Goal: Task Accomplishment & Management: Complete application form

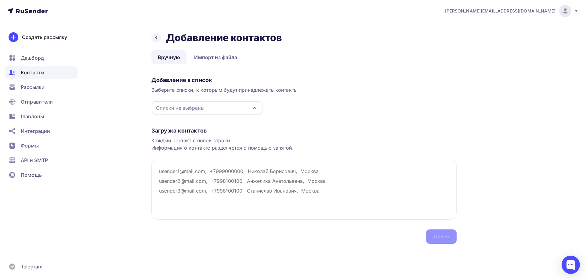
click at [219, 107] on div "Списки не выбраны" at bounding box center [207, 107] width 111 height 13
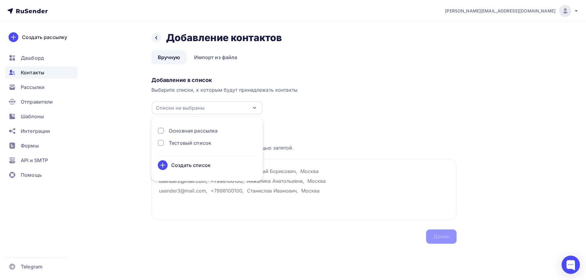
click at [185, 131] on div "Основная рассылка" at bounding box center [193, 130] width 49 height 7
click at [176, 191] on textarea at bounding box center [303, 189] width 305 height 61
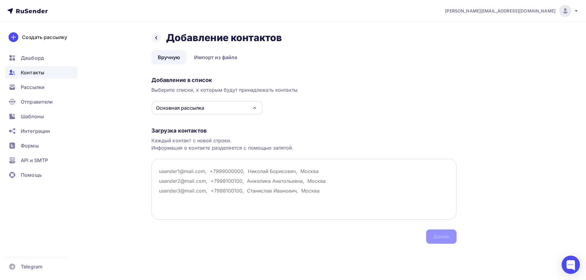
click at [167, 169] on textarea at bounding box center [303, 189] width 305 height 61
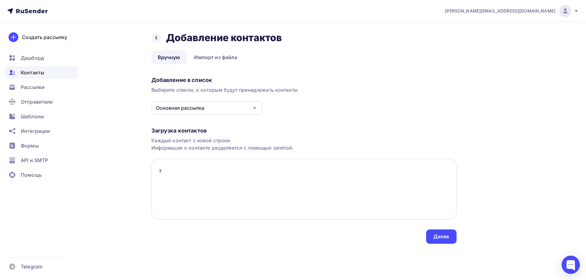
type textarea "?"
paste textarea "ООО "МашИнКо" г. [GEOGRAPHIC_DATA]"
click at [211, 172] on textarea ", ООО "МашИнКо" г. [GEOGRAPHIC_DATA]" at bounding box center [303, 189] width 305 height 61
click at [157, 171] on textarea ", ООО "МашИнКо", г. [GEOGRAPHIC_DATA]" at bounding box center [303, 189] width 305 height 61
paste textarea "[EMAIL_ADDRESS][DOMAIN_NAME]"
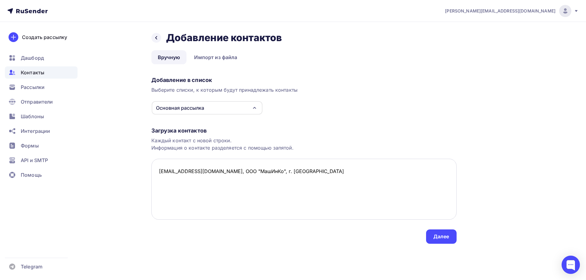
click at [215, 187] on textarea "[EMAIL_ADDRESS][DOMAIN_NAME], ООО "МашИнКо", г. [GEOGRAPHIC_DATA]" at bounding box center [303, 189] width 305 height 61
click at [288, 174] on textarea "[EMAIL_ADDRESS][DOMAIN_NAME], ООО "МашИнКо", г. [GEOGRAPHIC_DATA]" at bounding box center [303, 189] width 305 height 61
click at [164, 182] on textarea "[EMAIL_ADDRESS][DOMAIN_NAME], ООО "МашИнКо", г. [GEOGRAPHIC_DATA]" at bounding box center [303, 189] width 305 height 61
paste textarea "ООО «Пермжелтранс-сервис» г. [GEOGRAPHIC_DATA]"
click at [236, 183] on textarea "[EMAIL_ADDRESS][DOMAIN_NAME], ООО "МашИнКо", г. [GEOGRAPHIC_DATA] , ООО «Пермже…" at bounding box center [303, 189] width 305 height 61
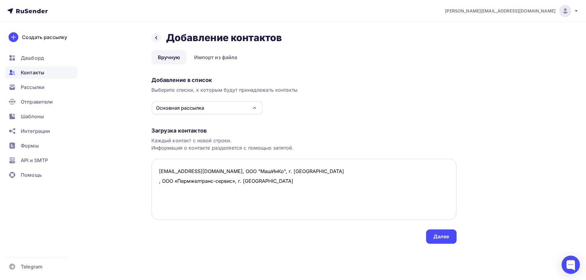
drag, startPoint x: 267, startPoint y: 181, endPoint x: 156, endPoint y: 181, distance: 110.4
click at [156, 181] on textarea "[EMAIL_ADDRESS][DOMAIN_NAME], ООО "МашИнКо", г. [GEOGRAPHIC_DATA] , ООО «Пермже…" at bounding box center [303, 189] width 305 height 61
click at [174, 191] on textarea "[EMAIL_ADDRESS][DOMAIN_NAME], ООО "МашИнКо", г. [GEOGRAPHIC_DATA] , ООО «Пермже…" at bounding box center [303, 189] width 305 height 61
paste textarea ", ООО «Пермжелтранс-сервис», г. [GEOGRAPHIC_DATA]"
click at [157, 182] on textarea "[EMAIL_ADDRESS][DOMAIN_NAME], ООО "МашИнКо", г. [GEOGRAPHIC_DATA] , ООО «Пермже…" at bounding box center [303, 189] width 305 height 61
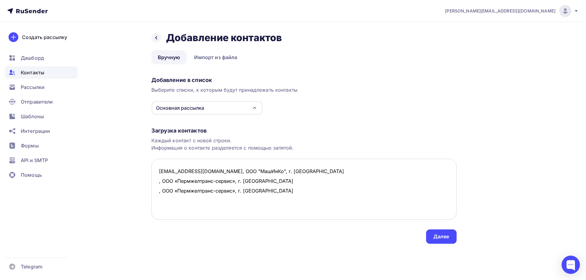
paste textarea "[EMAIL_ADDRESS][DOMAIN_NAME]"
click at [156, 194] on textarea "[EMAIL_ADDRESS][DOMAIN_NAME], ООО "МашИнКо", г. Москва [EMAIL_ADDRESS][DOMAIN_N…" at bounding box center [303, 189] width 305 height 61
paste textarea "[EMAIL_ADDRESS][DOMAIN_NAME]"
click at [325, 192] on textarea "[EMAIL_ADDRESS][DOMAIN_NAME], ООО "МашИнКо", г. Москва [EMAIL_ADDRESS][DOMAIN_N…" at bounding box center [303, 189] width 305 height 61
click at [290, 203] on textarea "[EMAIL_ADDRESS][DOMAIN_NAME], ООО "МашИнКо", г. Москва [EMAIL_ADDRESS][DOMAIN_N…" at bounding box center [303, 189] width 305 height 61
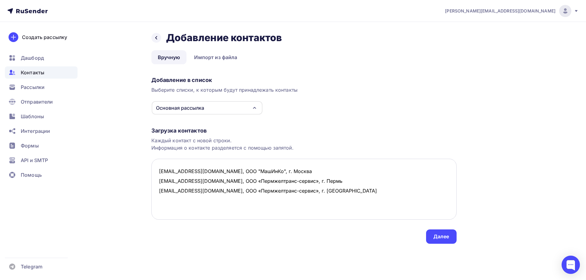
click at [161, 200] on textarea "[EMAIL_ADDRESS][DOMAIN_NAME], ООО "МашИнКо", г. Москва [EMAIL_ADDRESS][DOMAIN_N…" at bounding box center [303, 189] width 305 height 61
paste textarea "ООО "ТД Заводов Гидропресс" г. [GEOGRAPHIC_DATA]"
click at [239, 200] on textarea "[EMAIL_ADDRESS][DOMAIN_NAME], ООО "МашИнКо", г. Москва [EMAIL_ADDRESS][DOMAIN_N…" at bounding box center [303, 189] width 305 height 61
click at [159, 201] on textarea "[EMAIL_ADDRESS][DOMAIN_NAME], ООО "МашИнКо", г. Москва [EMAIL_ADDRESS][DOMAIN_N…" at bounding box center [303, 189] width 305 height 61
paste textarea "[EMAIL_ADDRESS][DOMAIN_NAME]"
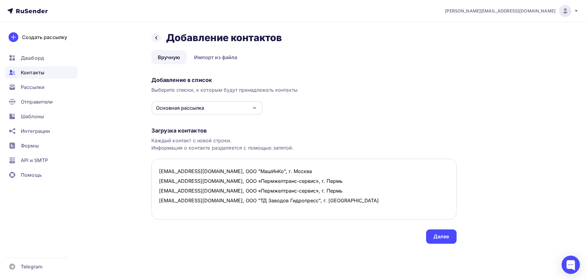
click at [337, 202] on textarea "[EMAIL_ADDRESS][DOMAIN_NAME], ООО "МашИнКо", г. Москва [EMAIL_ADDRESS][DOMAIN_N…" at bounding box center [303, 189] width 305 height 61
click at [345, 199] on textarea "[EMAIL_ADDRESS][DOMAIN_NAME], ООО "МашИнКо", г. Москва [EMAIL_ADDRESS][DOMAIN_N…" at bounding box center [303, 189] width 305 height 61
click at [166, 196] on textarea "[EMAIL_ADDRESS][DOMAIN_NAME], ООО "МашИнКо", г. Москва [EMAIL_ADDRESS][DOMAIN_N…" at bounding box center [303, 189] width 305 height 61
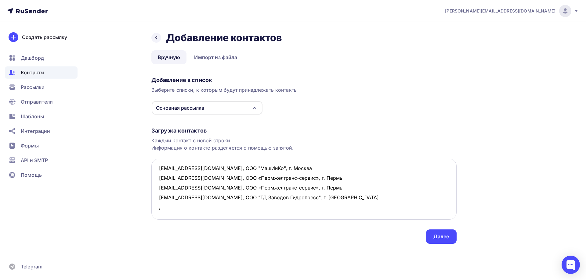
paste textarea "ООО "аТРиум" г. Тольятти"
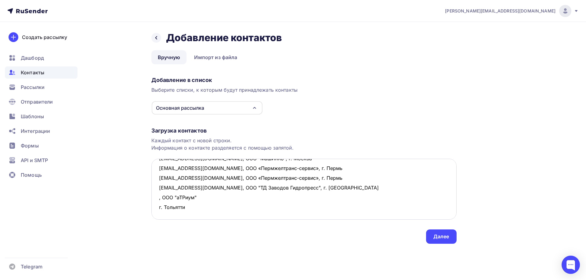
click at [197, 199] on textarea "[EMAIL_ADDRESS][DOMAIN_NAME], ООО "МашИнКо", г. Москва [EMAIL_ADDRESS][DOMAIN_N…" at bounding box center [303, 189] width 305 height 61
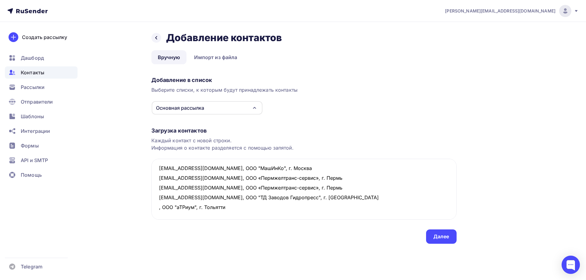
drag, startPoint x: 229, startPoint y: 199, endPoint x: 151, endPoint y: 196, distance: 78.4
click at [151, 196] on div "Назад Добавление контактов Добавление контактов Вручную Импорт из файла Вручную…" at bounding box center [293, 145] width 500 height 247
click at [171, 206] on textarea "[EMAIL_ADDRESS][DOMAIN_NAME], ООО "МашИнКо", г. Москва [EMAIL_ADDRESS][DOMAIN_N…" at bounding box center [303, 189] width 305 height 61
paste textarea ", ООО "аТРиум", г. Тольятти"
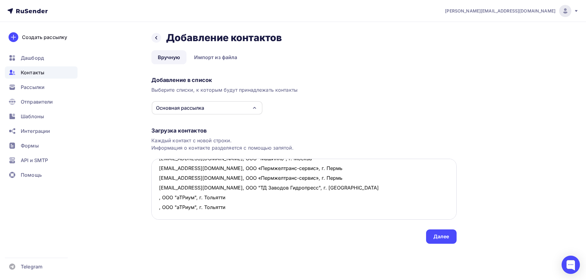
click at [164, 214] on textarea "[EMAIL_ADDRESS][DOMAIN_NAME], ООО "МашИнКо", г. Москва [EMAIL_ADDRESS][DOMAIN_N…" at bounding box center [303, 189] width 305 height 61
click at [158, 198] on textarea "[EMAIL_ADDRESS][DOMAIN_NAME], ООО "МашИнКо", г. Москва [EMAIL_ADDRESS][DOMAIN_N…" at bounding box center [303, 189] width 305 height 61
paste textarea "[EMAIL_ADDRESS][DOMAIN_NAME]"
click at [157, 208] on textarea "[EMAIL_ADDRESS][DOMAIN_NAME], ООО "МашИнКо", г. Москва [EMAIL_ADDRESS][DOMAIN_N…" at bounding box center [303, 189] width 305 height 61
paste textarea "[EMAIL_ADDRESS][DOMAIN_NAME]"
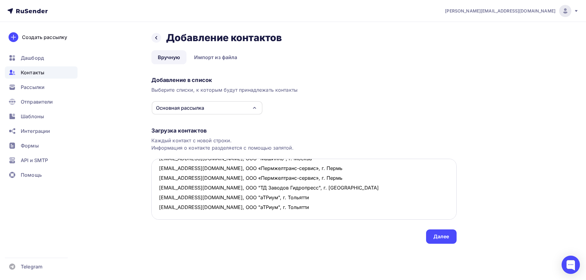
click at [162, 216] on textarea "[EMAIL_ADDRESS][DOMAIN_NAME], ООО "МашИнКо", г. Москва [EMAIL_ADDRESS][DOMAIN_N…" at bounding box center [303, 189] width 305 height 61
click at [160, 215] on textarea "[EMAIL_ADDRESS][DOMAIN_NAME], ООО "МашИнКо", г. Москва [EMAIL_ADDRESS][DOMAIN_N…" at bounding box center [303, 189] width 305 height 61
paste textarea "[EMAIL_ADDRESS][DOMAIN_NAME]"
drag, startPoint x: 199, startPoint y: 207, endPoint x: 265, endPoint y: 206, distance: 65.9
click at [265, 206] on textarea "[EMAIL_ADDRESS][DOMAIN_NAME], ООО "МашИнКо", г. Москва [EMAIL_ADDRESS][DOMAIN_N…" at bounding box center [303, 189] width 305 height 61
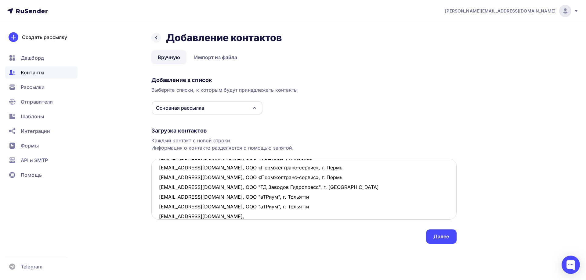
click at [233, 216] on textarea "[EMAIL_ADDRESS][DOMAIN_NAME], ООО "МашИнКо", г. Москва [EMAIL_ADDRESS][DOMAIN_N…" at bounding box center [303, 189] width 305 height 61
paste textarea ", ООО "аТРиум", г. Тольятти"
drag, startPoint x: 201, startPoint y: 218, endPoint x: 206, endPoint y: 221, distance: 5.1
click at [202, 218] on textarea "[EMAIL_ADDRESS][DOMAIN_NAME], ООО "МашИнКо", г. Москва [EMAIL_ADDRESS][DOMAIN_N…" at bounding box center [303, 189] width 305 height 61
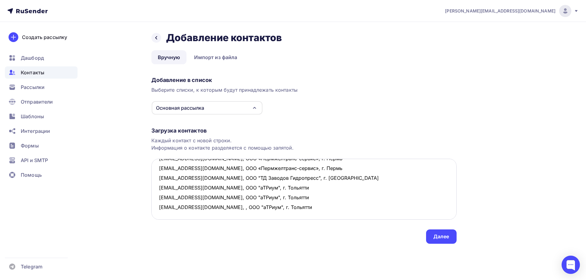
click at [203, 202] on textarea "[EMAIL_ADDRESS][DOMAIN_NAME], ООО "МашИнКо", г. Москва [EMAIL_ADDRESS][DOMAIN_N…" at bounding box center [303, 189] width 305 height 61
click at [196, 212] on textarea "[EMAIL_ADDRESS][DOMAIN_NAME], ООО "МашИнКо", г. Москва [EMAIL_ADDRESS][DOMAIN_N…" at bounding box center [303, 189] width 305 height 61
click at [272, 200] on textarea "[EMAIL_ADDRESS][DOMAIN_NAME], ООО "МашИнКо", г. Москва [EMAIL_ADDRESS][DOMAIN_N…" at bounding box center [303, 189] width 305 height 61
click at [159, 198] on textarea "[EMAIL_ADDRESS][DOMAIN_NAME], ООО "МашИнКо", г. Москва [EMAIL_ADDRESS][DOMAIN_N…" at bounding box center [303, 189] width 305 height 61
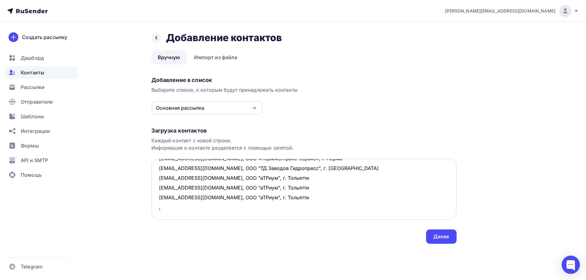
paste textarea "ООО Имидж г. [GEOGRAPHIC_DATA]"
click at [191, 198] on textarea "[EMAIL_ADDRESS][DOMAIN_NAME], ООО "МашИнКо", г. Москва [EMAIL_ADDRESS][DOMAIN_N…" at bounding box center [303, 189] width 305 height 61
drag, startPoint x: 242, startPoint y: 198, endPoint x: 156, endPoint y: 198, distance: 86.6
click at [156, 198] on textarea "[EMAIL_ADDRESS][DOMAIN_NAME], ООО "МашИнКо", г. Москва [EMAIL_ADDRESS][DOMAIN_N…" at bounding box center [303, 189] width 305 height 61
click at [161, 205] on textarea "[EMAIL_ADDRESS][DOMAIN_NAME], ООО "МашИнКо", г. Москва [EMAIL_ADDRESS][DOMAIN_N…" at bounding box center [303, 189] width 305 height 61
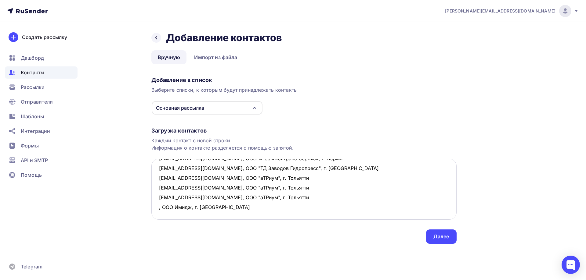
paste textarea ", ООО Имидж, г. [GEOGRAPHIC_DATA]"
click at [157, 197] on textarea "[EMAIL_ADDRESS][DOMAIN_NAME], ООО "МашИнКо", г. Москва [EMAIL_ADDRESS][DOMAIN_N…" at bounding box center [303, 189] width 305 height 61
paste textarea "[EMAIL_ADDRESS][DOMAIN_NAME]"
click at [158, 208] on textarea "[EMAIL_ADDRESS][DOMAIN_NAME], ООО "МашИнКо", г. Москва [EMAIL_ADDRESS][DOMAIN_N…" at bounding box center [303, 189] width 305 height 61
paste textarea "[EMAIL_ADDRESS][DOMAIN_NAME]"
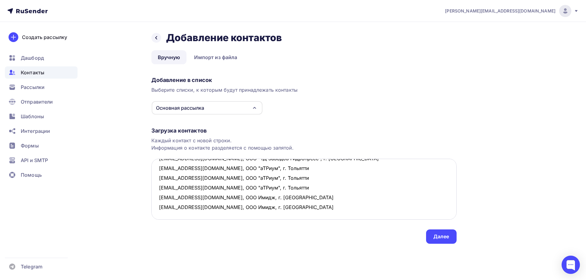
click at [292, 205] on textarea "[EMAIL_ADDRESS][DOMAIN_NAME], ООО "МашИнКо", г. Москва [EMAIL_ADDRESS][DOMAIN_N…" at bounding box center [303, 189] width 305 height 61
click at [292, 210] on textarea "[EMAIL_ADDRESS][DOMAIN_NAME], ООО "МашИнКо", г. Москва [EMAIL_ADDRESS][DOMAIN_N…" at bounding box center [303, 189] width 305 height 61
click at [159, 186] on textarea "[EMAIL_ADDRESS][DOMAIN_NAME], ООО "МашИнКо", г. Москва [EMAIL_ADDRESS][DOMAIN_N…" at bounding box center [303, 189] width 305 height 61
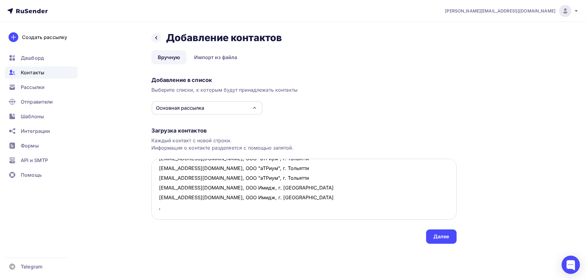
paste textarea "ООО ПКФ "Лира" г. [GEOGRAPHIC_DATA]"
click at [207, 189] on textarea "[EMAIL_ADDRESS][DOMAIN_NAME], ООО "МашИнКо", г. Москва [EMAIL_ADDRESS][DOMAIN_N…" at bounding box center [303, 189] width 305 height 61
drag, startPoint x: 256, startPoint y: 188, endPoint x: 156, endPoint y: 190, distance: 99.5
click at [156, 190] on textarea "[EMAIL_ADDRESS][DOMAIN_NAME], ООО "МашИнКо", г. Москва [EMAIL_ADDRESS][DOMAIN_N…" at bounding box center [303, 189] width 305 height 61
click at [163, 197] on textarea "[EMAIL_ADDRESS][DOMAIN_NAME], ООО "МашИнКо", г. Москва [EMAIL_ADDRESS][DOMAIN_N…" at bounding box center [303, 189] width 305 height 61
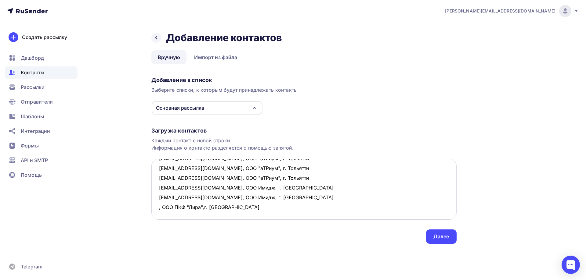
paste textarea ", ООО ПКФ "Лира",г. [GEOGRAPHIC_DATA]"
click at [157, 190] on textarea "[EMAIL_ADDRESS][DOMAIN_NAME], ООО "МашИнКо", г. Москва [EMAIL_ADDRESS][DOMAIN_N…" at bounding box center [303, 189] width 305 height 61
paste textarea "[EMAIL_ADDRESS][DOMAIN_NAME]"
click at [157, 199] on textarea "[EMAIL_ADDRESS][DOMAIN_NAME], ООО "МашИнКо", г. Москва [EMAIL_ADDRESS][DOMAIN_N…" at bounding box center [303, 189] width 305 height 61
paste textarea "[EMAIL_ADDRESS][DOMAIN_NAME]"
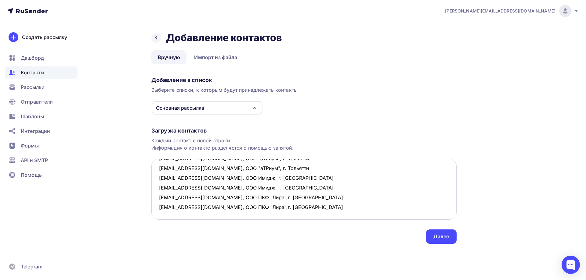
click at [165, 212] on textarea "[EMAIL_ADDRESS][DOMAIN_NAME], ООО "МашИнКо", г. Москва [EMAIL_ADDRESS][DOMAIN_N…" at bounding box center [303, 189] width 305 height 61
click at [161, 208] on textarea "[EMAIL_ADDRESS][DOMAIN_NAME], ООО "МашИнКо", г. Москва [EMAIL_ADDRESS][DOMAIN_N…" at bounding box center [303, 189] width 305 height 61
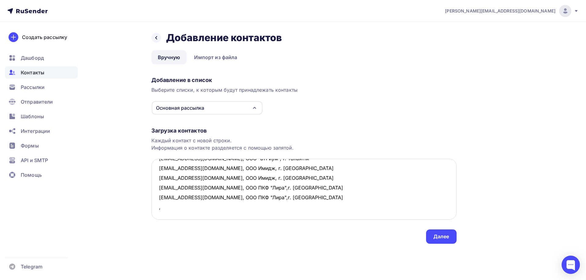
paste textarea "«ПРОМХИМРЕСУРС» в лице ООО «ТЕХРЕЗИНА СЕВЕРО-ЗАПАД» г. [GEOGRAPHIC_DATA]"
click at [326, 188] on textarea "[EMAIL_ADDRESS][DOMAIN_NAME], ООО "МашИнКо", г. Москва [EMAIL_ADDRESS][DOMAIN_N…" at bounding box center [303, 189] width 305 height 61
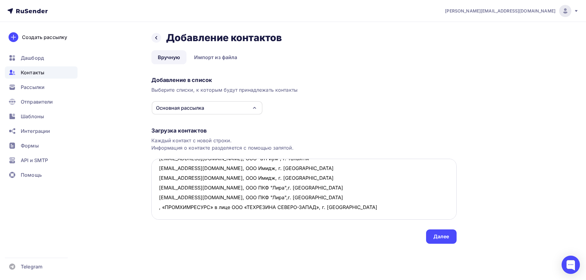
drag, startPoint x: 369, startPoint y: 187, endPoint x: 156, endPoint y: 188, distance: 213.6
click at [156, 188] on textarea "[EMAIL_ADDRESS][DOMAIN_NAME], ООО "МашИнКо", г. Москва [EMAIL_ADDRESS][DOMAIN_N…" at bounding box center [303, 189] width 305 height 61
click at [178, 199] on textarea "[EMAIL_ADDRESS][DOMAIN_NAME], ООО "МашИнКо", г. Москва [EMAIL_ADDRESS][DOMAIN_N…" at bounding box center [303, 189] width 305 height 61
paste textarea ", «ПРОМХИМРЕСУРС» в лице ООО «ТЕХРЕЗИНА СЕВЕРО-ЗАПАД», г. [GEOGRAPHIC_DATA]"
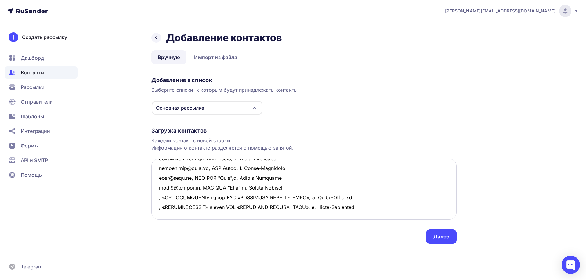
click at [167, 209] on textarea at bounding box center [303, 189] width 305 height 61
paste textarea ", «ПРОМХИМРЕСУРС» в лице ООО «ТЕХРЕЗИНА СЕВЕРО-ЗАПАД», г. [GEOGRAPHIC_DATA]"
click at [158, 189] on textarea at bounding box center [303, 189] width 305 height 61
paste textarea "[EMAIL_ADDRESS][DOMAIN_NAME]"
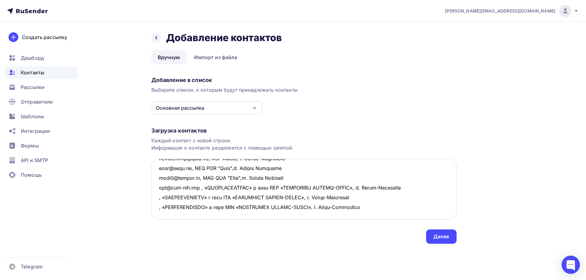
click at [157, 197] on textarea at bounding box center [303, 189] width 305 height 61
paste textarea "[EMAIL_ADDRESS][DOMAIN_NAME]"
click at [159, 207] on textarea at bounding box center [303, 189] width 305 height 61
paste textarea "[EMAIL_ADDRESS][DOMAIN_NAME]"
click at [414, 208] on textarea at bounding box center [303, 189] width 305 height 61
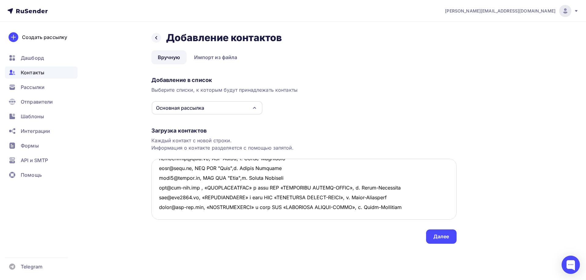
scroll to position [131, 0]
click at [165, 178] on textarea at bounding box center [303, 189] width 305 height 61
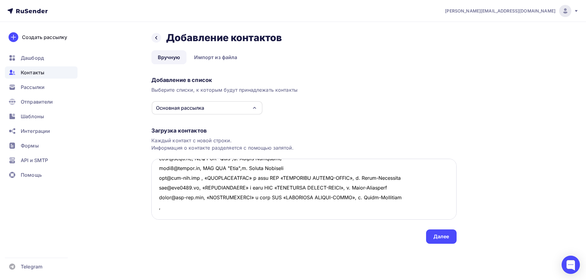
paste textarea "ООО Сандер Электроникс г. [GEOGRAPHIC_DATA]"
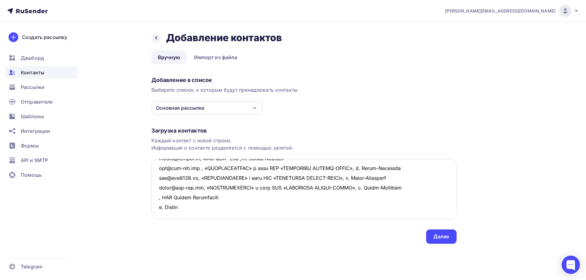
click at [224, 178] on textarea at bounding box center [303, 189] width 305 height 61
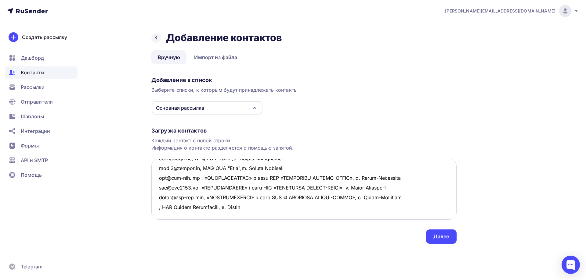
drag, startPoint x: 251, startPoint y: 178, endPoint x: 155, endPoint y: 180, distance: 96.7
click at [155, 180] on textarea at bounding box center [303, 189] width 305 height 61
click at [177, 192] on textarea at bounding box center [303, 189] width 305 height 61
paste textarea ", ООО Сандер Электроникс, г. [GEOGRAPHIC_DATA]"
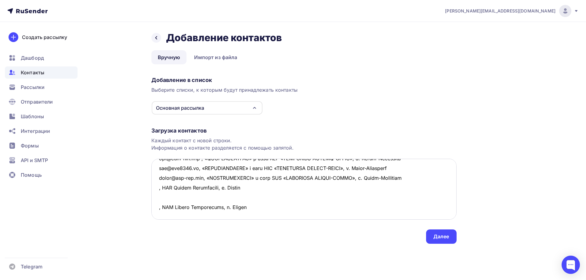
click at [166, 188] on textarea at bounding box center [303, 189] width 305 height 61
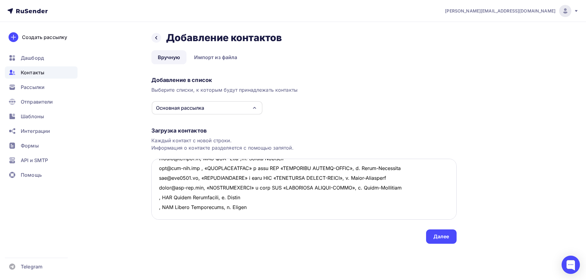
click at [158, 178] on textarea at bounding box center [303, 189] width 305 height 61
paste textarea "[EMAIL_ADDRESS][DOMAIN_NAME]"
click at [157, 186] on textarea at bounding box center [303, 189] width 305 height 61
paste textarea "[EMAIL_ADDRESS][DOMAIN_NAME]"
click at [311, 188] on textarea at bounding box center [303, 189] width 305 height 61
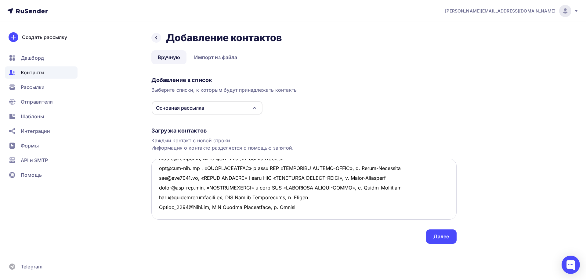
click at [168, 194] on textarea at bounding box center [303, 189] width 305 height 61
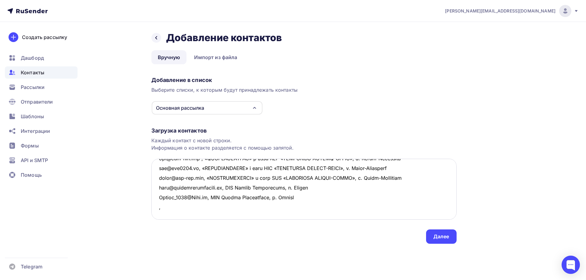
paste textarea ""Центр Трубных Машин" ООО СКТ г. [GEOGRAPHIC_DATA]"
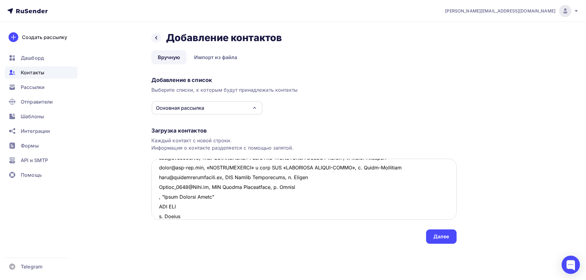
click at [226, 194] on textarea at bounding box center [303, 189] width 305 height 61
click at [244, 195] on textarea at bounding box center [303, 189] width 305 height 61
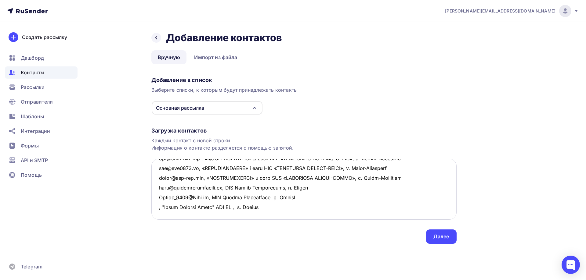
click at [157, 197] on textarea at bounding box center [303, 189] width 305 height 61
paste textarea "[EMAIL_ADDRESS][DOMAIN_NAME]"
click at [160, 207] on textarea at bounding box center [303, 189] width 305 height 61
paste textarea "[EMAIL_ADDRESS][DOMAIN_NAME]"
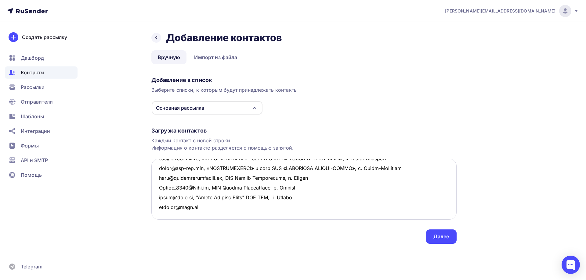
click at [163, 212] on textarea at bounding box center [303, 189] width 305 height 61
paste textarea "[EMAIL_ADDRESS][DOMAIN_NAME]"
click at [188, 216] on textarea at bounding box center [303, 189] width 305 height 61
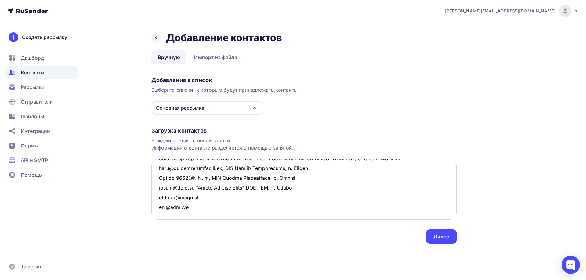
paste textarea "[EMAIL_ADDRESS][DOMAIN_NAME]"
click at [210, 213] on textarea at bounding box center [303, 189] width 305 height 61
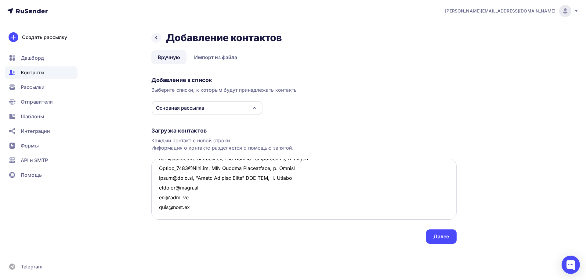
scroll to position [179, 0]
click at [162, 186] on textarea at bounding box center [303, 189] width 305 height 61
paste textarea "[EMAIL_ADDRESS][DOMAIN_NAME]"
click at [160, 193] on textarea at bounding box center [303, 189] width 305 height 61
paste textarea "[EMAIL_ADDRESS][DOMAIN_NAME]"
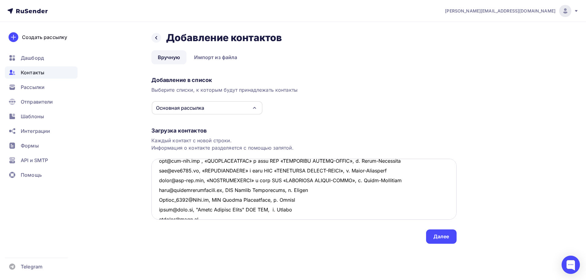
scroll to position [148, 0]
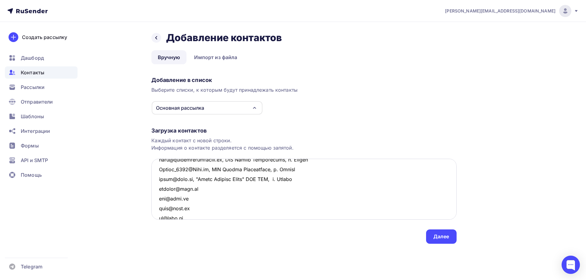
drag, startPoint x: 189, startPoint y: 180, endPoint x: 310, endPoint y: 179, distance: 120.8
click at [310, 179] on textarea at bounding box center [303, 189] width 305 height 61
click at [221, 189] on textarea at bounding box center [303, 189] width 305 height 61
paste textarea ", "Центр Трубных Машин" ООО СКТ, г. [GEOGRAPHIC_DATA]"
click at [190, 199] on textarea at bounding box center [303, 189] width 305 height 61
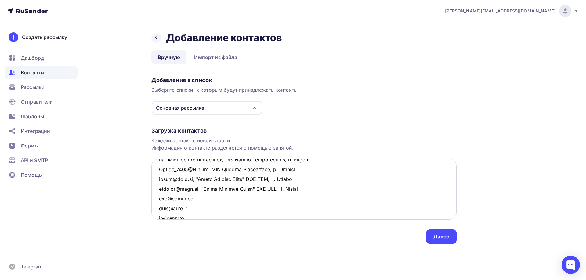
paste textarea ", "Центр Трубных Машин" ООО СКТ, г. [GEOGRAPHIC_DATA]"
click at [187, 210] on textarea at bounding box center [303, 189] width 305 height 61
paste textarea ", "Центр Трубных Машин" ООО СКТ, г. [GEOGRAPHIC_DATA]"
click at [188, 216] on textarea at bounding box center [303, 189] width 305 height 61
paste textarea ", "Центр Трубных Машин" ООО СКТ, г. [GEOGRAPHIC_DATA]"
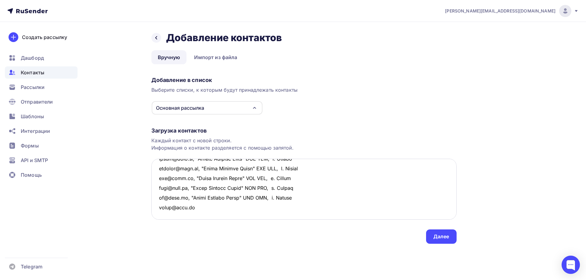
scroll to position [179, 0]
click at [196, 198] on textarea at bounding box center [303, 189] width 305 height 61
paste textarea ", "Центр Трубных Машин" ООО СКТ, г. [GEOGRAPHIC_DATA]"
click at [159, 207] on textarea at bounding box center [303, 189] width 305 height 61
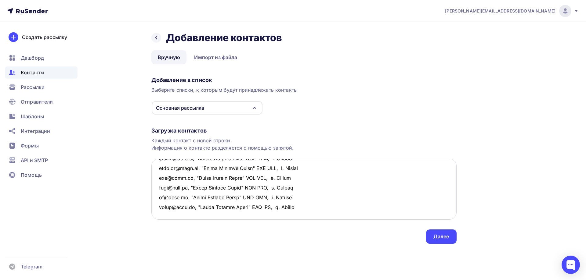
click at [156, 194] on textarea at bounding box center [303, 189] width 305 height 61
paste textarea "ООО ПК "Пневмостройтехника" г. [GEOGRAPHIC_DATA]"
click at [240, 202] on textarea at bounding box center [303, 189] width 305 height 61
click at [239, 196] on textarea at bounding box center [303, 189] width 305 height 61
drag, startPoint x: 247, startPoint y: 199, endPoint x: 154, endPoint y: 196, distance: 93.1
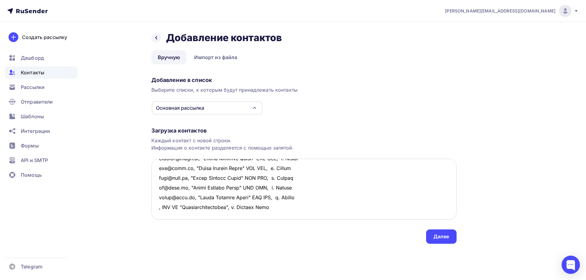
click at [154, 196] on textarea at bounding box center [303, 189] width 305 height 61
click at [177, 210] on textarea at bounding box center [303, 189] width 305 height 61
paste textarea ", ООО ПК "Пневмостройтехника", г. [GEOGRAPHIC_DATA]"
click at [158, 196] on textarea at bounding box center [303, 189] width 305 height 61
paste textarea "[EMAIL_ADDRESS][DOMAIN_NAME]"
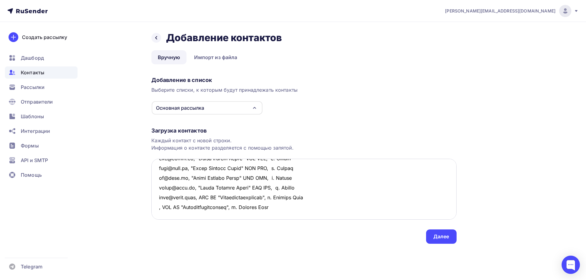
click at [160, 208] on textarea at bounding box center [303, 189] width 305 height 61
click at [159, 207] on textarea at bounding box center [303, 189] width 305 height 61
paste textarea "[EMAIL_ADDRESS][DOMAIN_NAME]"
click at [317, 203] on textarea at bounding box center [303, 189] width 305 height 61
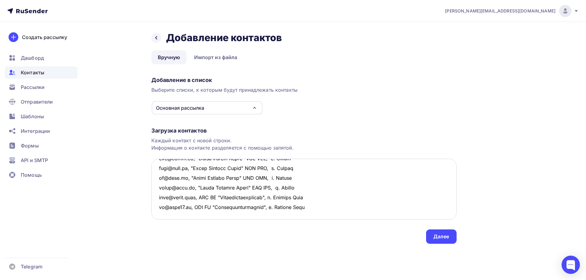
click at [157, 179] on textarea at bounding box center [303, 189] width 305 height 61
paste textarea "ООО Компрессорный Завод г. [GEOGRAPHIC_DATA]"
click at [231, 177] on textarea at bounding box center [303, 189] width 305 height 61
click at [158, 185] on textarea at bounding box center [303, 189] width 305 height 61
paste textarea "[EMAIL_ADDRESS][DOMAIN_NAME]"
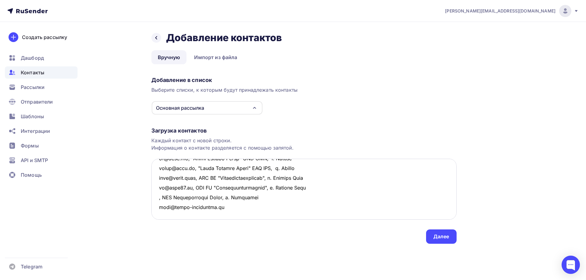
click at [159, 177] on textarea at bounding box center [303, 189] width 305 height 61
paste textarea "[EMAIL_ADDRESS][DOMAIN_NAME]"
click at [157, 195] on textarea at bounding box center [303, 189] width 305 height 61
paste textarea "[EMAIL_ADDRESS][DOMAIN_NAME]"
drag, startPoint x: 223, startPoint y: 178, endPoint x: 341, endPoint y: 176, distance: 117.5
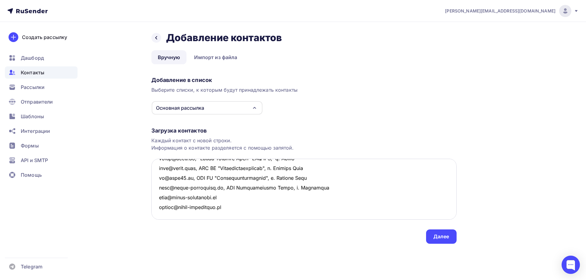
click at [341, 176] on textarea at bounding box center [303, 189] width 305 height 61
click at [226, 187] on textarea at bounding box center [303, 189] width 305 height 61
paste textarea ", ООО Компрессорный Завод, г. [GEOGRAPHIC_DATA]"
click at [234, 197] on textarea at bounding box center [303, 189] width 305 height 61
paste textarea ", ООО Компрессорный Завод, г. [GEOGRAPHIC_DATA]"
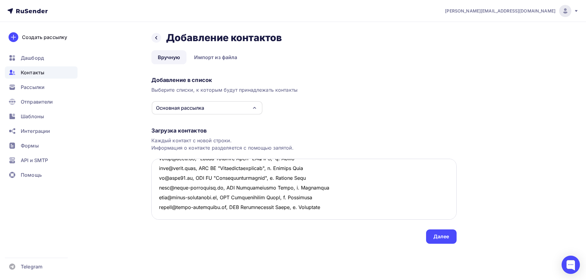
drag, startPoint x: 156, startPoint y: 202, endPoint x: 159, endPoint y: 205, distance: 4.1
click at [156, 202] on textarea at bounding box center [303, 189] width 305 height 61
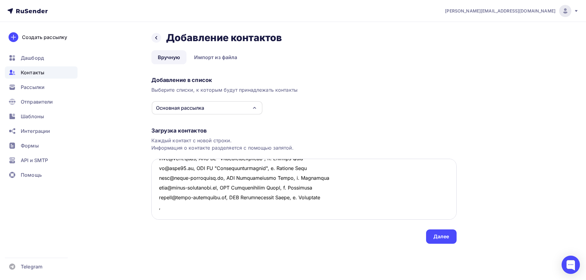
paste textarea "ООО «Торговый Дом «ПКС-НК» г. [GEOGRAPHIC_DATA]"
click at [241, 207] on textarea at bounding box center [303, 189] width 305 height 61
click at [157, 207] on textarea at bounding box center [303, 189] width 305 height 61
paste textarea "[EMAIL_ADDRESS][DOMAIN_NAME]"
click at [320, 204] on textarea at bounding box center [303, 189] width 305 height 61
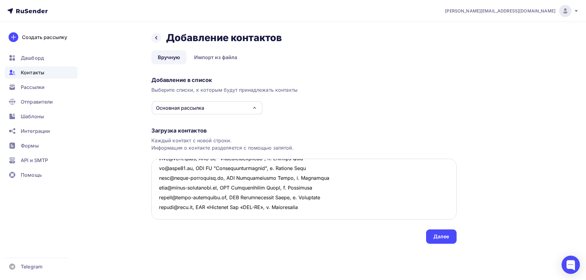
scroll to position [257, 0]
click at [168, 188] on textarea at bounding box center [303, 189] width 305 height 61
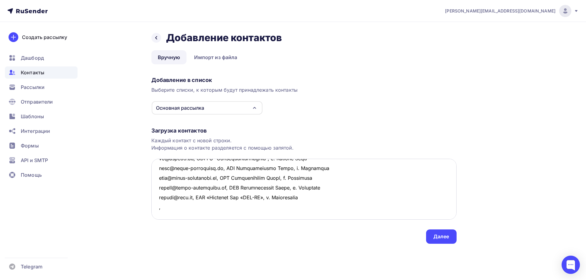
paste textarea "АО “[PERSON_NAME]-СИБИРЬ” Официальный представитель Rema Tip Top по [GEOGRAPHIC…"
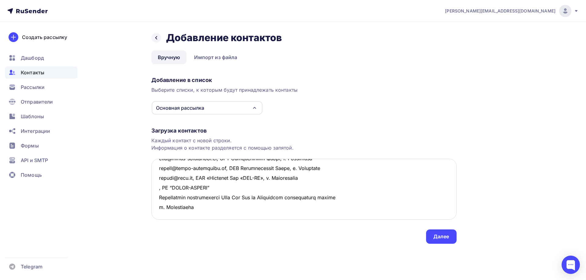
click at [215, 186] on textarea at bounding box center [303, 189] width 305 height 61
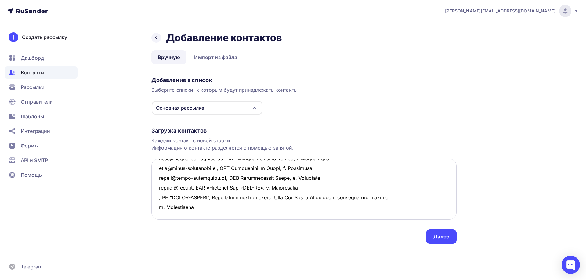
drag, startPoint x: 320, startPoint y: 187, endPoint x: 415, endPoint y: 188, distance: 94.9
click at [415, 188] on textarea at bounding box center [303, 189] width 305 height 61
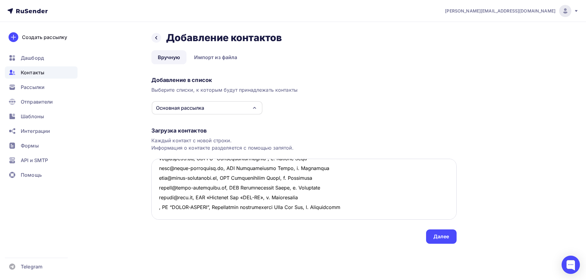
click at [158, 187] on textarea at bounding box center [303, 189] width 305 height 61
paste textarea "[EMAIL_ADDRESS][DOMAIN_NAME]"
click at [162, 197] on textarea at bounding box center [303, 189] width 305 height 61
paste textarea "[EMAIL_ADDRESS][DOMAIN_NAME]"
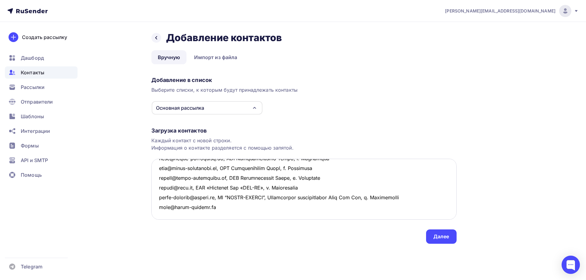
drag, startPoint x: 276, startPoint y: 189, endPoint x: 424, endPoint y: 188, distance: 148.3
click at [424, 188] on textarea at bounding box center [303, 189] width 305 height 61
click at [214, 195] on textarea at bounding box center [303, 189] width 305 height 61
paste textarea ", Официальный представитель Rema Tip Top, г. [GEOGRAPHIC_DATA]"
click at [164, 206] on textarea at bounding box center [303, 189] width 305 height 61
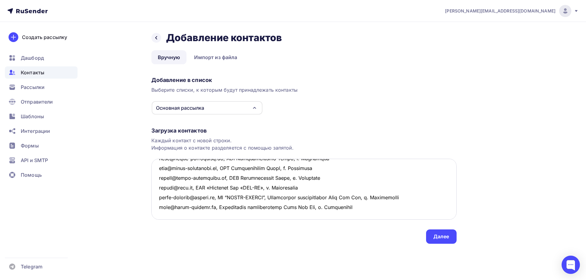
scroll to position [286, 0]
click at [159, 176] on textarea at bounding box center [303, 189] width 305 height 61
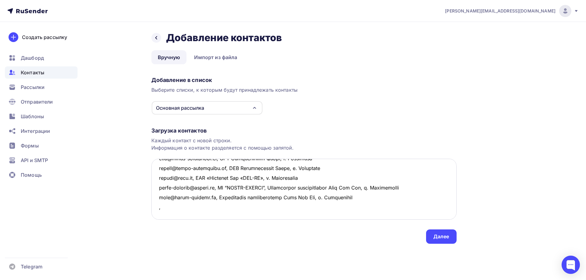
paste textarea "ООО СПК-Стык г. [GEOGRAPHIC_DATA]"
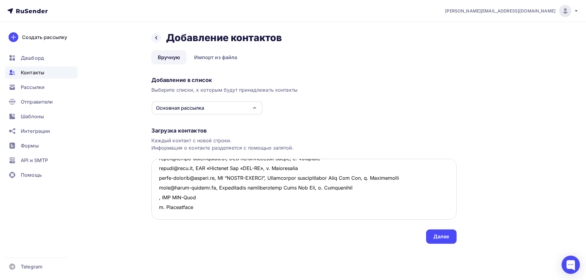
click at [201, 179] on textarea at bounding box center [303, 189] width 305 height 61
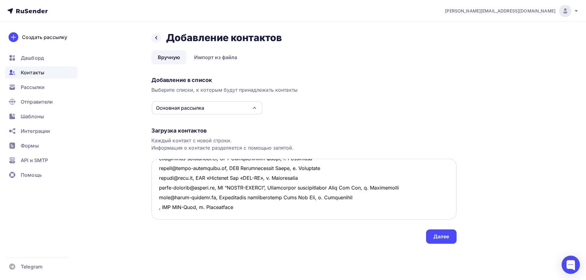
drag, startPoint x: 251, startPoint y: 183, endPoint x: 158, endPoint y: 181, distance: 93.1
click at [158, 181] on textarea at bounding box center [303, 189] width 305 height 61
click at [163, 186] on textarea at bounding box center [303, 189] width 305 height 61
paste textarea "ООО СПК-Стык г. [GEOGRAPHIC_DATA]"
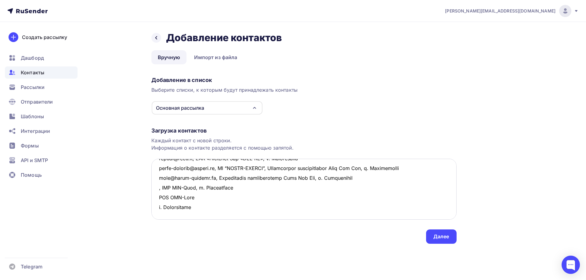
drag, startPoint x: 240, startPoint y: 179, endPoint x: 152, endPoint y: 178, distance: 87.6
click at [152, 178] on textarea at bounding box center [303, 189] width 305 height 61
drag, startPoint x: 205, startPoint y: 200, endPoint x: 155, endPoint y: 186, distance: 51.5
click at [155, 186] on textarea at bounding box center [303, 189] width 305 height 61
paste textarea ", ООО СПК-Стык,"
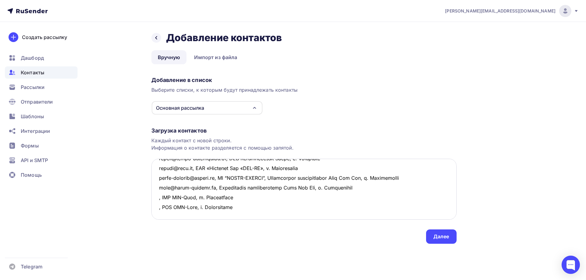
click at [157, 180] on textarea at bounding box center [303, 189] width 305 height 61
paste textarea "[EMAIL_ADDRESS][DOMAIN_NAME]"
click at [157, 186] on textarea at bounding box center [303, 189] width 305 height 61
paste textarea "[EMAIL_ADDRESS][DOMAIN_NAME]"
click at [157, 196] on textarea at bounding box center [303, 189] width 305 height 61
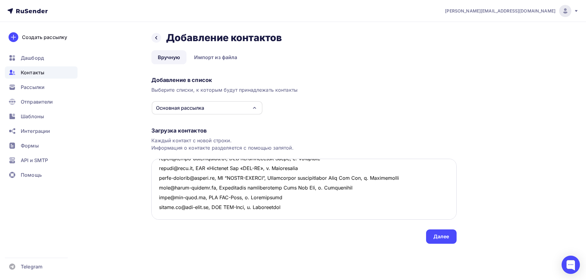
paste textarea "[DOMAIN_NAME][EMAIL_ADDRESS][DOMAIN_NAME]"
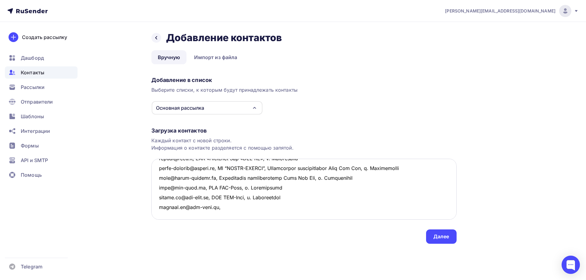
drag, startPoint x: 212, startPoint y: 188, endPoint x: 306, endPoint y: 191, distance: 94.6
click at [306, 191] on textarea at bounding box center [303, 189] width 305 height 61
click at [228, 200] on textarea at bounding box center [303, 189] width 305 height 61
paste textarea ", ООО СПК-Стык, г. [GEOGRAPHIC_DATA]"
click at [219, 200] on textarea at bounding box center [303, 189] width 305 height 61
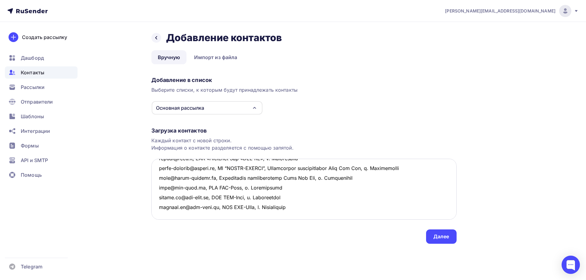
click at [167, 205] on textarea at bounding box center [303, 189] width 305 height 61
click at [164, 185] on textarea at bounding box center [303, 189] width 305 height 61
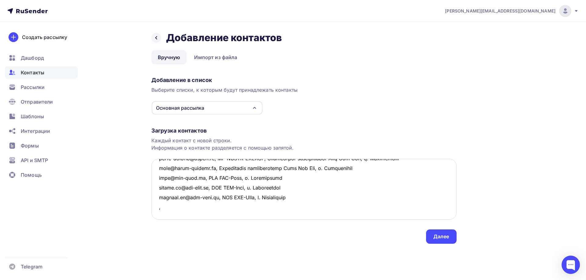
paste textarea "ЧКЗ-Сибирь Официальное представительство ЧКЗ г. [GEOGRAPHIC_DATA]"
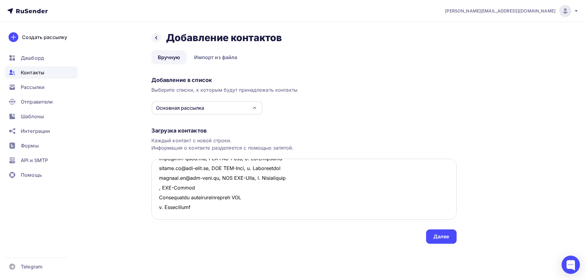
click at [192, 187] on textarea at bounding box center [303, 189] width 305 height 61
click at [288, 189] on textarea at bounding box center [303, 189] width 305 height 61
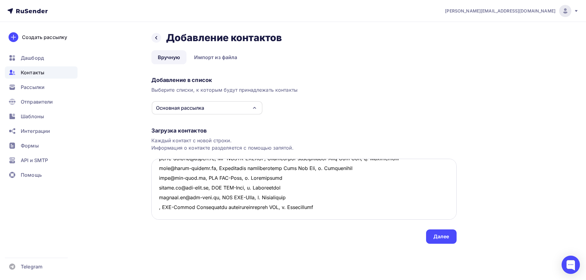
click at [158, 189] on textarea at bounding box center [303, 189] width 305 height 61
paste textarea "[EMAIL_ADDRESS][DOMAIN_NAME]"
click at [159, 195] on textarea at bounding box center [303, 189] width 305 height 61
paste textarea "[EMAIL_ADDRESS][DOMAIN_NAME]"
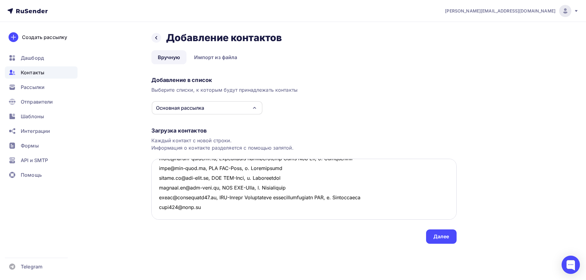
drag, startPoint x: 216, startPoint y: 188, endPoint x: 385, endPoint y: 189, distance: 169.0
click at [385, 189] on textarea at bounding box center [303, 189] width 305 height 61
click at [241, 200] on textarea at bounding box center [303, 189] width 305 height 61
paste textarea ", ЧКЗ-Сибирь Официальное представительство ЧКЗ, г. [GEOGRAPHIC_DATA]"
click at [164, 205] on textarea at bounding box center [303, 189] width 305 height 61
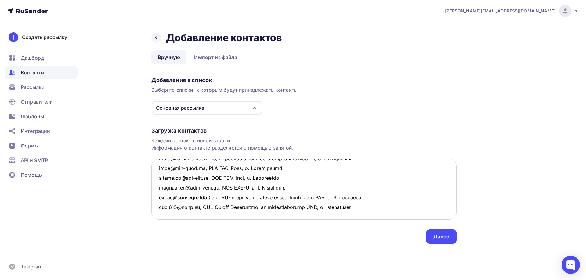
scroll to position [316, 0]
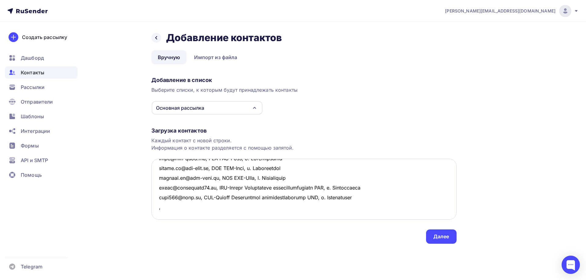
paste textarea "ОАО Энергия Холдинг Exc ООО, научно-производственное объединение г. [GEOGRAPHIC…"
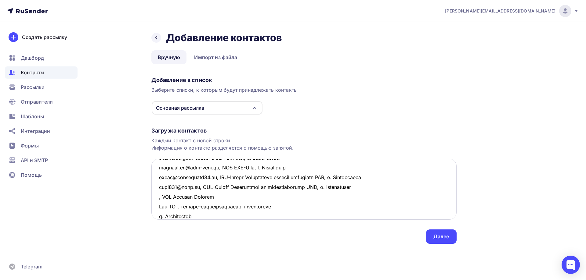
click at [217, 195] on textarea at bounding box center [303, 189] width 305 height 61
click at [336, 197] on textarea at bounding box center [303, 189] width 305 height 61
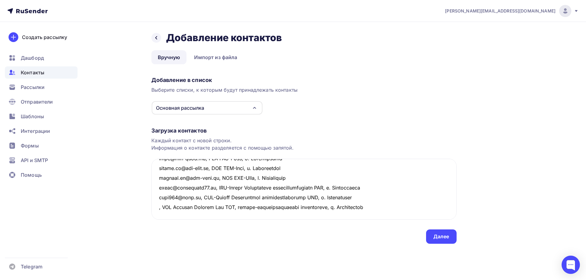
drag, startPoint x: 376, startPoint y: 198, endPoint x: 149, endPoint y: 196, distance: 226.7
click at [149, 196] on div "Назад Добавление контактов Добавление контактов Вручную Импорт из файла Вручную…" at bounding box center [293, 145] width 500 height 247
click at [179, 209] on textarea at bounding box center [303, 189] width 305 height 61
paste textarea ", ОАО Энергия Холдинг Exc ООО, научно-производственное объединение, г. [GEOGRAP…"
click at [158, 197] on textarea at bounding box center [303, 189] width 305 height 61
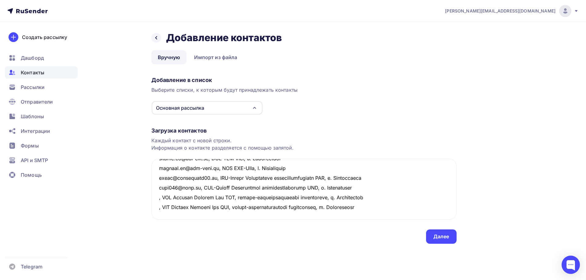
paste textarea "[EMAIL_ADDRESS][DOMAIN_NAME]"
click at [158, 208] on textarea at bounding box center [303, 189] width 305 height 61
paste textarea "[EMAIL_ADDRESS][DOMAIN_NAME]"
click at [416, 209] on textarea at bounding box center [303, 189] width 305 height 61
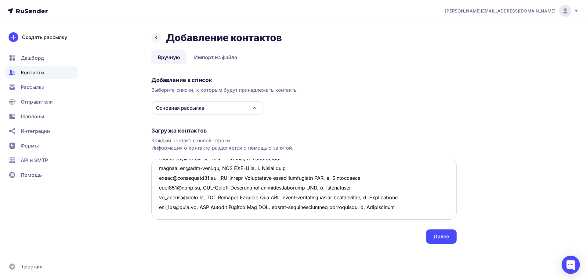
click at [158, 187] on textarea at bounding box center [303, 189] width 305 height 61
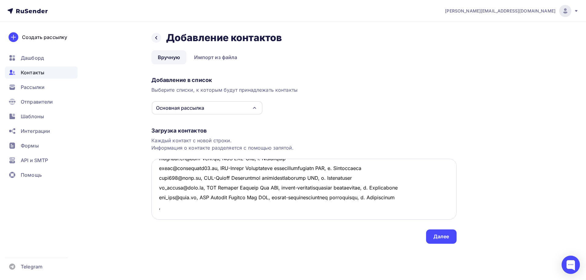
paste textarea "ЗАО "ИТОМАК" г. [GEOGRAPHIC_DATA]"
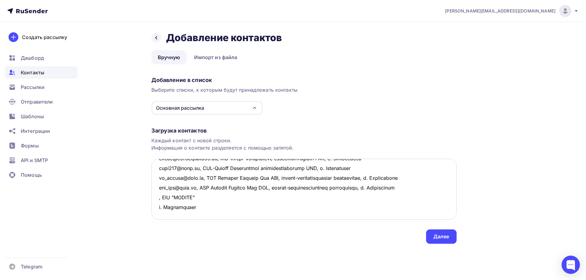
click at [200, 188] on textarea at bounding box center [303, 189] width 305 height 61
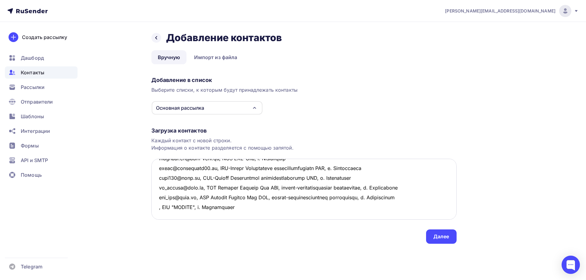
click at [158, 187] on textarea at bounding box center [303, 189] width 305 height 61
paste textarea "[EMAIL_ADDRESS][DOMAIN_NAME]"
click at [162, 197] on textarea at bounding box center [303, 189] width 305 height 61
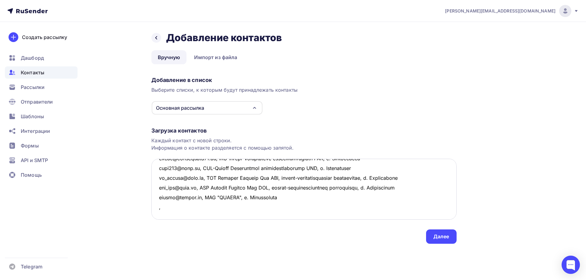
paste textarea "ООО ПК «Сибпромтехнологии» г. [GEOGRAPHIC_DATA]"
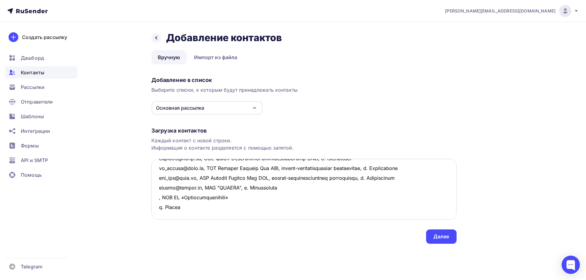
click at [239, 198] on textarea at bounding box center [303, 189] width 305 height 61
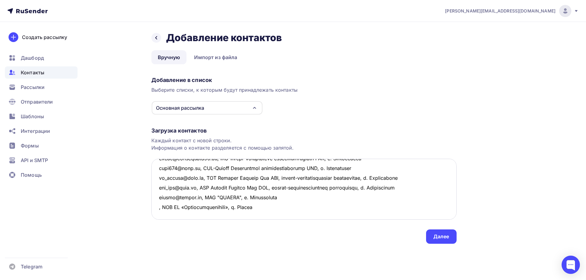
click at [158, 197] on textarea at bounding box center [303, 189] width 305 height 61
paste textarea "[EMAIL_ADDRESS][DOMAIN_NAME]"
click at [160, 206] on textarea at bounding box center [303, 189] width 305 height 61
paste textarea "[EMAIL_ADDRESS][DOMAIN_NAME]"
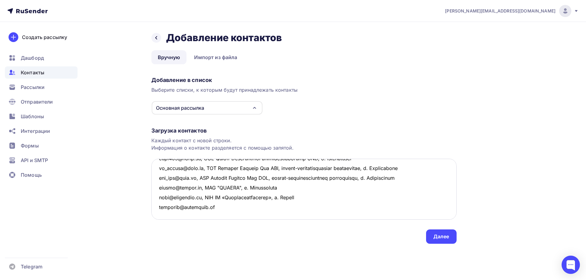
click at [163, 219] on textarea at bounding box center [303, 189] width 305 height 61
paste textarea "[EMAIL_ADDRESS][DOMAIN_NAME]"
click at [211, 206] on textarea at bounding box center [303, 189] width 305 height 61
drag, startPoint x: 204, startPoint y: 197, endPoint x: 322, endPoint y: 197, distance: 117.5
click at [322, 197] on textarea at bounding box center [303, 189] width 305 height 61
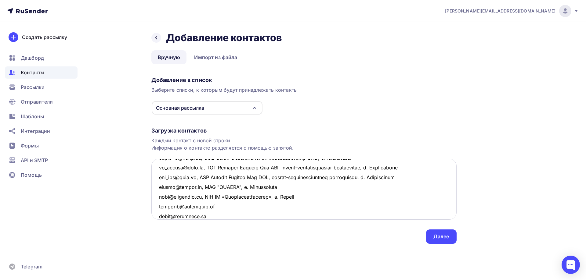
click at [219, 207] on textarea at bounding box center [303, 189] width 305 height 61
paste textarea ", ООО ПК «Сибпромтехнологии», г. [GEOGRAPHIC_DATA]"
click at [209, 216] on textarea at bounding box center [303, 189] width 305 height 61
paste textarea ", ООО ПК «Сибпромтехнологии», г. [GEOGRAPHIC_DATA]"
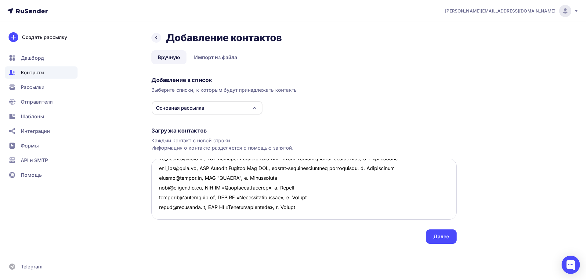
scroll to position [375, 0]
click at [158, 196] on textarea at bounding box center [303, 189] width 305 height 61
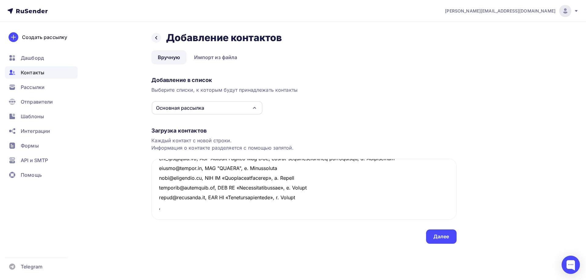
paste textarea "ООО "МЕТ-КОМ" г. Перьм"
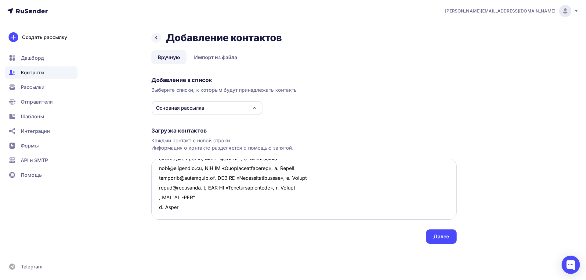
click at [176, 207] on textarea at bounding box center [303, 189] width 305 height 61
click at [204, 199] on textarea at bounding box center [303, 189] width 305 height 61
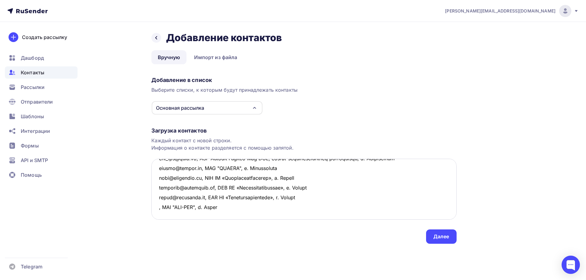
drag, startPoint x: 229, startPoint y: 198, endPoint x: 159, endPoint y: 197, distance: 69.9
click at [159, 197] on textarea at bounding box center [303, 189] width 305 height 61
click at [160, 204] on textarea at bounding box center [303, 189] width 305 height 61
paste textarea ", ООО "МЕТ-КОМ", г. [GEOGRAPHIC_DATA]"
click at [160, 214] on textarea at bounding box center [303, 189] width 305 height 61
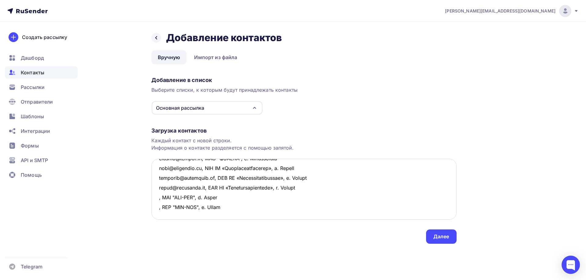
paste textarea ", ООО "МЕТ-КОМ", г. [GEOGRAPHIC_DATA]"
click at [157, 197] on textarea at bounding box center [303, 189] width 305 height 61
paste textarea "[EMAIL_ADDRESS][DOMAIN_NAME]"
click at [158, 208] on textarea at bounding box center [303, 189] width 305 height 61
paste textarea "[EMAIL_ADDRESS][DOMAIN_NAME]"
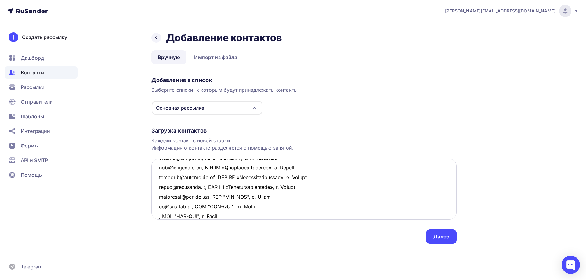
click at [157, 214] on textarea at bounding box center [303, 189] width 305 height 61
paste textarea "[EMAIL_ADDRESS][DOMAIN_NAME]"
click at [160, 217] on textarea at bounding box center [303, 189] width 305 height 61
click at [276, 216] on textarea at bounding box center [303, 189] width 305 height 61
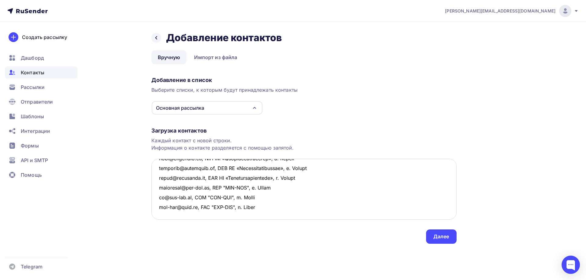
click at [162, 179] on textarea at bounding box center [303, 189] width 305 height 61
paste textarea "ТК [PERSON_NAME] г. [GEOGRAPHIC_DATA]"
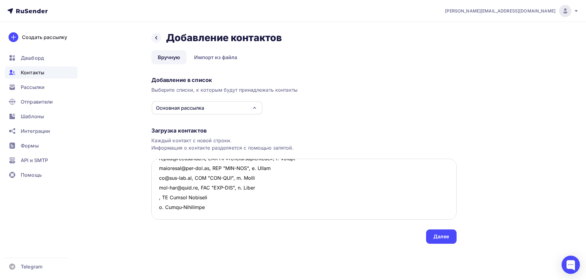
click at [215, 180] on textarea at bounding box center [303, 189] width 305 height 61
click at [158, 177] on textarea at bounding box center [303, 189] width 305 height 61
paste textarea "[EMAIL_ADDRESS][DOMAIN_NAME]"
click at [160, 185] on textarea at bounding box center [303, 189] width 305 height 61
paste textarea "[EMAIL_ADDRESS][DOMAIN_NAME]"
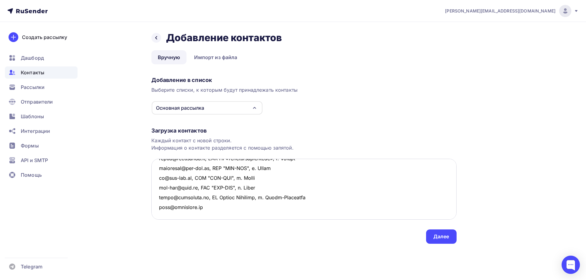
drag, startPoint x: 207, startPoint y: 178, endPoint x: 328, endPoint y: 181, distance: 121.2
click at [328, 181] on textarea at bounding box center [303, 189] width 305 height 61
click at [220, 189] on textarea at bounding box center [303, 189] width 305 height 61
paste textarea ", ТК [PERSON_NAME], г. [GEOGRAPHIC_DATA]"
click at [170, 194] on textarea at bounding box center [303, 189] width 305 height 61
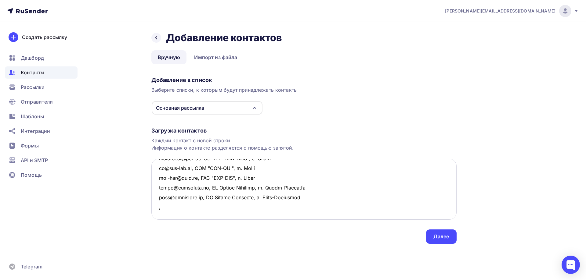
paste textarea "НПК "МЕХАНОБР-ТЕХНИКА" г. [GEOGRAPHIC_DATA]"
click at [232, 196] on textarea at bounding box center [303, 189] width 305 height 61
drag, startPoint x: 277, startPoint y: 196, endPoint x: 156, endPoint y: 200, distance: 121.2
click at [156, 200] on textarea at bounding box center [303, 189] width 305 height 61
click at [164, 205] on textarea at bounding box center [303, 189] width 305 height 61
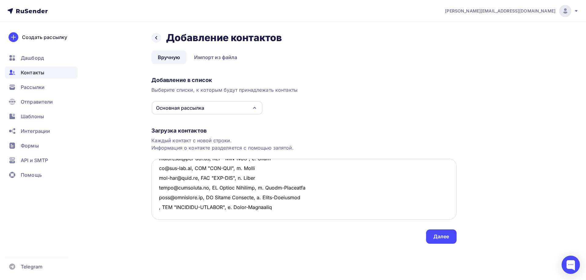
paste textarea ", НПК "МЕХАНОБР-ТЕХНИКА", г. [GEOGRAPHIC_DATA]"
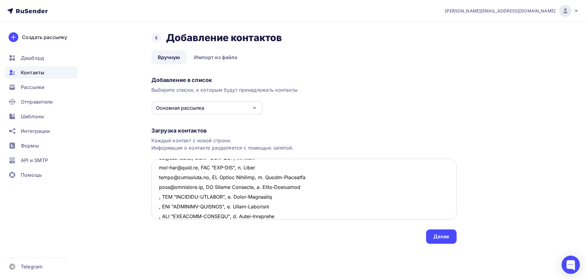
scroll to position [433, 0]
paste textarea ", НПК "МЕХАНОБР-ТЕХНИКА", г. [GEOGRAPHIC_DATA]"
click at [159, 188] on textarea at bounding box center [303, 189] width 305 height 61
paste textarea "[EMAIL_ADDRESS][DOMAIN_NAME]"
click at [156, 197] on textarea at bounding box center [303, 189] width 305 height 61
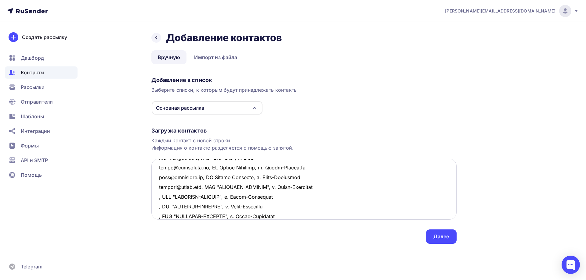
paste textarea "[EMAIL_ADDRESS][DOMAIN_NAME]"
click at [159, 207] on textarea at bounding box center [303, 189] width 305 height 61
paste textarea "[EMAIL_ADDRESS][DOMAIN_NAME]"
click at [159, 215] on textarea at bounding box center [303, 189] width 305 height 61
paste
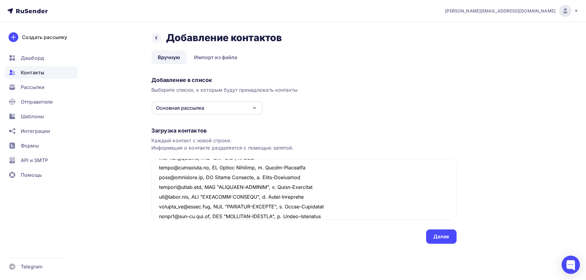
type textarea "loremips@dolorsit.am, CON "AdiPiSc", e. Seddoe temp@incid.ut, LAB «Etdoloremagn…"
click at [442, 235] on div "Далее" at bounding box center [441, 236] width 16 height 7
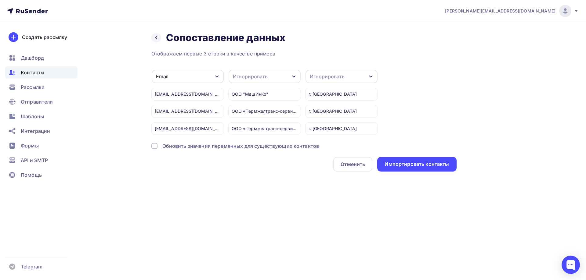
click at [352, 76] on div "Игнорировать" at bounding box center [341, 76] width 72 height 13
click at [319, 118] on div "Город" at bounding box center [329, 120] width 35 height 7
click at [285, 76] on div "Игнорировать" at bounding box center [265, 76] width 72 height 13
click at [245, 103] on div "Имя" at bounding box center [253, 103] width 35 height 7
click at [412, 161] on div "Импортировать контакты" at bounding box center [416, 164] width 64 height 7
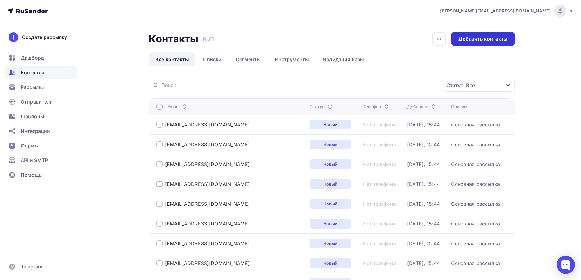
click at [476, 35] on div "Добавить контакты" at bounding box center [483, 39] width 64 height 14
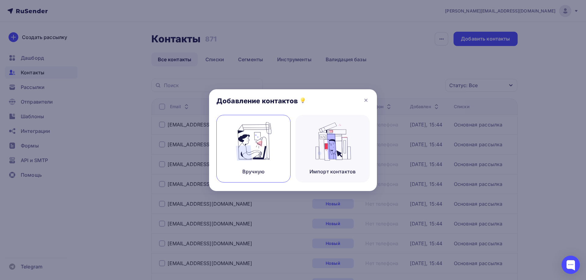
click at [268, 135] on img at bounding box center [253, 141] width 41 height 38
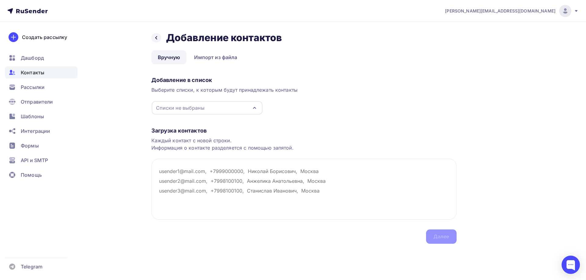
click at [214, 114] on div "Списки не выбраны" at bounding box center [207, 107] width 111 height 13
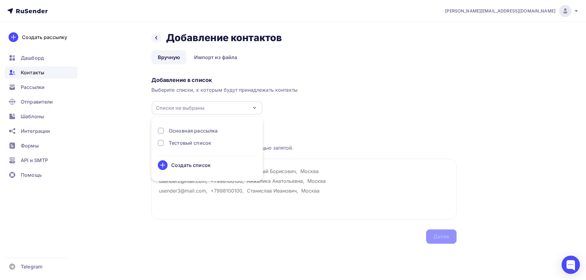
click at [191, 129] on div "Основная рассылка" at bounding box center [193, 130] width 49 height 7
click at [224, 199] on textarea at bounding box center [303, 189] width 305 height 61
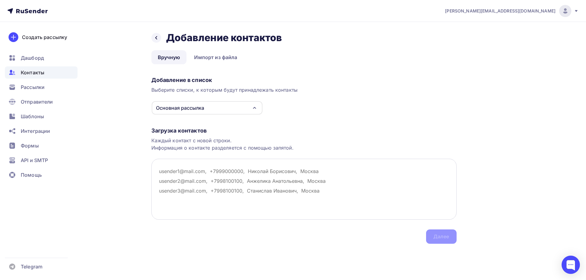
click at [154, 168] on textarea at bounding box center [303, 189] width 305 height 61
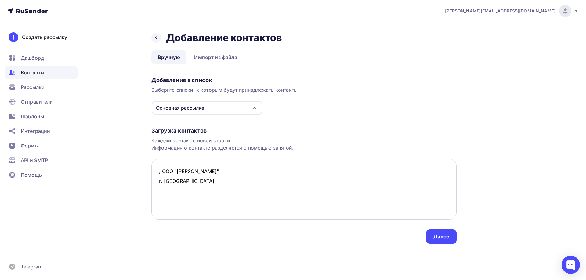
click at [200, 171] on textarea ", ООО "[PERSON_NAME]" г. [GEOGRAPHIC_DATA]" at bounding box center [303, 189] width 305 height 61
drag, startPoint x: 247, startPoint y: 171, endPoint x: 155, endPoint y: 171, distance: 92.4
click at [155, 171] on textarea ", ООО "[PERSON_NAME]", г. [GEOGRAPHIC_DATA]" at bounding box center [303, 189] width 305 height 61
click at [183, 181] on textarea ", ООО "[PERSON_NAME]", г. [GEOGRAPHIC_DATA]" at bounding box center [303, 189] width 305 height 61
click at [263, 171] on textarea ", ООО "[PERSON_NAME]", г. [GEOGRAPHIC_DATA]" at bounding box center [303, 189] width 305 height 61
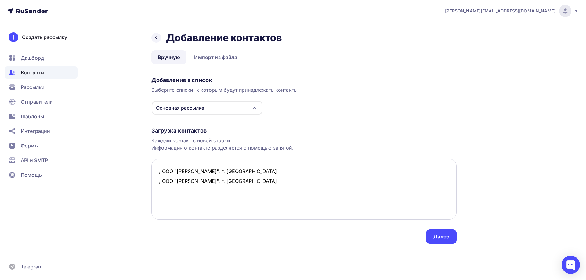
click at [156, 170] on textarea ", ООО "[PERSON_NAME]", г. [GEOGRAPHIC_DATA] , ООО "[PERSON_NAME]", г. [GEOGRAPH…" at bounding box center [303, 189] width 305 height 61
click at [158, 182] on textarea "[EMAIL_ADDRESS][DOMAIN_NAME], ООО "[PERSON_NAME]", г. [GEOGRAPHIC_DATA] , ООО "…" at bounding box center [303, 189] width 305 height 61
drag, startPoint x: 192, startPoint y: 182, endPoint x: 287, endPoint y: 183, distance: 94.6
click at [287, 183] on textarea "[EMAIL_ADDRESS][DOMAIN_NAME], ООО "[PERSON_NAME]", г. [GEOGRAPHIC_DATA] [EMAIL_…" at bounding box center [303, 189] width 305 height 61
click at [174, 196] on textarea "[EMAIL_ADDRESS][DOMAIN_NAME], ООО "[PERSON_NAME]", г. [GEOGRAPHIC_DATA] [EMAIL_…" at bounding box center [303, 189] width 305 height 61
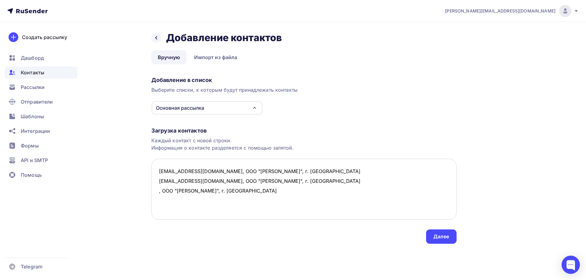
click at [155, 193] on textarea "[EMAIL_ADDRESS][DOMAIN_NAME], ООО "[PERSON_NAME]", г. [GEOGRAPHIC_DATA] [EMAIL_…" at bounding box center [303, 189] width 305 height 61
click at [273, 207] on textarea "[EMAIL_ADDRESS][DOMAIN_NAME], ООО "[PERSON_NAME]", г. [GEOGRAPHIC_DATA] [EMAIL_…" at bounding box center [303, 189] width 305 height 61
click at [204, 207] on textarea "[EMAIL_ADDRESS][DOMAIN_NAME], ООО "[PERSON_NAME]", г. [GEOGRAPHIC_DATA] [EMAIL_…" at bounding box center [303, 189] width 305 height 61
drag, startPoint x: 171, startPoint y: 207, endPoint x: 180, endPoint y: 207, distance: 8.8
click at [172, 207] on textarea "[EMAIL_ADDRESS][DOMAIN_NAME], ООО "[PERSON_NAME]", г. [GEOGRAPHIC_DATA] [EMAIL_…" at bounding box center [303, 189] width 305 height 61
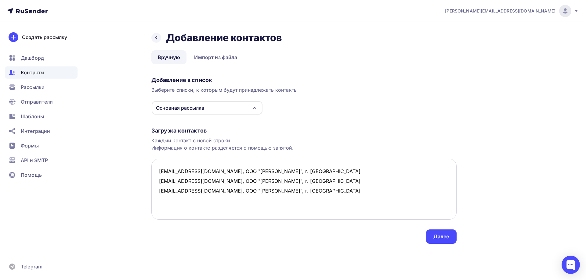
click at [331, 191] on textarea "[EMAIL_ADDRESS][DOMAIN_NAME], ООО "[PERSON_NAME]", г. [GEOGRAPHIC_DATA] [EMAIL_…" at bounding box center [303, 189] width 305 height 61
click at [159, 178] on textarea "[EMAIL_ADDRESS][DOMAIN_NAME], ООО "[PERSON_NAME]", г. [GEOGRAPHIC_DATA] [EMAIL_…" at bounding box center [303, 189] width 305 height 61
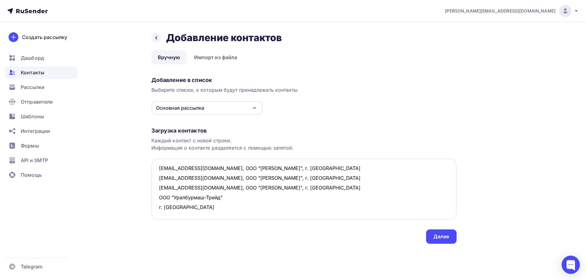
click at [160, 176] on textarea "[EMAIL_ADDRESS][DOMAIN_NAME], ООО "[PERSON_NAME]", г. [GEOGRAPHIC_DATA] [EMAIL_…" at bounding box center [303, 189] width 305 height 61
click at [235, 176] on textarea "[EMAIL_ADDRESS][DOMAIN_NAME], ООО "[PERSON_NAME]", г. [GEOGRAPHIC_DATA] [EMAIL_…" at bounding box center [303, 189] width 305 height 61
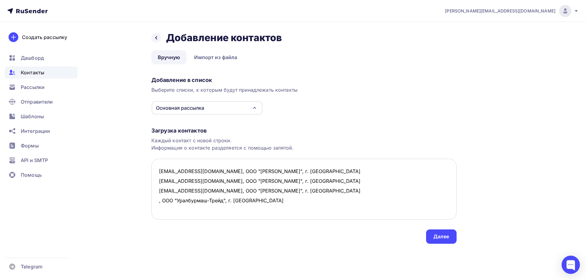
drag, startPoint x: 275, startPoint y: 181, endPoint x: 152, endPoint y: 180, distance: 123.0
click at [152, 180] on textarea "[EMAIL_ADDRESS][DOMAIN_NAME], ООО "[PERSON_NAME]", г. [GEOGRAPHIC_DATA] [EMAIL_…" at bounding box center [303, 189] width 305 height 61
click at [177, 193] on textarea "[EMAIL_ADDRESS][DOMAIN_NAME], ООО "[PERSON_NAME]", г. [GEOGRAPHIC_DATA] [EMAIL_…" at bounding box center [303, 189] width 305 height 61
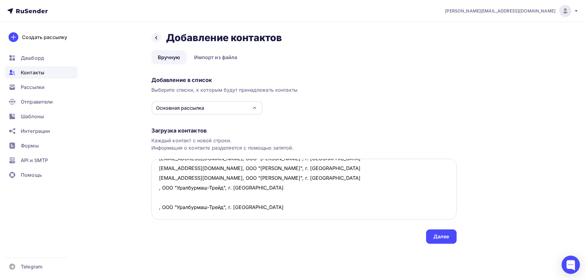
click at [164, 189] on textarea "[EMAIL_ADDRESS][DOMAIN_NAME], ООО "[PERSON_NAME]", г. [GEOGRAPHIC_DATA] [EMAIL_…" at bounding box center [303, 189] width 305 height 61
click at [159, 177] on textarea "[EMAIL_ADDRESS][DOMAIN_NAME], ООО "[PERSON_NAME]", г. [GEOGRAPHIC_DATA] [EMAIL_…" at bounding box center [303, 189] width 305 height 61
click at [156, 188] on textarea "[EMAIL_ADDRESS][DOMAIN_NAME], ООО "[PERSON_NAME]", г. [GEOGRAPHIC_DATA] [EMAIL_…" at bounding box center [303, 189] width 305 height 61
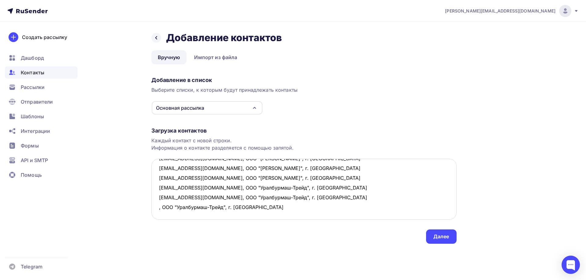
click at [159, 199] on textarea "[EMAIL_ADDRESS][DOMAIN_NAME], ООО "[PERSON_NAME]", г. [GEOGRAPHIC_DATA] [EMAIL_…" at bounding box center [303, 189] width 305 height 61
click at [162, 212] on textarea "[EMAIL_ADDRESS][DOMAIN_NAME], ООО "[PERSON_NAME]", г. [GEOGRAPHIC_DATA] [EMAIL_…" at bounding box center [303, 189] width 305 height 61
click at [160, 205] on textarea "[EMAIL_ADDRESS][DOMAIN_NAME], ООО "[PERSON_NAME]", г. [GEOGRAPHIC_DATA] [EMAIL_…" at bounding box center [303, 189] width 305 height 61
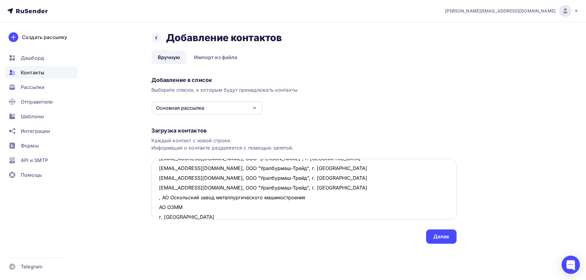
scroll to position [33, 0]
click at [186, 190] on textarea "[EMAIL_ADDRESS][DOMAIN_NAME], ООО "[PERSON_NAME]", г. [GEOGRAPHIC_DATA] [EMAIL_…" at bounding box center [303, 189] width 305 height 61
click at [309, 197] on textarea "[EMAIL_ADDRESS][DOMAIN_NAME], ООО "[PERSON_NAME]", г. [GEOGRAPHIC_DATA] [EMAIL_…" at bounding box center [303, 189] width 305 height 61
click at [333, 197] on textarea "[EMAIL_ADDRESS][DOMAIN_NAME], ООО "[PERSON_NAME]", г. [GEOGRAPHIC_DATA] [EMAIL_…" at bounding box center [303, 189] width 305 height 61
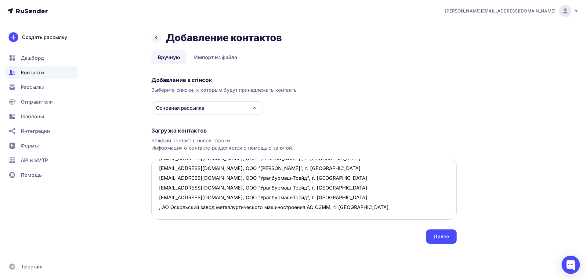
scroll to position [32, 0]
drag, startPoint x: 372, startPoint y: 197, endPoint x: 157, endPoint y: 198, distance: 215.4
click at [157, 198] on textarea "[EMAIL_ADDRESS][DOMAIN_NAME], ООО "[PERSON_NAME]", г. [GEOGRAPHIC_DATA] [EMAIL_…" at bounding box center [303, 189] width 305 height 61
click at [161, 208] on textarea "[EMAIL_ADDRESS][DOMAIN_NAME], ООО "[PERSON_NAME]", г. [GEOGRAPHIC_DATA] [EMAIL_…" at bounding box center [303, 189] width 305 height 61
click at [158, 199] on textarea "[EMAIL_ADDRESS][DOMAIN_NAME], ООО "[PERSON_NAME]", г. [GEOGRAPHIC_DATA] [EMAIL_…" at bounding box center [303, 189] width 305 height 61
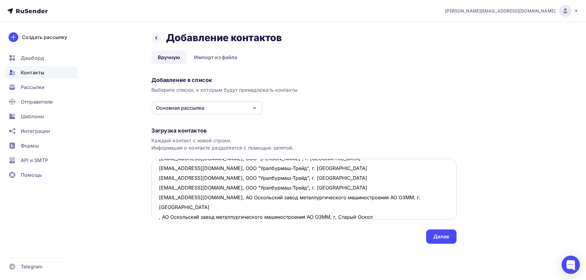
click at [158, 207] on textarea "[EMAIL_ADDRESS][DOMAIN_NAME], ООО "[PERSON_NAME]", г. [GEOGRAPHIC_DATA] [EMAIL_…" at bounding box center [303, 189] width 305 height 61
click at [434, 205] on textarea "[EMAIL_ADDRESS][DOMAIN_NAME], ООО "[PERSON_NAME]", г. [GEOGRAPHIC_DATA] [EMAIL_…" at bounding box center [303, 189] width 305 height 61
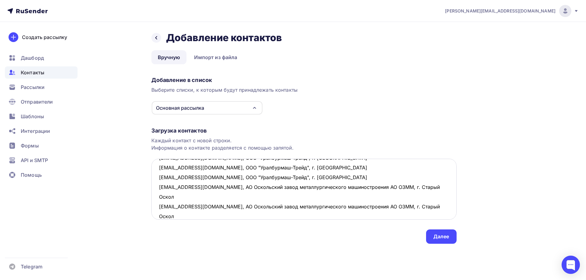
scroll to position [52, 0]
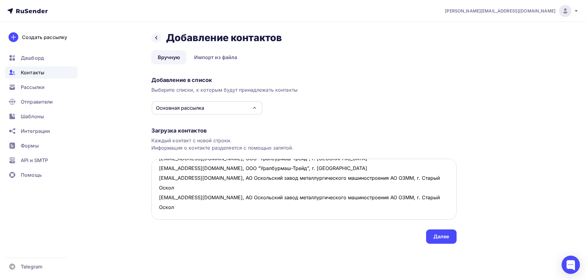
click at [161, 196] on textarea "[EMAIL_ADDRESS][DOMAIN_NAME], ООО "[PERSON_NAME]", г. [GEOGRAPHIC_DATA] [EMAIL_…" at bounding box center [303, 189] width 305 height 61
click at [207, 197] on textarea "[EMAIL_ADDRESS][DOMAIN_NAME], ООО "[PERSON_NAME]", г. [GEOGRAPHIC_DATA] [EMAIL_…" at bounding box center [303, 189] width 305 height 61
click at [160, 197] on textarea "[EMAIL_ADDRESS][DOMAIN_NAME], ООО "[PERSON_NAME]", г. [GEOGRAPHIC_DATA] [EMAIL_…" at bounding box center [303, 189] width 305 height 61
click at [224, 195] on textarea "[EMAIL_ADDRESS][DOMAIN_NAME], ООО "[PERSON_NAME]", г. [GEOGRAPHIC_DATA] [EMAIL_…" at bounding box center [303, 189] width 305 height 61
drag, startPoint x: 232, startPoint y: 199, endPoint x: 157, endPoint y: 197, distance: 75.1
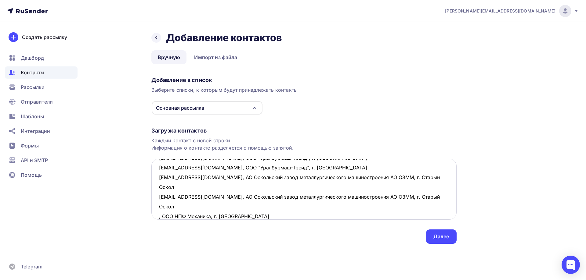
click at [157, 197] on textarea "[EMAIL_ADDRESS][DOMAIN_NAME], ООО "[PERSON_NAME]", г. [GEOGRAPHIC_DATA] [EMAIL_…" at bounding box center [303, 189] width 305 height 61
click at [159, 206] on textarea "[EMAIL_ADDRESS][DOMAIN_NAME], ООО "[PERSON_NAME]", г. [GEOGRAPHIC_DATA] [EMAIL_…" at bounding box center [303, 189] width 305 height 61
click at [158, 198] on textarea "[EMAIL_ADDRESS][DOMAIN_NAME], ООО "[PERSON_NAME]", г. [GEOGRAPHIC_DATA] [EMAIL_…" at bounding box center [303, 189] width 305 height 61
click at [157, 207] on textarea "[EMAIL_ADDRESS][DOMAIN_NAME], ООО "[PERSON_NAME]", г. [GEOGRAPHIC_DATA] [EMAIL_…" at bounding box center [303, 189] width 305 height 61
click at [305, 206] on textarea "[EMAIL_ADDRESS][DOMAIN_NAME], ООО "[PERSON_NAME]", г. [GEOGRAPHIC_DATA] [EMAIL_…" at bounding box center [303, 189] width 305 height 61
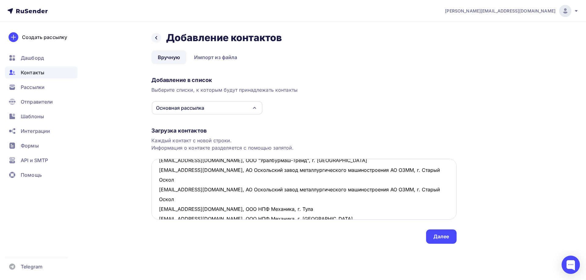
scroll to position [62, 0]
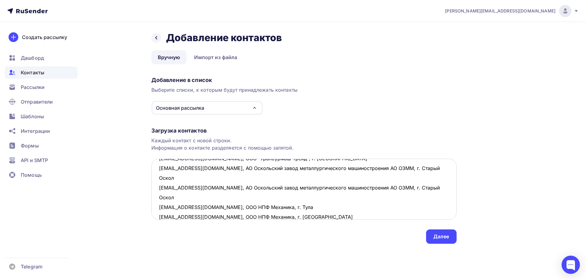
click at [158, 205] on textarea "[EMAIL_ADDRESS][DOMAIN_NAME], ООО "[PERSON_NAME]", г. [GEOGRAPHIC_DATA] [EMAIL_…" at bounding box center [303, 189] width 305 height 61
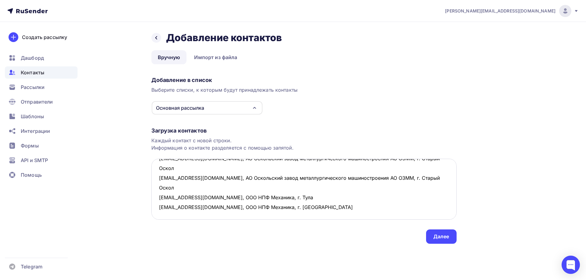
scroll to position [92, 0]
click at [164, 178] on textarea "[EMAIL_ADDRESS][DOMAIN_NAME], ООО "[PERSON_NAME]", г. [GEOGRAPHIC_DATA] [EMAIL_…" at bounding box center [303, 189] width 305 height 61
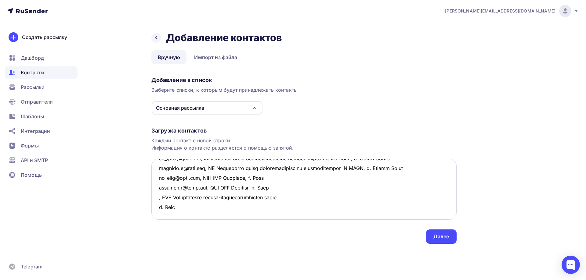
click at [296, 178] on textarea at bounding box center [303, 189] width 305 height 61
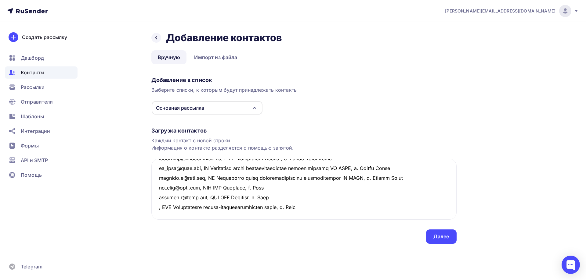
drag, startPoint x: 325, startPoint y: 179, endPoint x: 149, endPoint y: 180, distance: 175.7
click at [149, 180] on div "Назад Добавление контактов Добавление контактов Вручную Импорт из файла Вручную…" at bounding box center [293, 145] width 500 height 247
click at [194, 192] on textarea at bounding box center [303, 189] width 305 height 61
click at [190, 199] on textarea at bounding box center [303, 189] width 305 height 61
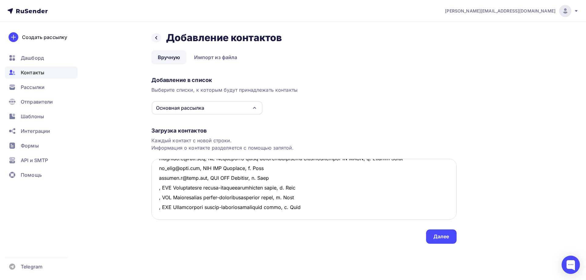
click at [179, 207] on textarea at bounding box center [303, 189] width 305 height 61
click at [156, 178] on textarea at bounding box center [303, 189] width 305 height 61
click at [157, 189] on textarea at bounding box center [303, 189] width 305 height 61
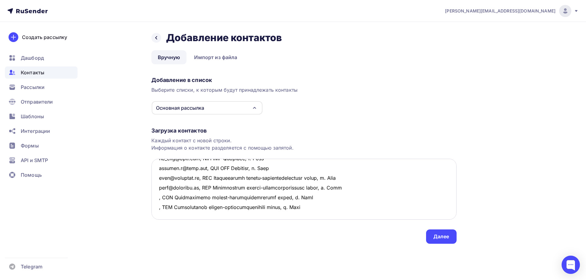
click at [157, 199] on textarea at bounding box center [303, 189] width 305 height 61
click at [159, 207] on textarea at bounding box center [303, 189] width 305 height 61
click at [363, 207] on textarea at bounding box center [303, 189] width 305 height 61
click at [165, 195] on textarea at bounding box center [303, 189] width 305 height 61
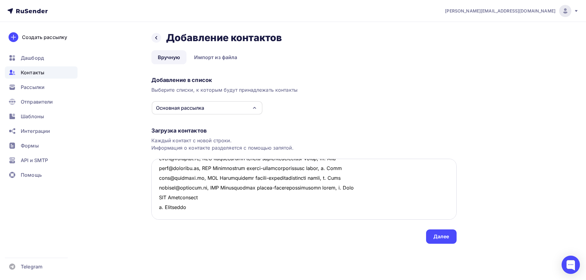
click at [157, 197] on textarea at bounding box center [303, 189] width 305 height 61
click at [205, 198] on textarea at bounding box center [303, 189] width 305 height 61
drag, startPoint x: 242, startPoint y: 197, endPoint x: 150, endPoint y: 198, distance: 92.1
click at [150, 198] on div "Назад Добавление контактов Добавление контактов Вручную Импорт из файла Вручную…" at bounding box center [293, 145] width 500 height 247
click at [174, 209] on textarea at bounding box center [303, 189] width 305 height 61
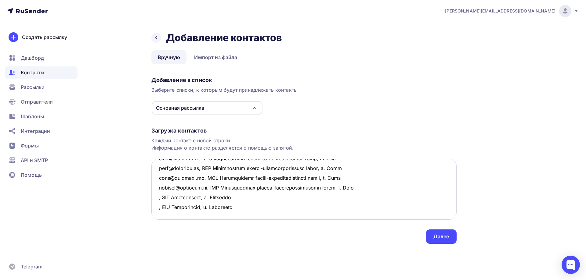
click at [157, 199] on textarea at bounding box center [303, 189] width 305 height 61
click at [159, 207] on textarea at bounding box center [303, 189] width 305 height 61
click at [303, 212] on textarea at bounding box center [303, 189] width 305 height 61
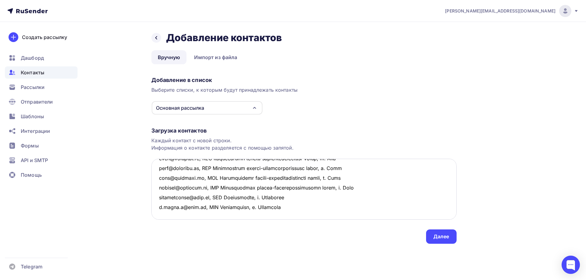
click at [161, 196] on textarea at bounding box center [303, 189] width 305 height 61
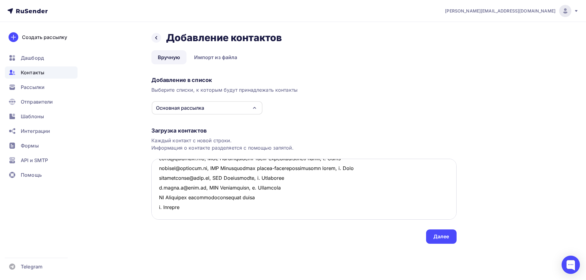
click at [159, 196] on textarea at bounding box center [303, 189] width 305 height 61
click at [267, 196] on textarea at bounding box center [303, 189] width 305 height 61
drag, startPoint x: 264, startPoint y: 196, endPoint x: 154, endPoint y: 196, distance: 110.4
click at [154, 196] on textarea at bounding box center [303, 189] width 305 height 61
click at [178, 205] on textarea at bounding box center [303, 189] width 305 height 61
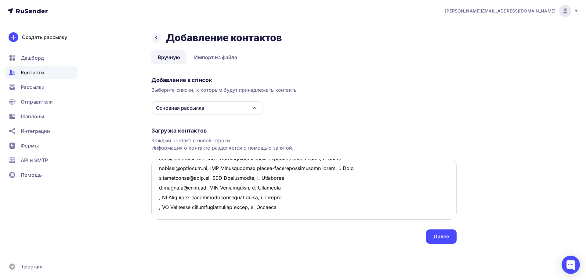
click at [172, 212] on textarea at bounding box center [303, 189] width 305 height 61
click at [158, 197] on textarea at bounding box center [303, 189] width 305 height 61
click at [157, 205] on textarea at bounding box center [303, 189] width 305 height 61
click at [155, 217] on textarea at bounding box center [303, 189] width 305 height 61
click at [362, 218] on textarea at bounding box center [303, 189] width 305 height 61
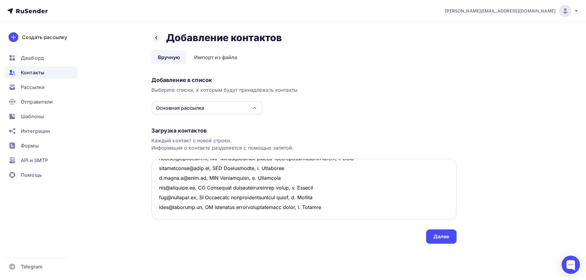
scroll to position [160, 0]
click at [157, 193] on textarea at bounding box center [303, 189] width 305 height 61
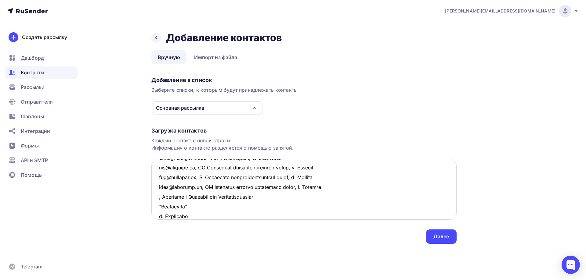
click at [279, 200] on textarea at bounding box center [303, 189] width 305 height 61
click at [309, 197] on textarea at bounding box center [303, 189] width 305 height 61
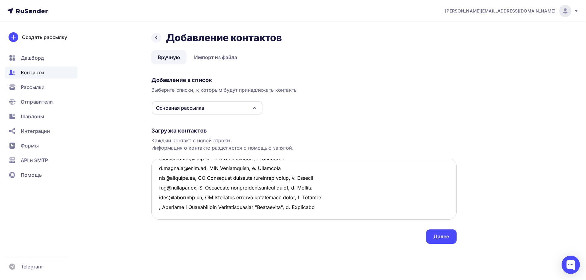
drag, startPoint x: 344, startPoint y: 197, endPoint x: 154, endPoint y: 193, distance: 189.8
click at [154, 193] on textarea at bounding box center [303, 189] width 305 height 61
click at [160, 206] on textarea at bounding box center [303, 189] width 305 height 61
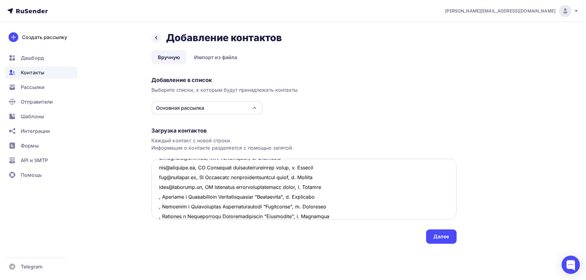
click at [157, 198] on textarea at bounding box center [303, 189] width 305 height 61
click at [160, 209] on textarea at bounding box center [303, 189] width 305 height 61
click at [157, 208] on textarea at bounding box center [303, 189] width 305 height 61
click at [157, 218] on textarea at bounding box center [303, 189] width 305 height 61
click at [385, 217] on textarea at bounding box center [303, 189] width 305 height 61
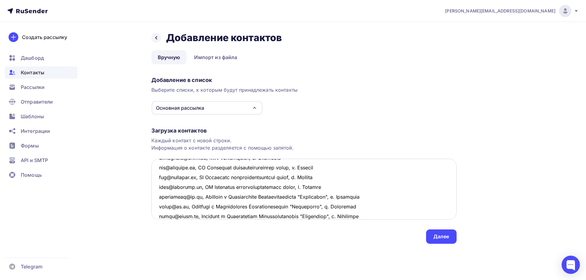
scroll to position [189, 0]
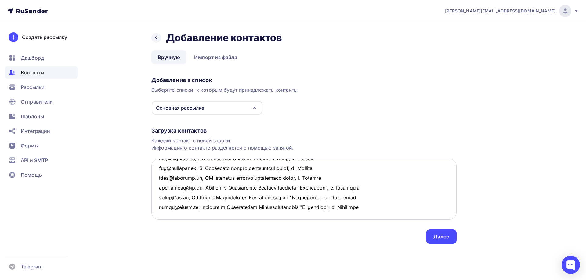
click at [160, 195] on textarea at bounding box center [303, 189] width 305 height 61
click at [165, 198] on textarea at bounding box center [303, 189] width 305 height 61
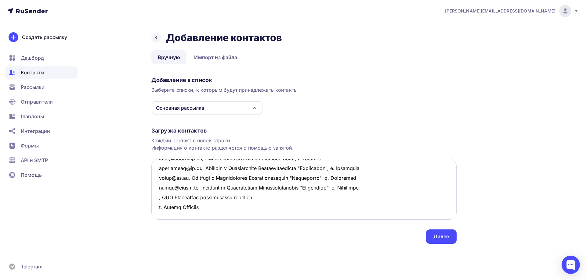
click at [262, 198] on textarea at bounding box center [303, 189] width 305 height 61
click at [270, 197] on textarea at bounding box center [303, 189] width 305 height 61
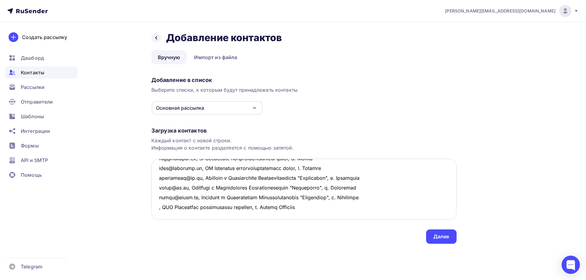
drag, startPoint x: 321, startPoint y: 198, endPoint x: 153, endPoint y: 193, distance: 168.5
click at [153, 193] on textarea at bounding box center [303, 189] width 305 height 61
click at [162, 207] on textarea at bounding box center [303, 189] width 305 height 61
click at [159, 197] on textarea at bounding box center [303, 189] width 305 height 61
click at [157, 206] on textarea at bounding box center [303, 189] width 305 height 61
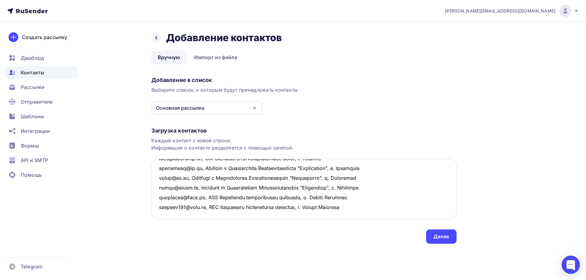
click at [370, 212] on textarea at bounding box center [303, 189] width 305 height 61
click at [163, 179] on textarea at bounding box center [303, 189] width 305 height 61
click at [167, 176] on textarea at bounding box center [303, 189] width 305 height 61
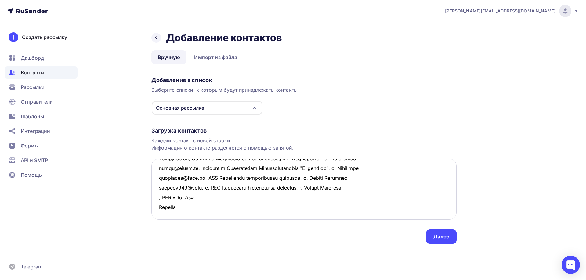
click at [202, 179] on textarea at bounding box center [303, 189] width 305 height 61
drag, startPoint x: 227, startPoint y: 178, endPoint x: 155, endPoint y: 177, distance: 71.4
click at [155, 177] on textarea at bounding box center [303, 189] width 305 height 61
click at [158, 188] on textarea at bounding box center [303, 189] width 305 height 61
click at [158, 179] on textarea at bounding box center [303, 189] width 305 height 61
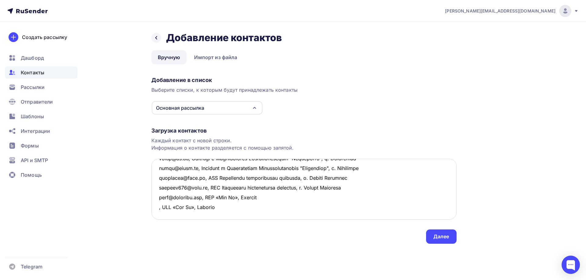
click at [158, 186] on textarea at bounding box center [303, 189] width 305 height 61
click at [159, 193] on textarea at bounding box center [303, 189] width 305 height 61
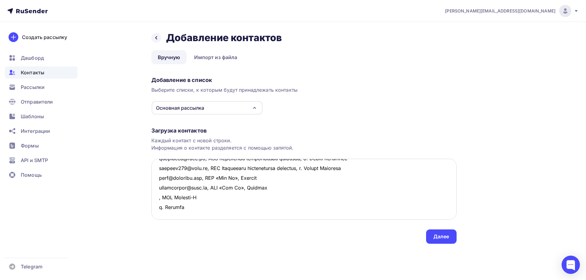
click at [203, 195] on textarea at bounding box center [303, 189] width 305 height 61
drag, startPoint x: 229, startPoint y: 197, endPoint x: 157, endPoint y: 201, distance: 71.8
click at [157, 201] on textarea at bounding box center [303, 189] width 305 height 61
click at [161, 206] on textarea at bounding box center [303, 189] width 305 height 61
click at [158, 196] on textarea at bounding box center [303, 189] width 305 height 61
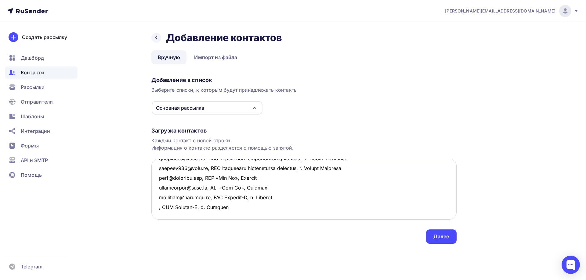
click at [158, 207] on textarea at bounding box center [303, 189] width 305 height 61
click at [159, 206] on textarea at bounding box center [303, 189] width 305 height 61
click at [163, 207] on textarea at bounding box center [303, 189] width 305 height 61
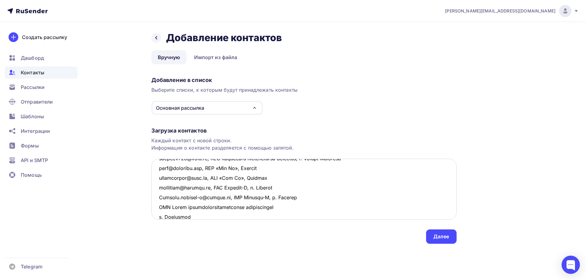
scroll to position [238, 0]
click at [159, 207] on textarea at bounding box center [303, 189] width 305 height 61
click at [291, 207] on textarea at bounding box center [303, 189] width 305 height 61
click at [338, 208] on textarea at bounding box center [303, 189] width 305 height 61
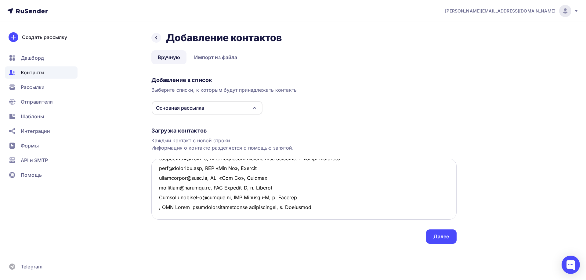
scroll to position [267, 0]
drag, startPoint x: 329, startPoint y: 178, endPoint x: 159, endPoint y: 176, distance: 170.5
click at [159, 176] on textarea at bounding box center [303, 189] width 305 height 61
click at [169, 186] on textarea at bounding box center [303, 189] width 305 height 61
click at [157, 179] on textarea at bounding box center [303, 189] width 305 height 61
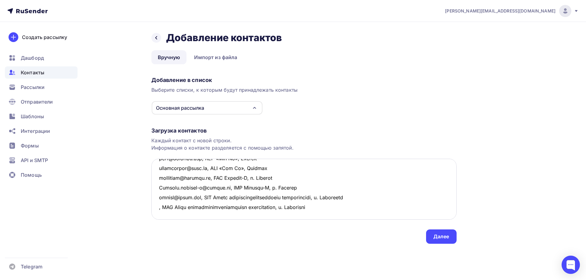
click at [158, 186] on textarea at bounding box center [303, 189] width 305 height 61
click at [183, 199] on textarea at bounding box center [303, 189] width 305 height 61
click at [157, 192] on textarea at bounding box center [303, 189] width 305 height 61
click at [158, 193] on textarea at bounding box center [303, 189] width 305 height 61
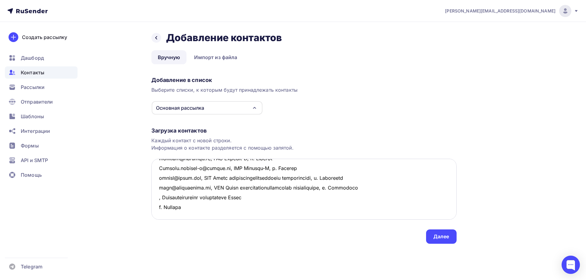
click at [261, 194] on textarea at bounding box center [303, 189] width 305 height 61
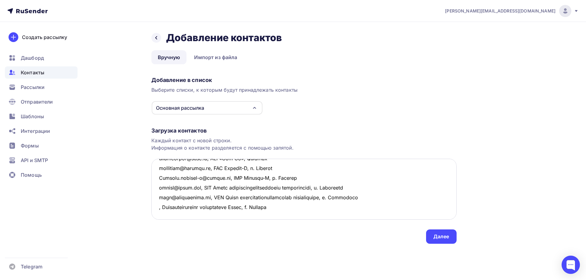
click at [158, 197] on textarea at bounding box center [303, 189] width 305 height 61
drag, startPoint x: 204, startPoint y: 197, endPoint x: 335, endPoint y: 195, distance: 131.5
click at [335, 195] on textarea at bounding box center [303, 189] width 305 height 61
click at [175, 207] on textarea at bounding box center [303, 189] width 305 height 61
click at [169, 214] on textarea at bounding box center [303, 189] width 305 height 61
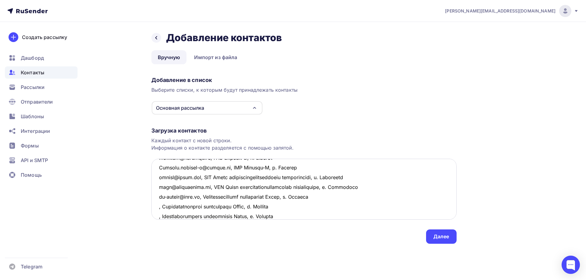
click at [158, 207] on textarea at bounding box center [303, 189] width 305 height 61
click at [158, 217] on textarea at bounding box center [303, 189] width 305 height 61
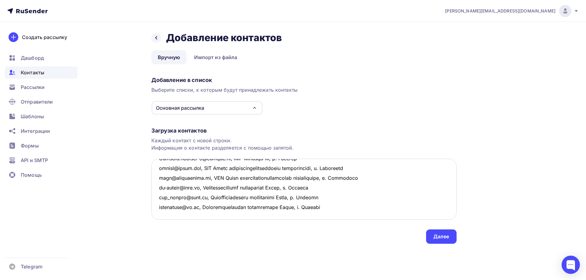
click at [342, 206] on textarea at bounding box center [303, 189] width 305 height 61
click at [167, 181] on textarea at bounding box center [303, 189] width 305 height 61
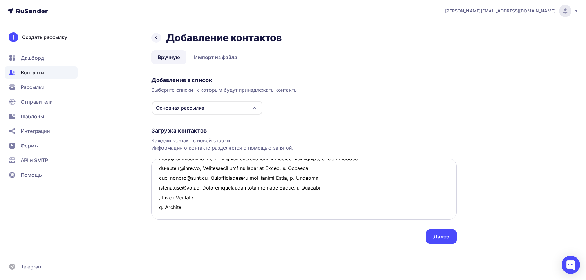
click at [204, 177] on textarea at bounding box center [303, 189] width 305 height 61
drag, startPoint x: 239, startPoint y: 180, endPoint x: 144, endPoint y: 174, distance: 95.3
click at [144, 174] on div "Назад Добавление контактов Добавление контактов Вручную Импорт из файла Вручную…" at bounding box center [293, 145] width 500 height 247
click at [189, 191] on textarea at bounding box center [303, 189] width 305 height 61
click at [159, 177] on textarea at bounding box center [303, 189] width 305 height 61
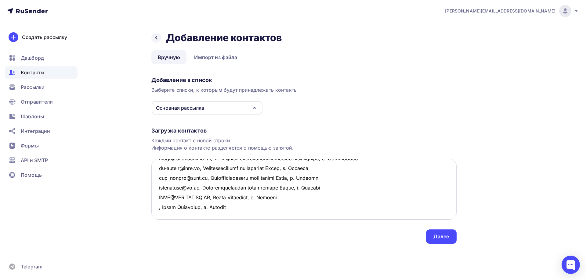
click at [158, 186] on textarea at bounding box center [303, 189] width 305 height 61
click at [236, 200] on textarea at bounding box center [303, 189] width 305 height 61
click at [157, 198] on textarea at bounding box center [303, 189] width 305 height 61
click at [236, 196] on textarea at bounding box center [303, 189] width 305 height 61
drag, startPoint x: 272, startPoint y: 199, endPoint x: 142, endPoint y: 198, distance: 130.3
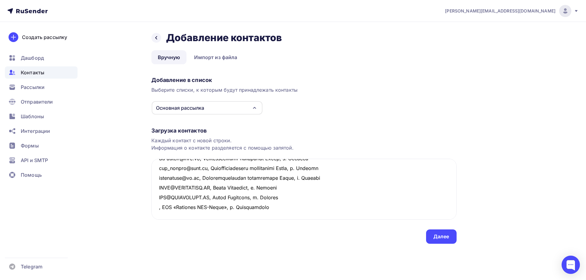
click at [142, 198] on div "Назад Добавление контактов Добавление контактов Вручную Импорт из файла Вручную…" at bounding box center [293, 145] width 500 height 247
click at [176, 208] on textarea at bounding box center [303, 189] width 305 height 61
click at [157, 196] on textarea at bounding box center [303, 189] width 305 height 61
click at [157, 206] on textarea at bounding box center [303, 189] width 305 height 61
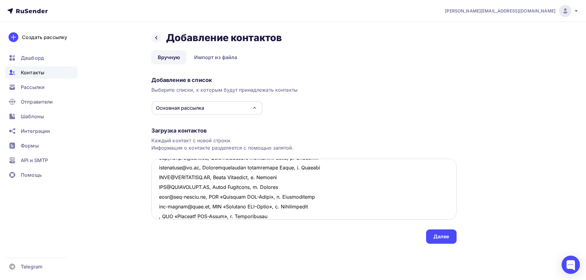
scroll to position [337, 0]
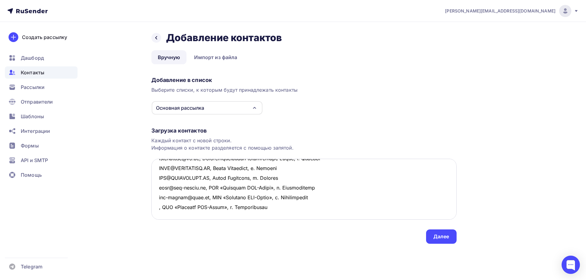
drag, startPoint x: 279, startPoint y: 217, endPoint x: 153, endPoint y: 198, distance: 127.3
click at [153, 198] on textarea at bounding box center [303, 189] width 305 height 61
click at [159, 195] on textarea at bounding box center [303, 189] width 305 height 61
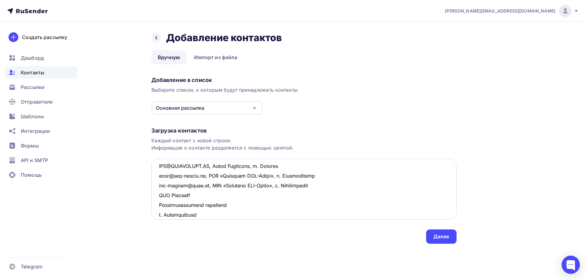
click at [159, 195] on textarea at bounding box center [303, 189] width 305 height 61
click at [197, 196] on textarea at bounding box center [303, 189] width 305 height 61
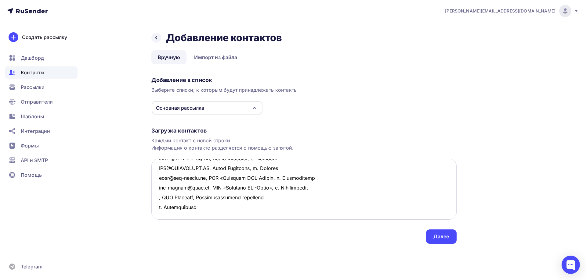
drag, startPoint x: 281, startPoint y: 192, endPoint x: 278, endPoint y: 194, distance: 3.7
click at [280, 193] on textarea at bounding box center [303, 189] width 305 height 61
click at [275, 197] on textarea at bounding box center [303, 189] width 305 height 61
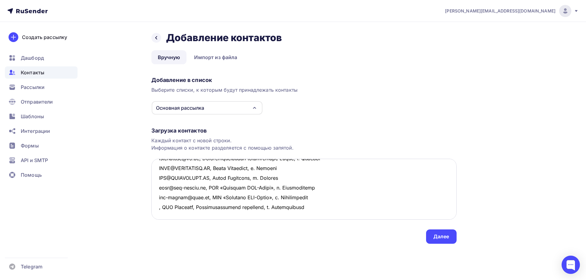
click at [156, 196] on textarea at bounding box center [303, 189] width 305 height 61
click at [273, 210] on textarea at bounding box center [303, 189] width 305 height 61
click at [165, 202] on textarea at bounding box center [303, 189] width 305 height 61
drag, startPoint x: 214, startPoint y: 196, endPoint x: 382, endPoint y: 194, distance: 167.2
click at [382, 194] on textarea at bounding box center [303, 189] width 305 height 61
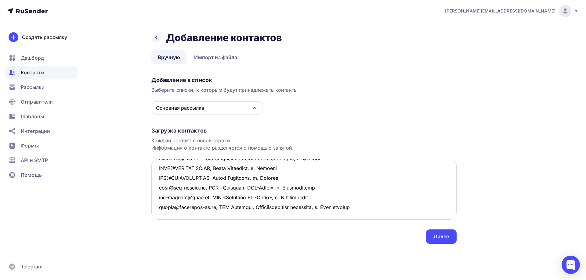
click at [162, 202] on textarea at bounding box center [303, 189] width 305 height 61
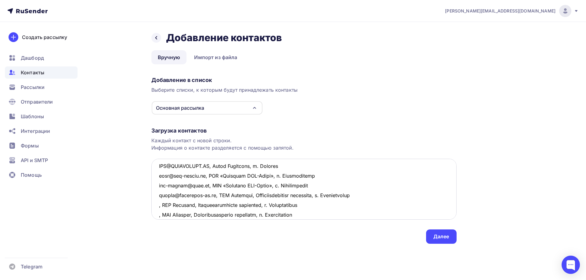
scroll to position [345, 0]
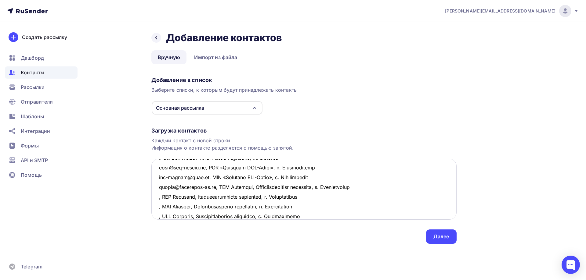
click at [157, 197] on textarea at bounding box center [303, 189] width 305 height 61
click at [158, 207] on textarea at bounding box center [303, 189] width 305 height 61
click at [157, 218] on textarea at bounding box center [303, 189] width 305 height 61
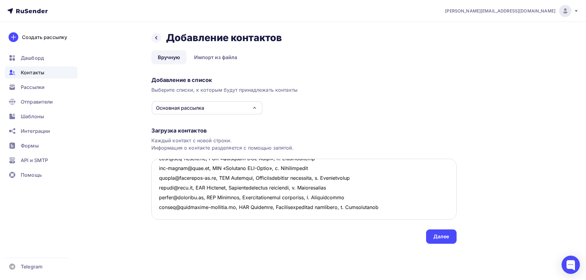
scroll to position [364, 0]
click at [172, 214] on textarea at bounding box center [303, 189] width 305 height 61
click at [167, 188] on textarea at bounding box center [303, 189] width 305 height 61
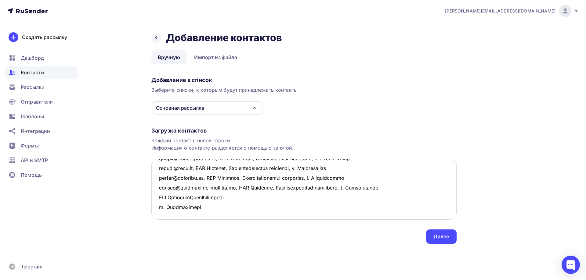
click at [154, 188] on textarea at bounding box center [303, 189] width 305 height 61
click at [245, 189] on textarea at bounding box center [303, 189] width 305 height 61
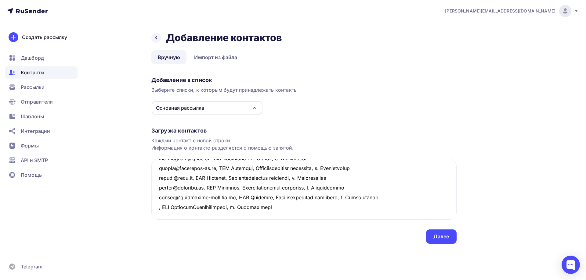
drag, startPoint x: 279, startPoint y: 187, endPoint x: 149, endPoint y: 187, distance: 129.0
click at [149, 187] on div "Назад Добавление контактов Добавление контактов Вручную Импорт из файла Вручную…" at bounding box center [293, 145] width 500 height 247
click at [191, 199] on textarea at bounding box center [303, 189] width 305 height 61
click at [183, 207] on textarea at bounding box center [303, 189] width 305 height 61
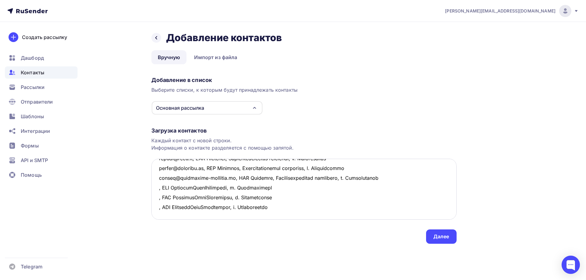
click at [171, 215] on textarea at bounding box center [303, 189] width 305 height 61
click at [157, 188] on textarea at bounding box center [303, 189] width 305 height 61
click at [158, 198] on textarea at bounding box center [303, 189] width 305 height 61
click at [158, 207] on textarea at bounding box center [303, 189] width 305 height 61
click at [336, 209] on textarea at bounding box center [303, 189] width 305 height 61
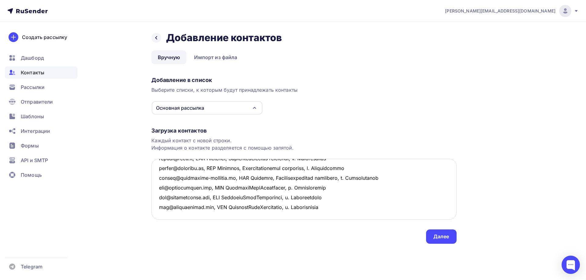
scroll to position [414, 0]
click at [160, 189] on textarea at bounding box center [303, 189] width 305 height 61
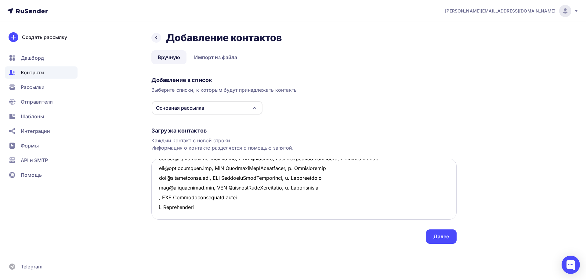
click at [243, 191] on textarea at bounding box center [303, 189] width 305 height 61
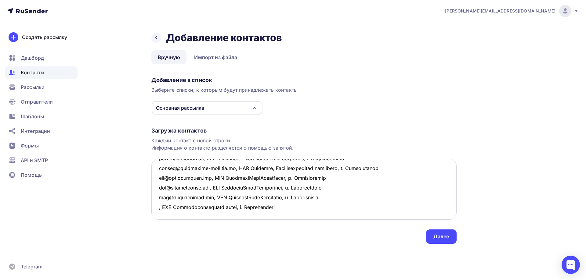
drag, startPoint x: 281, startPoint y: 187, endPoint x: 151, endPoint y: 190, distance: 129.4
click at [151, 190] on textarea at bounding box center [303, 189] width 305 height 61
click at [166, 199] on textarea at bounding box center [303, 189] width 305 height 61
click at [165, 206] on textarea at bounding box center [303, 189] width 305 height 61
click at [158, 189] on textarea at bounding box center [303, 189] width 305 height 61
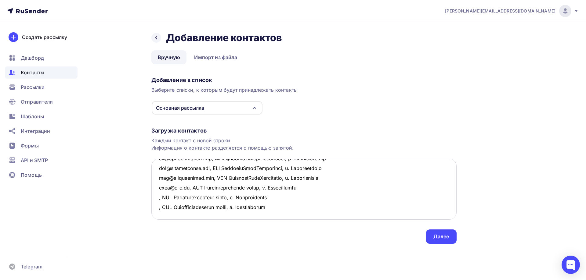
click at [157, 197] on textarea at bounding box center [303, 189] width 305 height 61
click at [158, 207] on textarea at bounding box center [303, 189] width 305 height 61
click at [164, 194] on textarea at bounding box center [303, 189] width 305 height 61
click at [168, 198] on textarea at bounding box center [303, 189] width 305 height 61
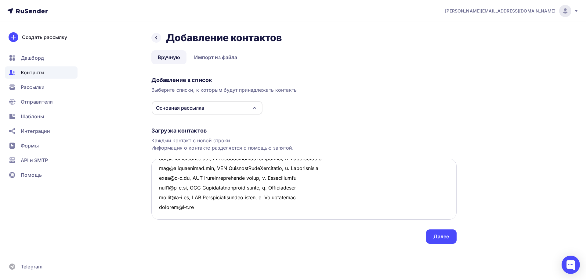
drag, startPoint x: 193, startPoint y: 188, endPoint x: 318, endPoint y: 188, distance: 125.1
click at [318, 188] on textarea at bounding box center [303, 189] width 305 height 61
click at [219, 196] on textarea at bounding box center [303, 189] width 305 height 61
click at [163, 214] on textarea at bounding box center [303, 189] width 305 height 61
click at [160, 204] on textarea at bounding box center [303, 189] width 305 height 61
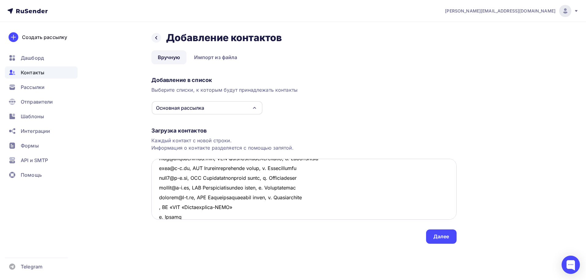
scroll to position [433, 0]
click at [246, 207] on textarea at bounding box center [303, 189] width 305 height 61
click at [267, 207] on textarea at bounding box center [303, 189] width 305 height 61
click at [271, 207] on textarea at bounding box center [303, 189] width 305 height 61
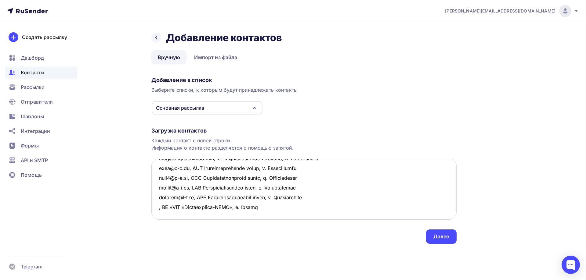
scroll to position [453, 0]
drag, startPoint x: 270, startPoint y: 191, endPoint x: 142, endPoint y: 186, distance: 128.5
click at [142, 186] on div "Назад Добавление контактов Добавление контактов Вручную Импорт из файла Вручную…" at bounding box center [293, 145] width 500 height 247
click at [168, 201] on textarea at bounding box center [303, 189] width 305 height 61
click at [164, 209] on textarea at bounding box center [303, 189] width 305 height 61
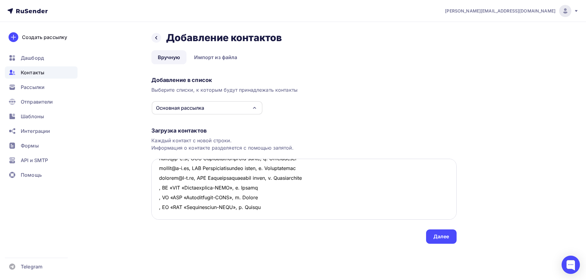
click at [155, 187] on textarea at bounding box center [303, 189] width 305 height 61
click at [158, 198] on textarea at bounding box center [303, 189] width 305 height 61
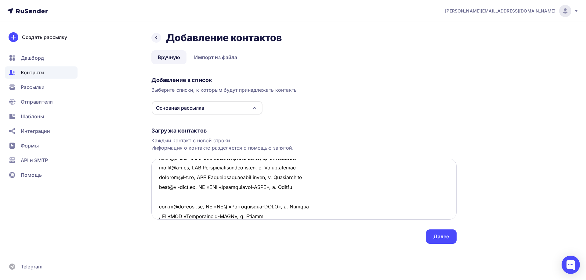
click at [157, 216] on textarea at bounding box center [303, 189] width 305 height 61
click at [164, 196] on textarea at bounding box center [303, 189] width 305 height 61
click at [322, 205] on textarea at bounding box center [303, 189] width 305 height 61
click at [154, 186] on textarea at bounding box center [303, 189] width 305 height 61
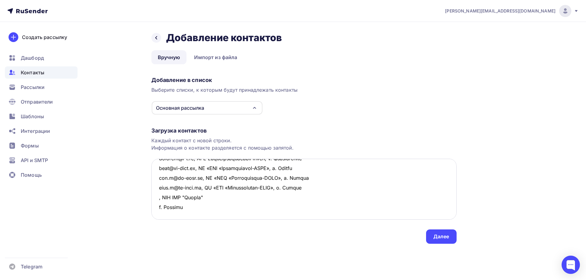
click at [213, 189] on textarea at bounding box center [303, 189] width 305 height 61
click at [155, 188] on textarea at bounding box center [303, 189] width 305 height 61
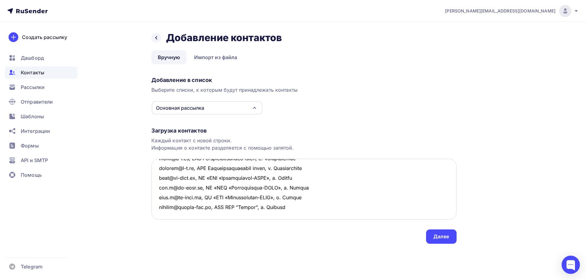
click at [178, 199] on textarea at bounding box center [303, 189] width 305 height 61
click at [168, 173] on textarea at bounding box center [303, 189] width 305 height 61
click at [167, 184] on textarea at bounding box center [303, 189] width 305 height 61
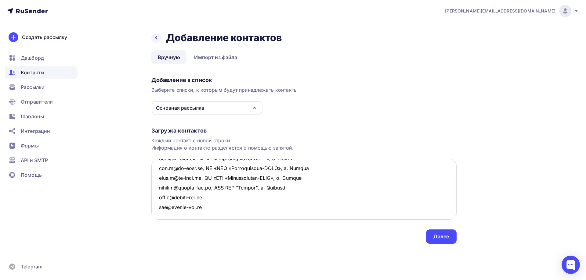
click at [164, 195] on textarea at bounding box center [303, 189] width 305 height 61
click at [160, 200] on textarea at bounding box center [303, 189] width 305 height 61
click at [161, 204] on textarea at bounding box center [303, 189] width 305 height 61
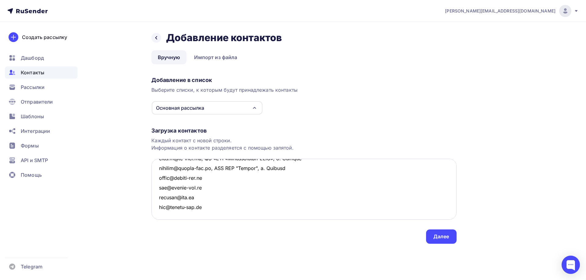
click at [164, 213] on textarea at bounding box center [303, 189] width 305 height 61
drag, startPoint x: 206, startPoint y: 169, endPoint x: 285, endPoint y: 169, distance: 79.6
click at [285, 169] on textarea at bounding box center [303, 189] width 305 height 61
click at [211, 177] on textarea at bounding box center [303, 189] width 305 height 61
click at [201, 189] on textarea at bounding box center [303, 189] width 305 height 61
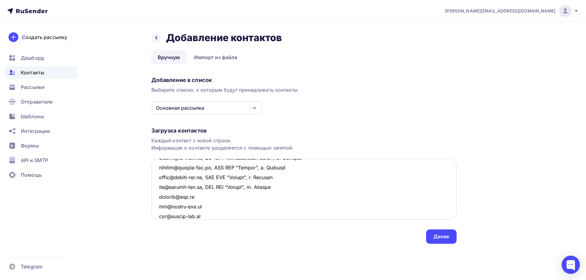
click at [197, 196] on textarea at bounding box center [303, 189] width 305 height 61
click at [198, 205] on textarea at bounding box center [303, 189] width 305 height 61
click at [199, 217] on textarea at bounding box center [303, 189] width 305 height 61
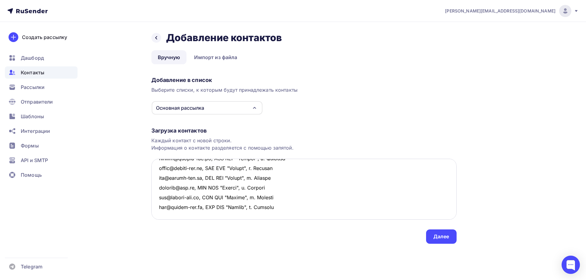
scroll to position [540, 0]
click at [170, 188] on textarea at bounding box center [303, 189] width 305 height 61
click at [163, 178] on textarea at bounding box center [303, 189] width 305 height 61
click at [160, 177] on textarea at bounding box center [303, 189] width 305 height 61
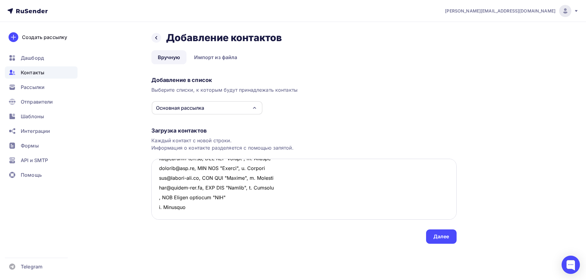
click at [235, 178] on textarea at bounding box center [303, 189] width 305 height 61
drag, startPoint x: 266, startPoint y: 178, endPoint x: 151, endPoint y: 178, distance: 115.0
click at [151, 178] on div "Назад Добавление контактов Добавление контактов Вручную Импорт из файла Вручную…" at bounding box center [293, 145] width 500 height 247
click at [168, 192] on textarea at bounding box center [303, 189] width 305 height 61
click at [161, 196] on textarea at bounding box center [303, 189] width 305 height 61
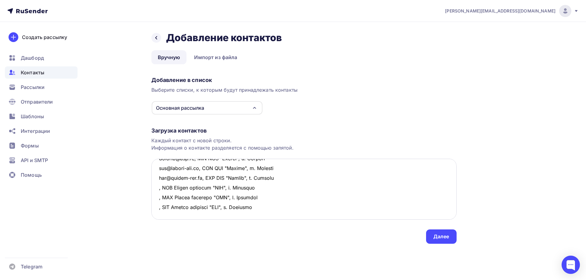
click at [157, 178] on textarea at bounding box center [303, 189] width 305 height 61
click at [157, 188] on textarea at bounding box center [303, 189] width 305 height 61
click at [157, 199] on textarea at bounding box center [303, 189] width 305 height 61
click at [163, 206] on textarea at bounding box center [303, 189] width 305 height 61
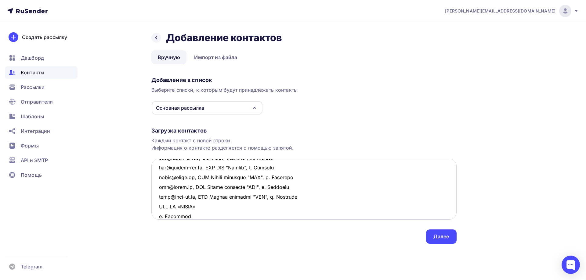
click at [159, 208] on textarea at bounding box center [303, 189] width 305 height 61
click at [211, 207] on textarea at bounding box center [303, 189] width 305 height 61
click at [157, 207] on textarea at bounding box center [303, 189] width 305 height 61
click at [285, 205] on textarea at bounding box center [303, 189] width 305 height 61
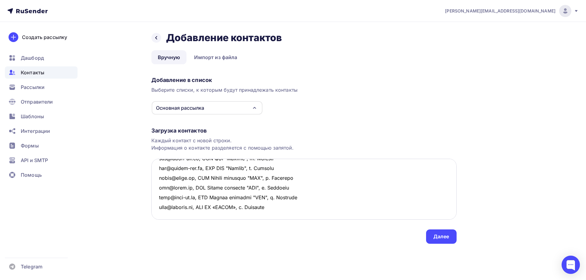
click at [163, 179] on textarea at bounding box center [303, 189] width 305 height 61
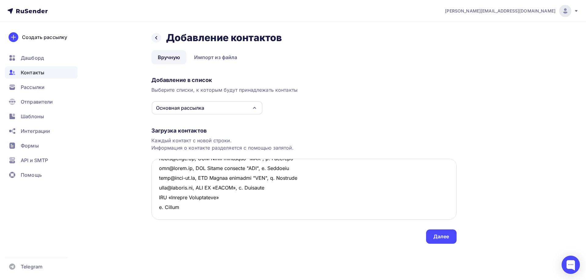
click at [234, 180] on textarea at bounding box center [303, 189] width 305 height 61
click at [158, 177] on textarea at bounding box center [303, 189] width 305 height 61
click at [159, 178] on textarea at bounding box center [303, 189] width 305 height 61
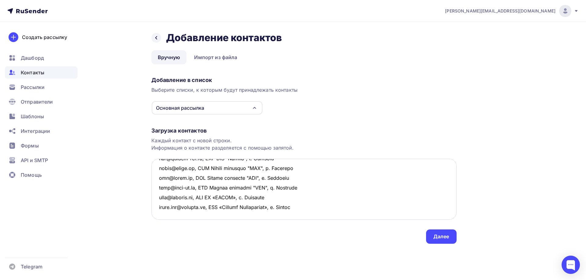
drag, startPoint x: 209, startPoint y: 178, endPoint x: 323, endPoint y: 178, distance: 113.8
click at [323, 178] on textarea at bounding box center [303, 189] width 305 height 61
click at [175, 186] on textarea at bounding box center [303, 189] width 305 height 61
click at [163, 194] on textarea at bounding box center [303, 189] width 305 height 61
click at [161, 205] on textarea at bounding box center [303, 189] width 305 height 61
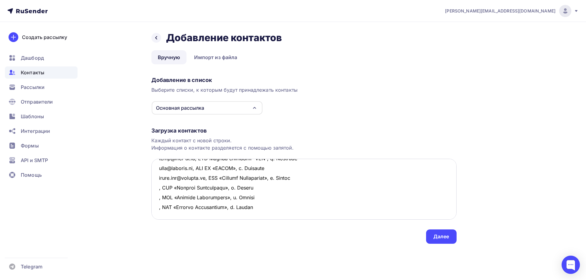
scroll to position [628, 0]
click at [165, 182] on textarea at bounding box center [303, 189] width 305 height 61
click at [165, 187] on textarea at bounding box center [303, 189] width 305 height 61
click at [184, 190] on textarea at bounding box center [303, 189] width 305 height 61
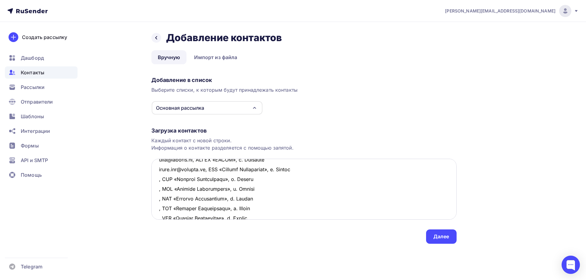
click at [158, 180] on textarea at bounding box center [303, 189] width 305 height 61
click at [158, 189] on textarea at bounding box center [303, 189] width 305 height 61
click at [157, 197] on textarea at bounding box center [303, 189] width 305 height 61
click at [160, 209] on textarea at bounding box center [303, 189] width 305 height 61
click at [158, 209] on textarea at bounding box center [303, 189] width 305 height 61
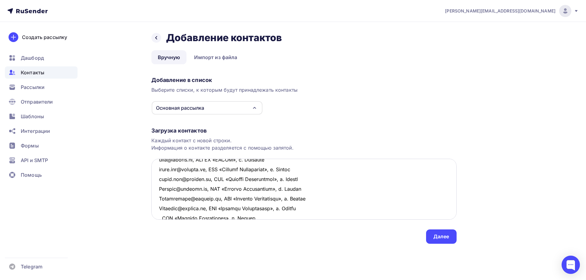
click at [172, 199] on textarea at bounding box center [303, 189] width 305 height 61
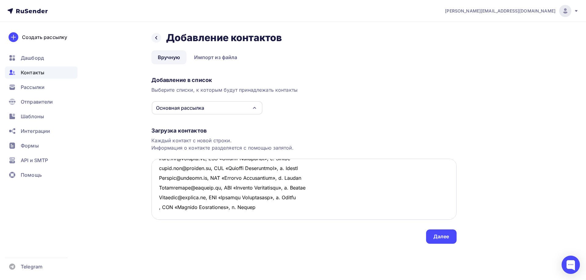
scroll to position [628, 0]
click at [158, 189] on textarea at bounding box center [303, 189] width 305 height 61
click at [160, 199] on textarea at bounding box center [303, 189] width 305 height 61
click at [164, 196] on textarea at bounding box center [303, 189] width 305 height 61
click at [167, 205] on textarea at bounding box center [303, 189] width 305 height 61
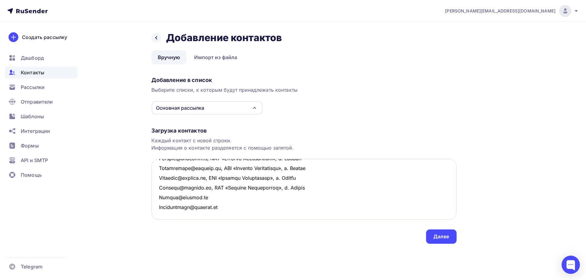
drag, startPoint x: 207, startPoint y: 189, endPoint x: 324, endPoint y: 190, distance: 116.9
click at [324, 190] on textarea at bounding box center [303, 189] width 305 height 61
click at [207, 197] on textarea at bounding box center [303, 189] width 305 height 61
click at [226, 207] on textarea at bounding box center [303, 189] width 305 height 61
drag, startPoint x: 218, startPoint y: 208, endPoint x: 334, endPoint y: 219, distance: 116.4
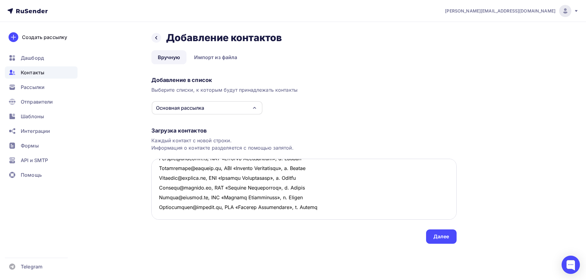
click at [334, 219] on textarea at bounding box center [303, 189] width 305 height 61
click at [331, 206] on textarea at bounding box center [303, 189] width 305 height 61
click at [160, 177] on textarea at bounding box center [303, 189] width 305 height 61
click at [162, 184] on textarea at bounding box center [303, 189] width 305 height 61
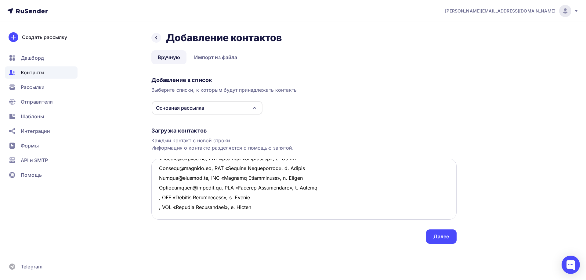
click at [161, 194] on textarea at bounding box center [303, 189] width 305 height 61
click at [161, 210] on textarea at bounding box center [303, 189] width 305 height 61
click at [162, 215] on textarea at bounding box center [303, 189] width 305 height 61
click at [160, 197] on textarea at bounding box center [303, 189] width 305 height 61
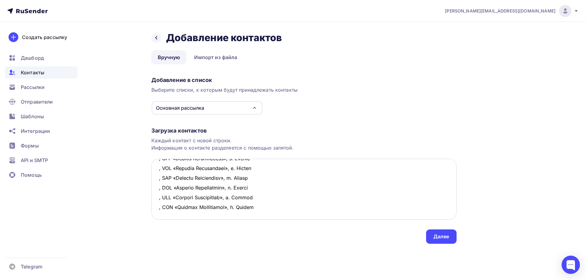
click at [160, 205] on textarea at bounding box center [303, 189] width 305 height 61
click at [167, 180] on textarea at bounding box center [303, 189] width 305 height 61
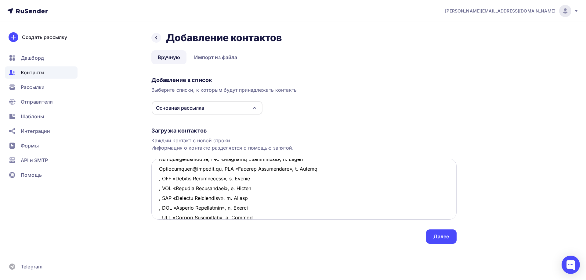
click at [157, 179] on textarea at bounding box center [303, 189] width 305 height 61
click at [158, 190] on textarea at bounding box center [303, 189] width 305 height 61
click at [158, 198] on textarea at bounding box center [303, 189] width 305 height 61
click at [157, 209] on textarea at bounding box center [303, 189] width 305 height 61
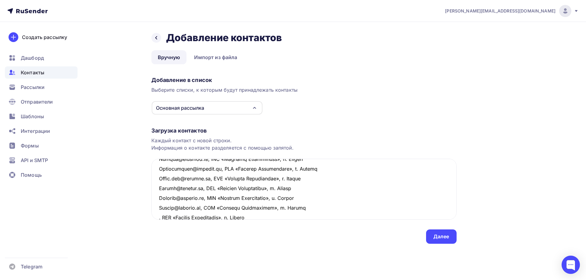
click at [158, 220] on div "Загрузка контактов Каждый контакт с новой строки. Информация о контакте разделя…" at bounding box center [303, 179] width 305 height 129
click at [159, 217] on textarea at bounding box center [303, 189] width 305 height 61
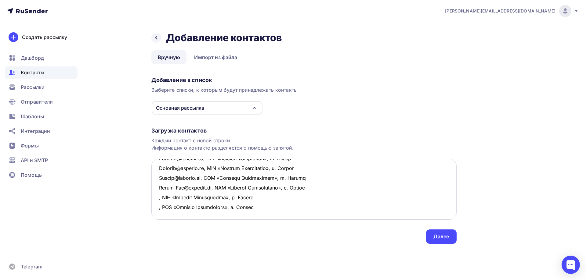
scroll to position [706, 0]
click at [158, 189] on textarea at bounding box center [303, 189] width 305 height 61
click at [157, 199] on textarea at bounding box center [303, 189] width 305 height 61
click at [150, 201] on div "Назад Добавление контактов Добавление контактов Вручную Импорт из файла Вручную…" at bounding box center [293, 145] width 500 height 247
click at [164, 206] on textarea at bounding box center [303, 189] width 305 height 61
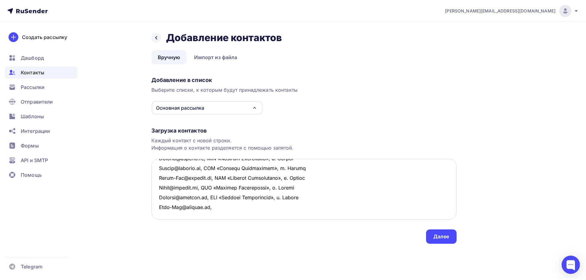
click at [165, 214] on textarea at bounding box center [303, 189] width 305 height 61
click at [160, 214] on textarea at bounding box center [303, 189] width 305 height 61
click at [219, 207] on textarea at bounding box center [303, 189] width 305 height 61
click at [213, 218] on textarea at bounding box center [303, 189] width 305 height 61
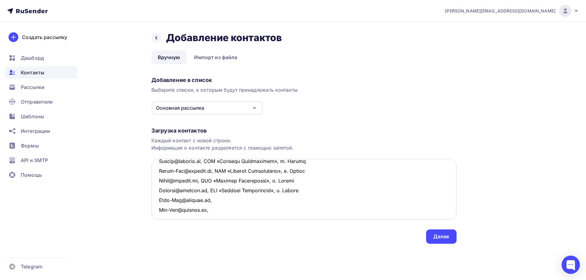
scroll to position [716, 0]
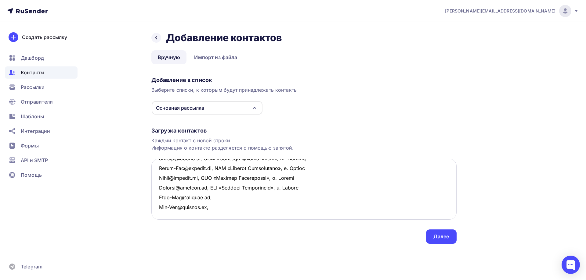
click at [159, 212] on textarea at bounding box center [303, 189] width 305 height 61
click at [159, 216] on textarea at bounding box center [303, 189] width 305 height 61
click at [209, 208] on textarea at bounding box center [303, 189] width 305 height 61
click at [160, 195] on textarea at bounding box center [303, 189] width 305 height 61
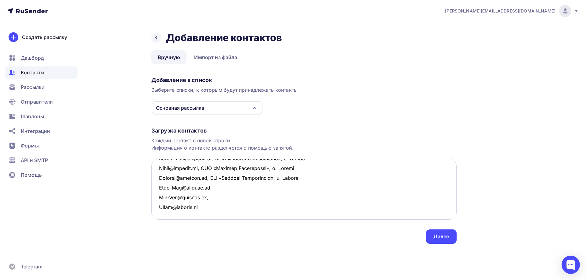
click at [253, 196] on textarea at bounding box center [303, 189] width 305 height 61
click at [166, 203] on textarea at bounding box center [303, 189] width 305 height 61
drag, startPoint x: 203, startPoint y: 168, endPoint x: 331, endPoint y: 173, distance: 127.9
click at [331, 173] on textarea at bounding box center [303, 189] width 305 height 61
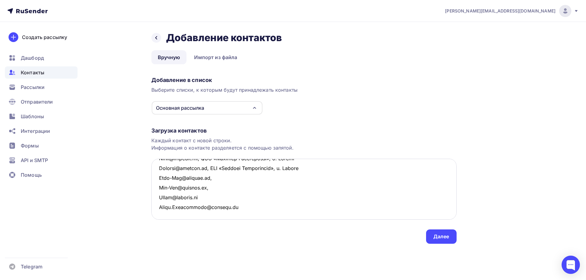
drag, startPoint x: 203, startPoint y: 168, endPoint x: 312, endPoint y: 170, distance: 108.9
click at [312, 170] on textarea at bounding box center [303, 189] width 305 height 61
drag, startPoint x: 210, startPoint y: 178, endPoint x: 236, endPoint y: 181, distance: 26.7
click at [236, 181] on textarea at bounding box center [303, 189] width 305 height 61
drag, startPoint x: 205, startPoint y: 188, endPoint x: 232, endPoint y: 188, distance: 27.2
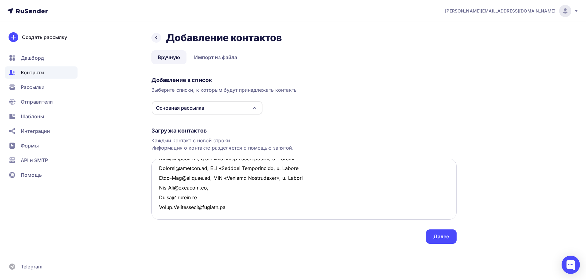
click at [232, 188] on textarea at bounding box center [303, 189] width 305 height 61
click at [201, 196] on textarea at bounding box center [303, 189] width 305 height 61
click at [230, 207] on textarea at bounding box center [303, 189] width 305 height 61
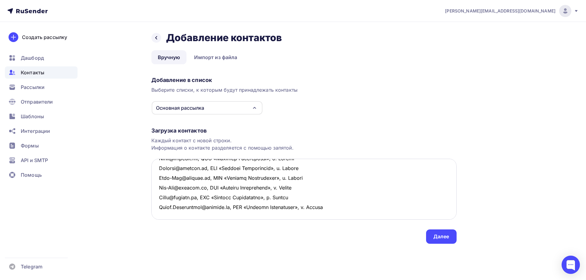
click at [346, 209] on textarea at bounding box center [303, 189] width 305 height 61
click at [161, 187] on textarea at bounding box center [303, 189] width 305 height 61
click at [156, 197] on textarea at bounding box center [303, 189] width 305 height 61
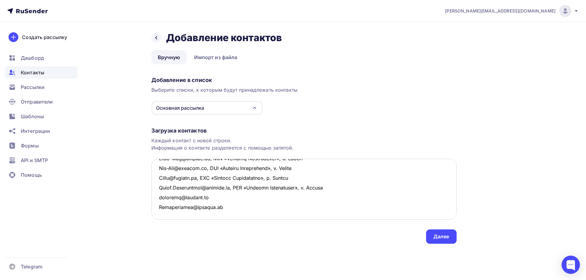
click at [164, 199] on textarea at bounding box center [303, 189] width 305 height 61
click at [162, 203] on textarea at bounding box center [303, 189] width 305 height 61
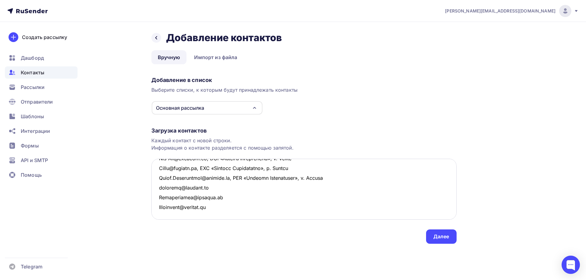
scroll to position [775, 0]
drag, startPoint x: 229, startPoint y: 169, endPoint x: 336, endPoint y: 168, distance: 106.8
click at [336, 168] on textarea at bounding box center [303, 189] width 305 height 61
click at [217, 177] on textarea at bounding box center [303, 189] width 305 height 61
click at [222, 189] on textarea at bounding box center [303, 189] width 305 height 61
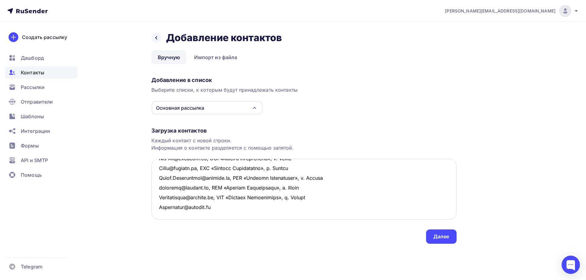
click at [218, 197] on textarea at bounding box center [303, 189] width 305 height 61
click at [166, 207] on textarea at bounding box center [303, 189] width 305 height 61
click at [161, 218] on textarea at bounding box center [303, 189] width 305 height 61
click at [224, 209] on textarea at bounding box center [303, 189] width 305 height 61
click at [204, 214] on textarea at bounding box center [303, 189] width 305 height 61
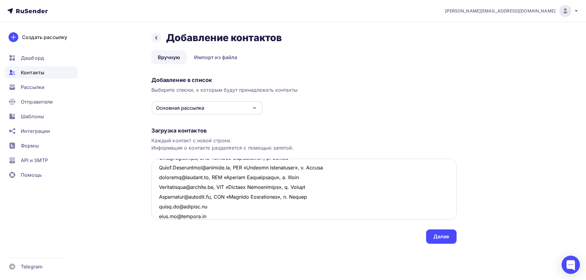
scroll to position [804, 0]
click at [161, 195] on textarea at bounding box center [303, 189] width 305 height 61
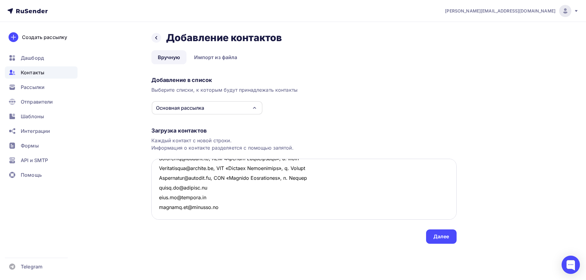
click at [158, 205] on textarea at bounding box center [303, 189] width 305 height 61
click at [167, 212] on textarea at bounding box center [303, 189] width 305 height 61
click at [220, 213] on textarea at bounding box center [303, 189] width 305 height 61
click at [165, 214] on textarea at bounding box center [303, 189] width 305 height 61
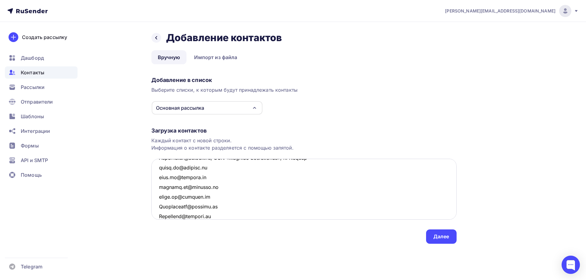
scroll to position [824, 0]
click at [168, 215] on textarea at bounding box center [303, 189] width 305 height 61
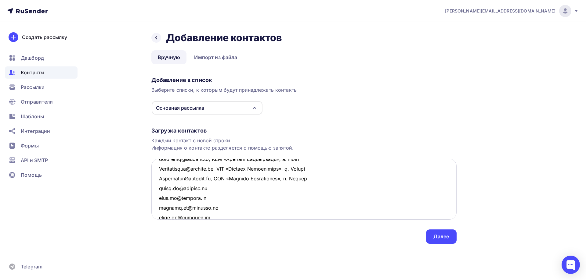
drag, startPoint x: 212, startPoint y: 179, endPoint x: 321, endPoint y: 178, distance: 108.9
click at [321, 178] on textarea at bounding box center [303, 189] width 305 height 61
click at [206, 189] on textarea at bounding box center [303, 189] width 305 height 61
click at [206, 196] on textarea at bounding box center [303, 189] width 305 height 61
click at [213, 209] on textarea at bounding box center [303, 189] width 305 height 61
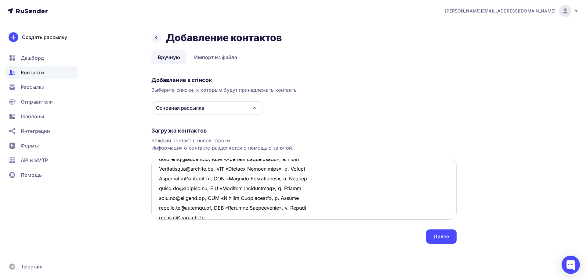
scroll to position [824, 0]
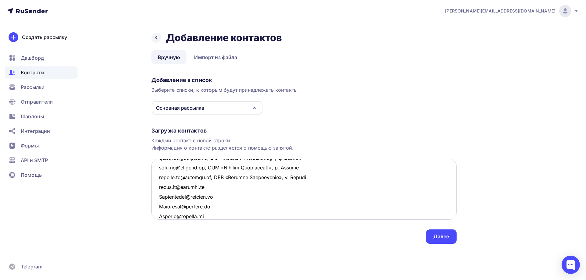
click at [211, 186] on textarea at bounding box center [303, 189] width 305 height 61
click at [215, 196] on textarea at bounding box center [303, 189] width 305 height 61
click at [214, 205] on textarea at bounding box center [303, 189] width 305 height 61
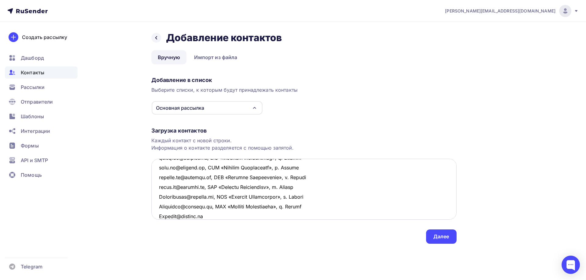
click at [209, 217] on textarea at bounding box center [303, 189] width 305 height 61
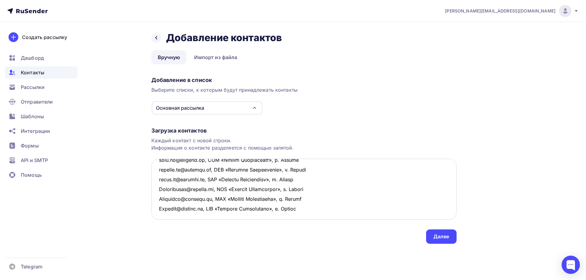
scroll to position [833, 0]
type textarea "loremi@dolor.si, AME "CONSE", a. Elits-Doeiusmod temp@incid.ut, LAB "ETDOL", m.…"
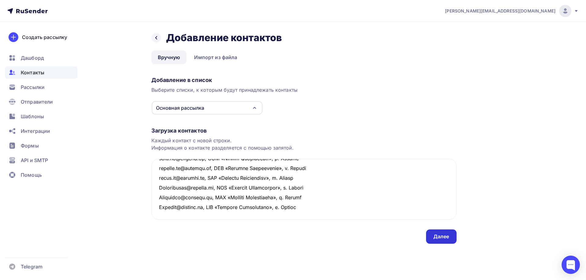
click at [442, 237] on div "Далее" at bounding box center [441, 236] width 16 height 7
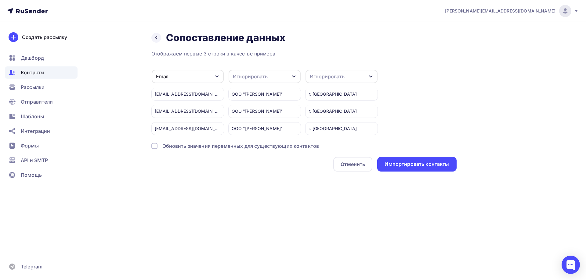
click at [340, 75] on div "Игнорировать" at bounding box center [327, 76] width 35 height 7
click at [321, 119] on div "Город" at bounding box center [329, 120] width 35 height 7
click at [286, 79] on div "Игнорировать" at bounding box center [265, 76] width 72 height 13
click at [257, 102] on div "Имя" at bounding box center [253, 103] width 35 height 7
click at [398, 164] on div "Импортировать контакты" at bounding box center [416, 164] width 64 height 7
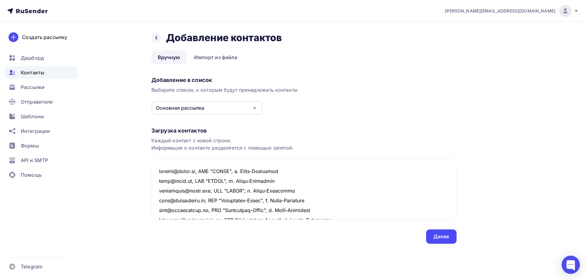
scroll to position [833, 0]
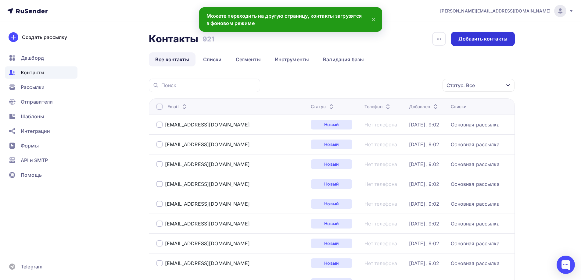
click at [481, 41] on div "Добавить контакты" at bounding box center [483, 38] width 49 height 7
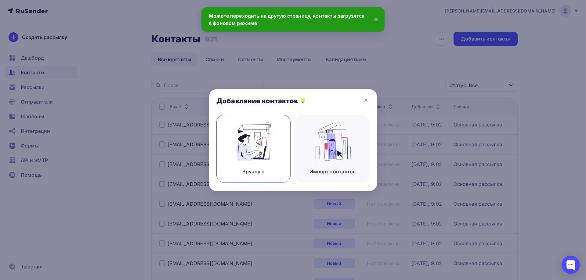
click at [262, 150] on img at bounding box center [253, 141] width 41 height 38
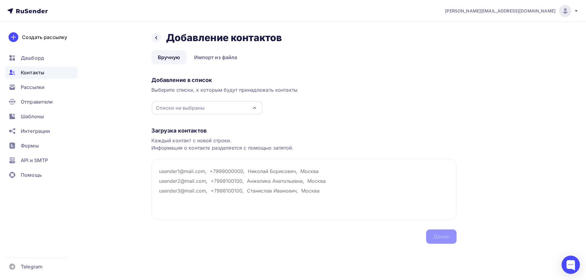
click at [239, 108] on div "Списки не выбраны" at bounding box center [207, 107] width 111 height 13
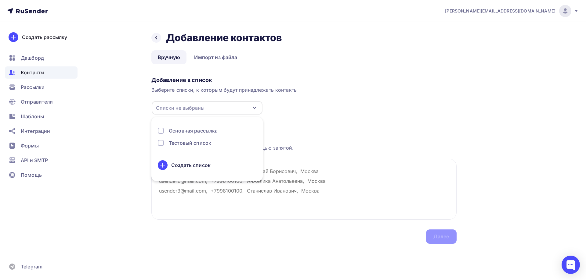
click at [186, 131] on div "Основная рассылка" at bounding box center [193, 130] width 49 height 7
click at [296, 130] on div "Загрузка контактов" at bounding box center [303, 130] width 305 height 7
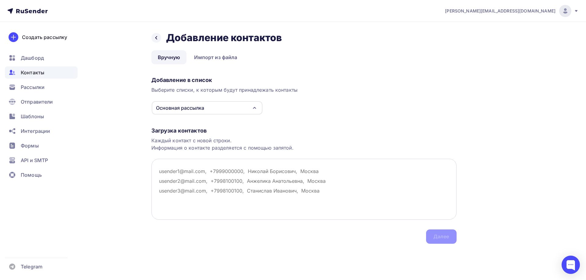
click at [161, 168] on textarea at bounding box center [303, 189] width 305 height 61
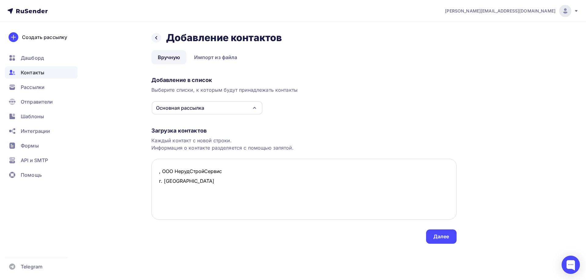
click at [229, 171] on textarea ", ООО НерудСтройСервис г. [GEOGRAPHIC_DATA]" at bounding box center [303, 189] width 305 height 61
drag, startPoint x: 257, startPoint y: 171, endPoint x: 156, endPoint y: 172, distance: 101.3
click at [156, 172] on textarea ", ООО НерудСтройСервис, г. [GEOGRAPHIC_DATA]" at bounding box center [303, 189] width 305 height 61
click at [157, 181] on textarea ", ООО НерудСтройСервис, г. [GEOGRAPHIC_DATA]" at bounding box center [303, 189] width 305 height 61
click at [160, 184] on textarea ", ООО НерудСтройСервис, г. [GEOGRAPHIC_DATA]" at bounding box center [303, 189] width 305 height 61
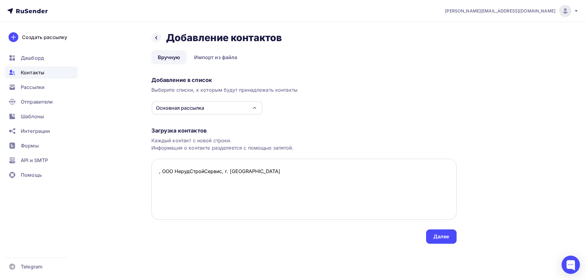
click at [271, 173] on textarea ", ООО НерудСтройСервис, г. [GEOGRAPHIC_DATA]" at bounding box center [303, 189] width 305 height 61
click at [158, 172] on textarea ", ООО НерудСтройСервис, г. [GEOGRAPHIC_DATA] , ООО НерудСтройСервис, г. [GEOGRA…" at bounding box center [303, 189] width 305 height 61
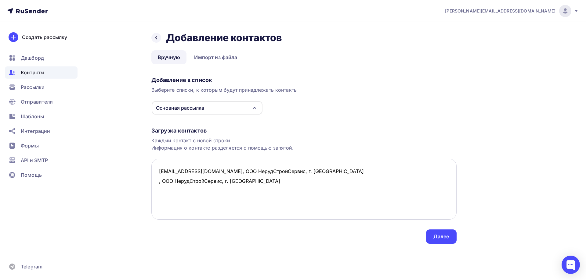
click at [158, 181] on textarea "[EMAIL_ADDRESS][DOMAIN_NAME], ООО НерудСтройСервис, г. [GEOGRAPHIC_DATA] , ООО …" at bounding box center [303, 189] width 305 height 61
click at [169, 187] on textarea "[EMAIL_ADDRESS][DOMAIN_NAME], ООО НерудСтройСервис, г. Краснодар [EMAIL_ADDRESS…" at bounding box center [303, 189] width 305 height 61
click at [159, 191] on textarea "[EMAIL_ADDRESS][DOMAIN_NAME], ООО НерудСтройСервис, г. Краснодар [EMAIL_ADDRESS…" at bounding box center [303, 189] width 305 height 61
click at [185, 191] on textarea "[EMAIL_ADDRESS][DOMAIN_NAME], ООО НерудСтройСервис, г. Краснодар [EMAIL_ADDRESS…" at bounding box center [303, 189] width 305 height 61
click at [234, 193] on textarea "[EMAIL_ADDRESS][DOMAIN_NAME], ООО НерудСтройСервис, г. Краснодар [EMAIL_ADDRESS…" at bounding box center [303, 189] width 305 height 61
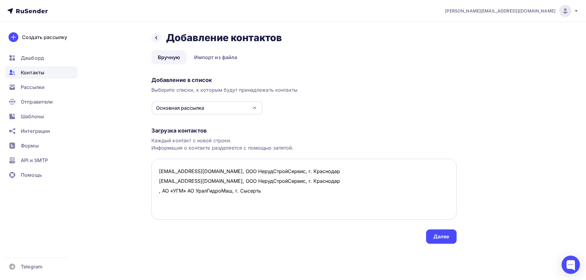
drag, startPoint x: 263, startPoint y: 190, endPoint x: 152, endPoint y: 189, distance: 111.4
click at [152, 189] on textarea "[EMAIL_ADDRESS][DOMAIN_NAME], ООО НерудСтройСервис, г. Краснодар [EMAIL_ADDRESS…" at bounding box center [303, 189] width 305 height 61
click at [202, 201] on textarea "[EMAIL_ADDRESS][DOMAIN_NAME], ООО НерудСтройСервис, г. Краснодар [EMAIL_ADDRESS…" at bounding box center [303, 189] width 305 height 61
click at [156, 192] on textarea "[EMAIL_ADDRESS][DOMAIN_NAME], ООО НерудСтройСервис, г. Краснодар [EMAIL_ADDRESS…" at bounding box center [303, 189] width 305 height 61
click at [157, 201] on textarea "[EMAIL_ADDRESS][DOMAIN_NAME], ООО НерудСтройСервис, г. Краснодар [EMAIL_ADDRESS…" at bounding box center [303, 189] width 305 height 61
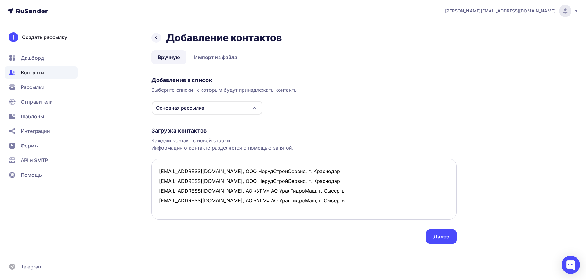
click at [333, 202] on textarea "[EMAIL_ADDRESS][DOMAIN_NAME], ООО НерудСтройСервис, г. Краснодар [EMAIL_ADDRESS…" at bounding box center [303, 189] width 305 height 61
click at [163, 189] on textarea "[EMAIL_ADDRESS][DOMAIN_NAME], ООО НерудСтройСервис, г. Краснодар [EMAIL_ADDRESS…" at bounding box center [303, 189] width 305 height 61
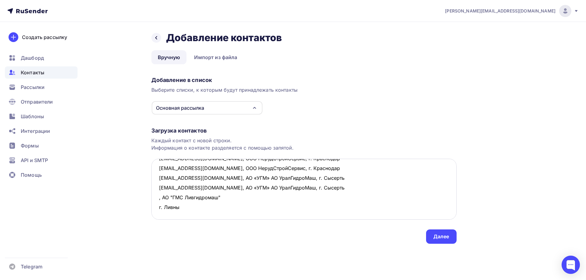
click at [224, 187] on textarea "[EMAIL_ADDRESS][DOMAIN_NAME], ООО НерудСтройСервис, г. Краснодар [EMAIL_ADDRESS…" at bounding box center [303, 189] width 305 height 61
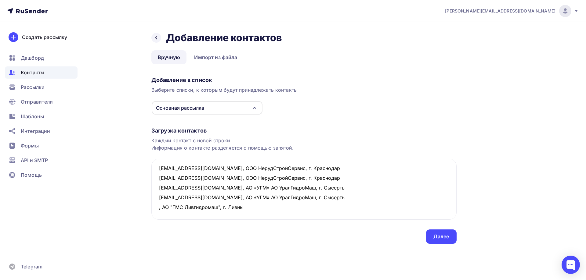
drag, startPoint x: 228, startPoint y: 186, endPoint x: 144, endPoint y: 184, distance: 83.9
click at [144, 184] on div "Назад Добавление контактов Добавление контактов Вручную Импорт из файла Вручную…" at bounding box center [293, 145] width 500 height 247
click at [167, 198] on textarea "[EMAIL_ADDRESS][DOMAIN_NAME], ООО НерудСтройСервис, г. Краснодар [EMAIL_ADDRESS…" at bounding box center [303, 189] width 305 height 61
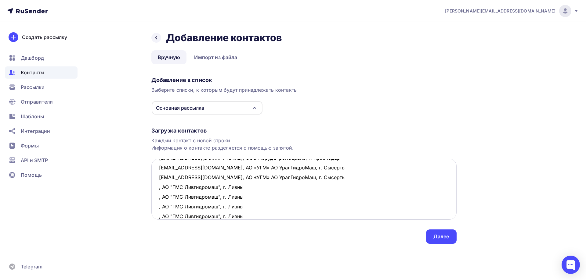
click at [158, 189] on textarea "[EMAIL_ADDRESS][DOMAIN_NAME], ООО НерудСтройСервис, г. Краснодар [EMAIL_ADDRESS…" at bounding box center [303, 189] width 305 height 61
click at [158, 196] on textarea "[EMAIL_ADDRESS][DOMAIN_NAME], ООО НерудСтройСервис, г. Краснодар [EMAIL_ADDRESS…" at bounding box center [303, 189] width 305 height 61
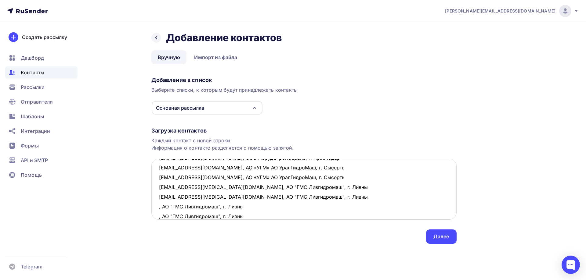
click at [157, 207] on textarea "[EMAIL_ADDRESS][DOMAIN_NAME], ООО НерудСтройСервис, г. Краснодар [EMAIL_ADDRESS…" at bounding box center [303, 189] width 305 height 61
click at [157, 217] on textarea "[EMAIL_ADDRESS][DOMAIN_NAME], ООО НерудСтройСервис, г. Краснодар [EMAIL_ADDRESS…" at bounding box center [303, 189] width 305 height 61
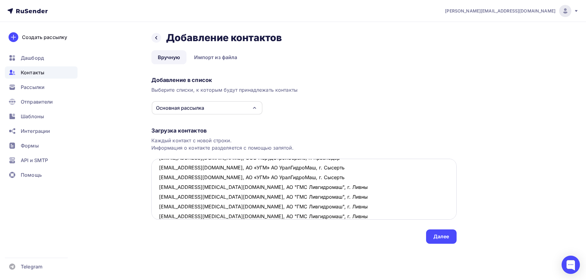
click at [308, 214] on textarea "[EMAIL_ADDRESS][DOMAIN_NAME], ООО НерудСтройСервис, г. Краснодар [EMAIL_ADDRESS…" at bounding box center [303, 189] width 305 height 61
click at [160, 176] on textarea "[EMAIL_ADDRESS][DOMAIN_NAME], ООО НерудСтройСервис, г. Краснодар [EMAIL_ADDRESS…" at bounding box center [303, 189] width 305 height 61
click at [168, 182] on textarea "[EMAIL_ADDRESS][DOMAIN_NAME], ООО НерудСтройСервис, г. Краснодар [EMAIL_ADDRESS…" at bounding box center [303, 189] width 305 height 61
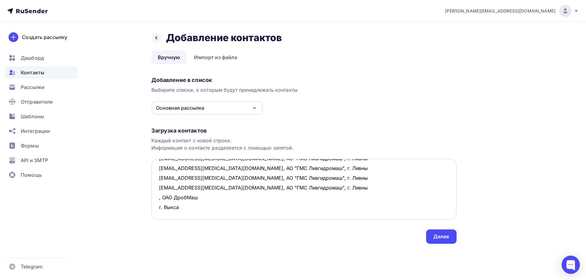
click at [201, 180] on textarea "[EMAIL_ADDRESS][DOMAIN_NAME], ООО НерудСтройСервис, г. Краснодар [EMAIL_ADDRESS…" at bounding box center [303, 189] width 305 height 61
drag, startPoint x: 223, startPoint y: 180, endPoint x: 150, endPoint y: 178, distance: 73.2
click at [150, 178] on div "Назад Добавление контактов Добавление контактов Вручную Импорт из файла Вручную…" at bounding box center [293, 145] width 500 height 247
click at [161, 188] on textarea "[EMAIL_ADDRESS][DOMAIN_NAME], ООО НерудСтройСервис, г. Краснодар [EMAIL_ADDRESS…" at bounding box center [303, 189] width 305 height 61
click at [158, 179] on textarea "[EMAIL_ADDRESS][DOMAIN_NAME], ООО НерудСтройСервис, г. Краснодар [EMAIL_ADDRESS…" at bounding box center [303, 189] width 305 height 61
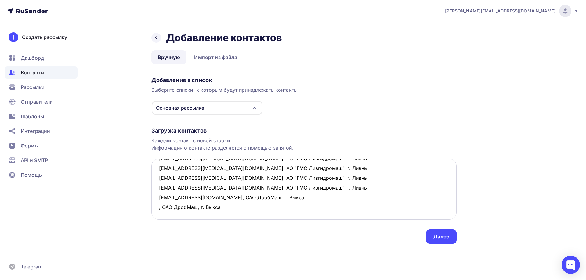
click at [157, 189] on textarea "[EMAIL_ADDRESS][DOMAIN_NAME], ООО НерудСтройСервис, г. Краснодар [EMAIL_ADDRESS…" at bounding box center [303, 189] width 305 height 61
click at [159, 191] on textarea "[EMAIL_ADDRESS][DOMAIN_NAME], ООО НерудСтройСервис, г. Краснодар [EMAIL_ADDRESS…" at bounding box center [303, 189] width 305 height 61
click at [159, 196] on textarea "[EMAIL_ADDRESS][DOMAIN_NAME], ООО НерудСтройСервис, г. Краснодар [EMAIL_ADDRESS…" at bounding box center [303, 189] width 305 height 61
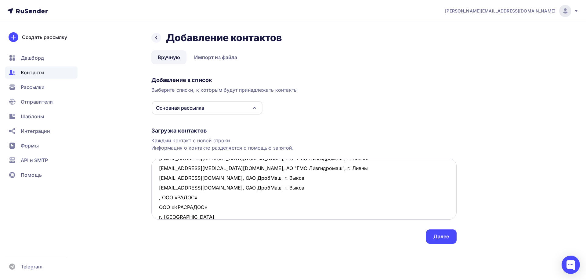
scroll to position [72, 0]
click at [202, 195] on textarea "[EMAIL_ADDRESS][DOMAIN_NAME], ООО НерудСтройСервис, г. Краснодар [EMAIL_ADDRESS…" at bounding box center [303, 189] width 305 height 61
click at [250, 197] on textarea "[EMAIL_ADDRESS][DOMAIN_NAME], ООО НерудСтройСервис, г. Краснодар [EMAIL_ADDRESS…" at bounding box center [303, 189] width 305 height 61
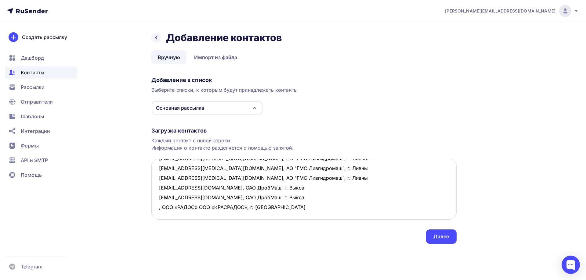
scroll to position [71, 0]
drag, startPoint x: 290, startPoint y: 200, endPoint x: 159, endPoint y: 197, distance: 130.9
click at [159, 197] on textarea "[EMAIL_ADDRESS][DOMAIN_NAME], ООО НерудСтройСервис, г. Краснодар [EMAIL_ADDRESS…" at bounding box center [303, 189] width 305 height 61
click at [162, 208] on textarea "[EMAIL_ADDRESS][DOMAIN_NAME], ООО НерудСтройСервис, г. Краснодар [EMAIL_ADDRESS…" at bounding box center [303, 189] width 305 height 61
click at [157, 199] on textarea "[EMAIL_ADDRESS][DOMAIN_NAME], ООО НерудСтройСервис, г. Краснодар [EMAIL_ADDRESS…" at bounding box center [303, 189] width 305 height 61
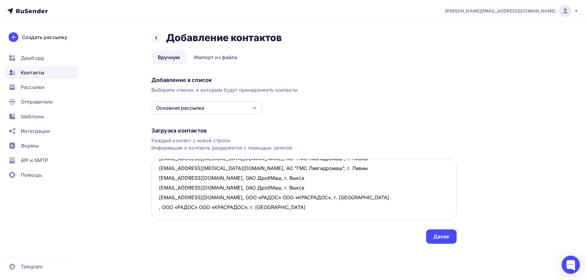
click at [159, 206] on textarea "[EMAIL_ADDRESS][DOMAIN_NAME], ООО НерудСтройСервис, г. Краснодар [EMAIL_ADDRESS…" at bounding box center [303, 189] width 305 height 61
click at [338, 209] on textarea "[EMAIL_ADDRESS][DOMAIN_NAME], ООО НерудСтройСервис, г. Краснодар [EMAIL_ADDRESS…" at bounding box center [303, 189] width 305 height 61
click at [160, 183] on textarea "[EMAIL_ADDRESS][DOMAIN_NAME], ООО НерудСтройСервис, г. Краснодар [EMAIL_ADDRESS…" at bounding box center [303, 189] width 305 height 61
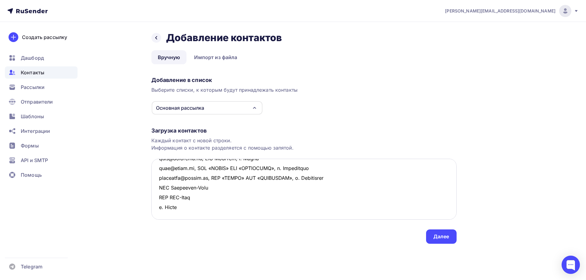
click at [159, 186] on textarea at bounding box center [303, 189] width 305 height 61
click at [220, 189] on textarea at bounding box center [303, 189] width 305 height 61
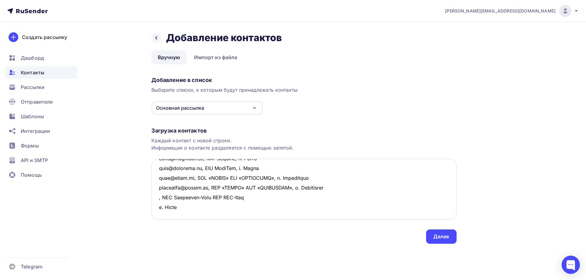
click at [260, 189] on textarea at bounding box center [303, 189] width 305 height 61
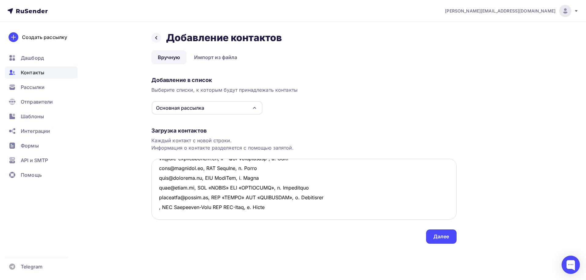
click at [157, 188] on textarea at bounding box center [303, 189] width 305 height 61
click at [193, 198] on textarea at bounding box center [303, 189] width 305 height 61
click at [174, 201] on textarea at bounding box center [303, 189] width 305 height 61
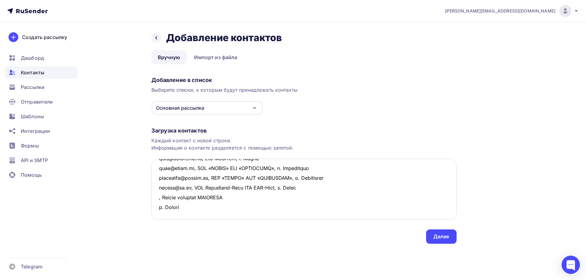
click at [240, 185] on textarea at bounding box center [303, 189] width 305 height 61
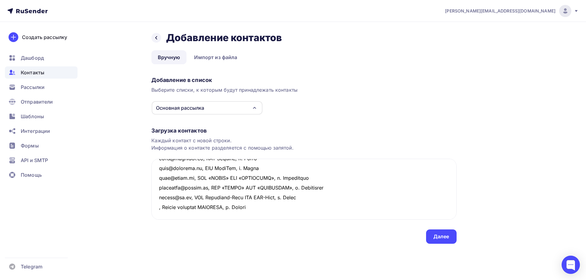
drag, startPoint x: 262, startPoint y: 189, endPoint x: 149, endPoint y: 187, distance: 112.9
click at [149, 187] on div "Назад Добавление контактов Добавление контактов Вручную Импорт из файла Вручную…" at bounding box center [293, 145] width 500 height 247
click at [167, 200] on textarea at bounding box center [303, 189] width 305 height 61
click at [157, 187] on textarea at bounding box center [303, 189] width 305 height 61
click at [157, 197] on textarea at bounding box center [303, 189] width 305 height 61
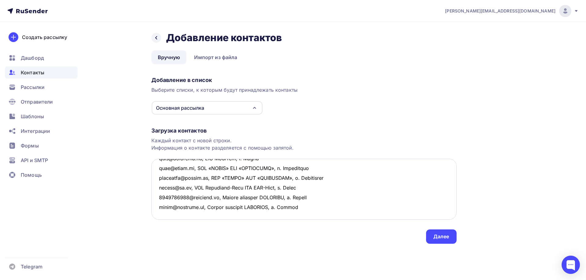
click at [164, 206] on textarea at bounding box center [303, 189] width 305 height 61
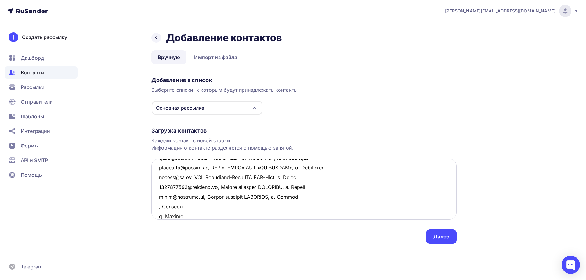
click at [185, 206] on textarea at bounding box center [303, 189] width 305 height 61
drag, startPoint x: 211, startPoint y: 208, endPoint x: 149, endPoint y: 204, distance: 62.6
click at [149, 204] on div "Назад Добавление контактов Добавление контактов Вручную Импорт из файла Вручную…" at bounding box center [293, 145] width 500 height 247
click at [221, 207] on textarea at bounding box center [303, 189] width 305 height 61
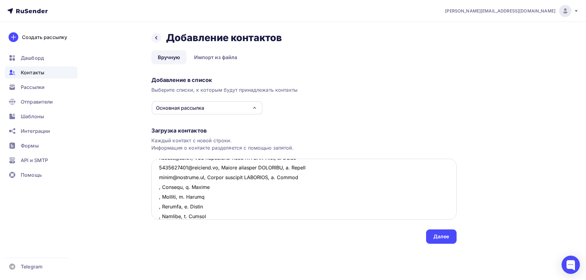
click at [157, 186] on textarea at bounding box center [303, 189] width 305 height 61
click at [157, 196] on textarea at bounding box center [303, 189] width 305 height 61
click at [158, 208] on textarea at bounding box center [303, 189] width 305 height 61
click at [263, 206] on textarea at bounding box center [303, 189] width 305 height 61
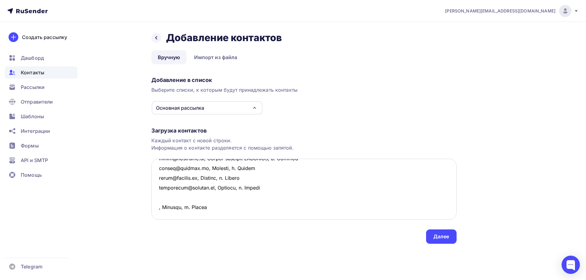
scroll to position [179, 0]
click at [165, 169] on textarea at bounding box center [303, 189] width 305 height 61
click at [157, 180] on textarea at bounding box center [303, 189] width 305 height 61
drag, startPoint x: 209, startPoint y: 179, endPoint x: 272, endPoint y: 176, distance: 63.5
click at [272, 176] on textarea at bounding box center [303, 189] width 305 height 61
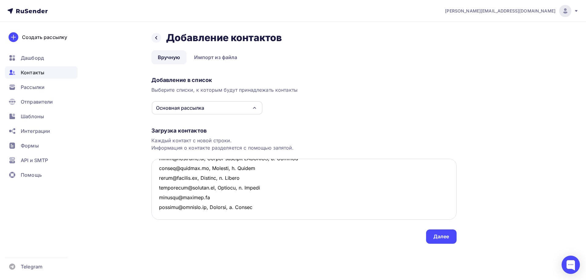
click at [220, 167] on textarea at bounding box center [303, 189] width 305 height 61
click at [263, 183] on textarea at bounding box center [303, 189] width 305 height 61
click at [164, 185] on textarea at bounding box center [303, 189] width 305 height 61
click at [161, 188] on textarea at bounding box center [303, 189] width 305 height 61
click at [158, 188] on textarea at bounding box center [303, 189] width 305 height 61
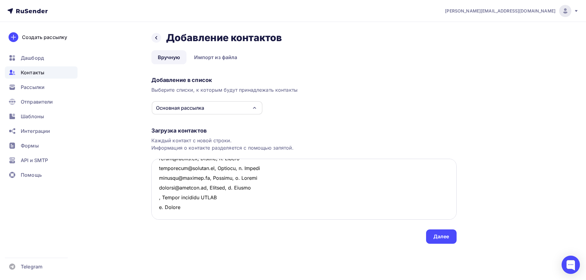
click at [221, 188] on textarea at bounding box center [303, 189] width 305 height 61
click at [157, 187] on textarea at bounding box center [303, 189] width 305 height 61
click at [160, 194] on textarea at bounding box center [303, 189] width 305 height 61
drag, startPoint x: 157, startPoint y: 207, endPoint x: 249, endPoint y: 211, distance: 92.2
click at [249, 211] on textarea at bounding box center [303, 189] width 305 height 61
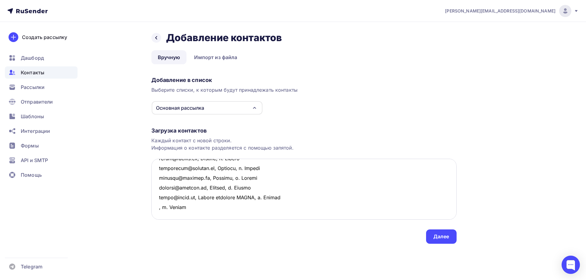
click at [157, 198] on textarea at bounding box center [303, 189] width 305 height 61
click at [258, 193] on textarea at bounding box center [303, 189] width 305 height 61
click at [159, 188] on textarea at bounding box center [303, 189] width 305 height 61
click at [162, 199] on textarea at bounding box center [303, 189] width 305 height 61
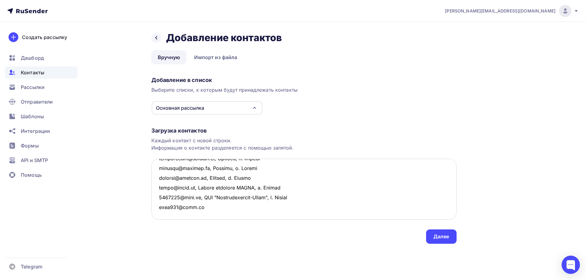
drag, startPoint x: 201, startPoint y: 189, endPoint x: 256, endPoint y: 188, distance: 55.2
click at [256, 188] on textarea at bounding box center [303, 189] width 305 height 61
click at [192, 188] on textarea at bounding box center [303, 189] width 305 height 61
drag, startPoint x: 200, startPoint y: 188, endPoint x: 307, endPoint y: 187, distance: 106.2
click at [307, 187] on textarea at bounding box center [303, 189] width 305 height 61
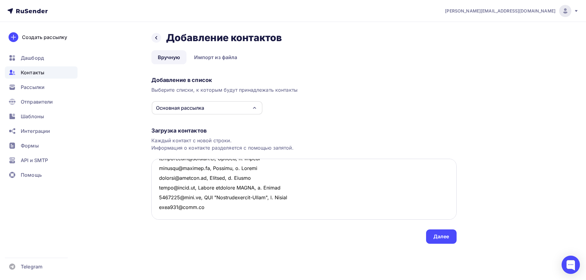
click at [205, 193] on textarea at bounding box center [303, 189] width 305 height 61
click at [303, 197] on textarea at bounding box center [303, 189] width 305 height 61
click at [164, 192] on textarea at bounding box center [303, 189] width 305 height 61
click at [160, 197] on textarea at bounding box center [303, 189] width 305 height 61
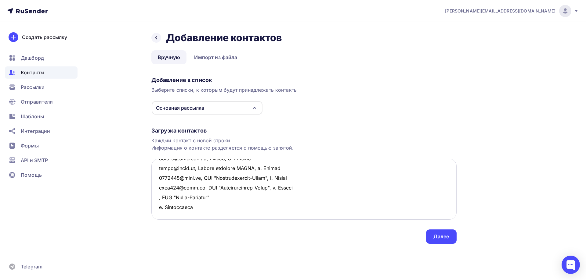
click at [221, 196] on textarea at bounding box center [303, 189] width 305 height 61
click at [156, 197] on textarea at bounding box center [303, 189] width 305 height 61
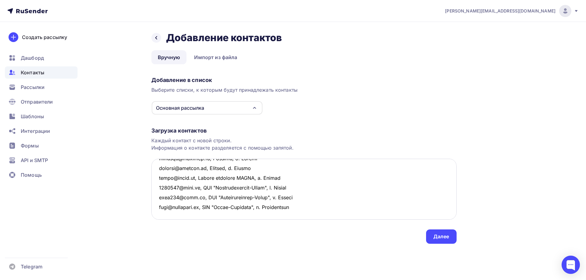
click at [161, 203] on textarea at bounding box center [303, 189] width 305 height 61
drag, startPoint x: 203, startPoint y: 198, endPoint x: 349, endPoint y: 201, distance: 145.6
click at [349, 201] on textarea at bounding box center [303, 189] width 305 height 61
click at [211, 208] on textarea at bounding box center [303, 189] width 305 height 61
click at [314, 205] on textarea at bounding box center [303, 189] width 305 height 61
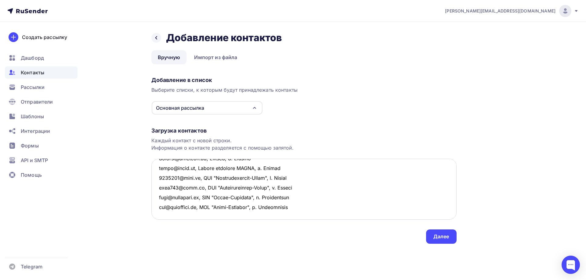
scroll to position [218, 0]
click at [156, 199] on textarea at bounding box center [303, 189] width 305 height 61
click at [250, 197] on textarea at bounding box center [303, 189] width 305 height 61
drag, startPoint x: 302, startPoint y: 198, endPoint x: 155, endPoint y: 196, distance: 147.1
click at [155, 196] on textarea at bounding box center [303, 189] width 305 height 61
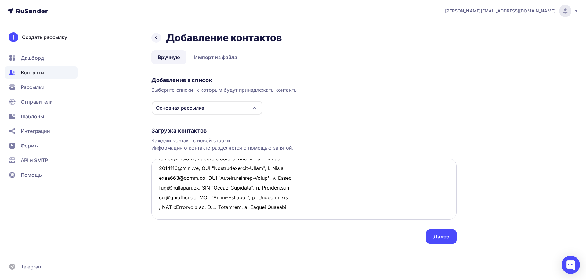
click at [165, 205] on textarea at bounding box center [303, 189] width 305 height 61
click at [157, 187] on textarea at bounding box center [303, 189] width 305 height 61
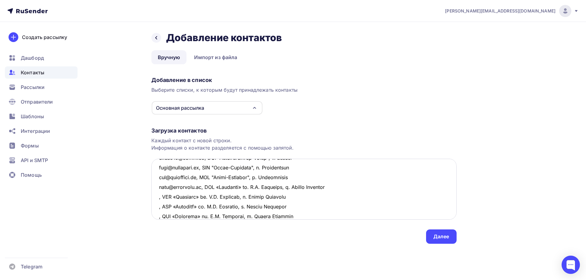
click at [158, 198] on textarea at bounding box center [303, 189] width 305 height 61
click at [157, 208] on textarea at bounding box center [303, 189] width 305 height 61
click at [158, 217] on textarea at bounding box center [303, 189] width 305 height 61
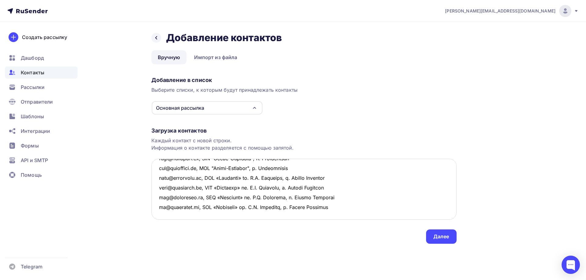
scroll to position [267, 0]
click at [168, 189] on textarea at bounding box center [303, 189] width 305 height 61
click at [159, 189] on textarea at bounding box center [303, 189] width 305 height 61
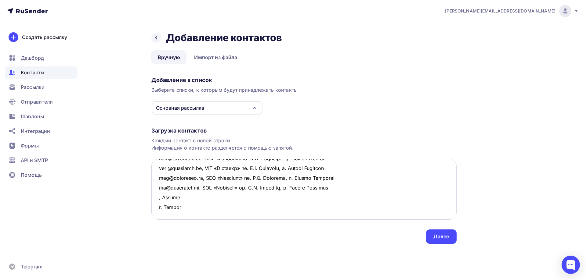
click at [180, 187] on textarea at bounding box center [303, 189] width 305 height 61
drag, startPoint x: 211, startPoint y: 189, endPoint x: 138, endPoint y: 189, distance: 73.2
click at [138, 189] on div "Назад Добавление контактов Добавление контактов Вручную Импорт из файла Вручную…" at bounding box center [293, 145] width 500 height 247
click at [160, 198] on textarea at bounding box center [303, 189] width 305 height 61
click at [157, 186] on textarea at bounding box center [303, 189] width 305 height 61
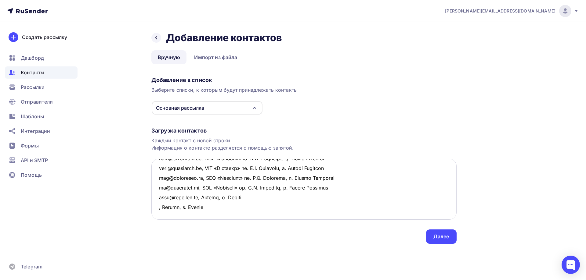
click at [157, 200] on textarea at bounding box center [303, 189] width 305 height 61
click at [268, 196] on textarea at bounding box center [303, 189] width 305 height 61
type textarea "lore@ipsumdo.si, AME ConseCtetuRadipi, e. Seddoeius tempori@utlabo.et, DOL Magn…"
